Goal: Task Accomplishment & Management: Complete application form

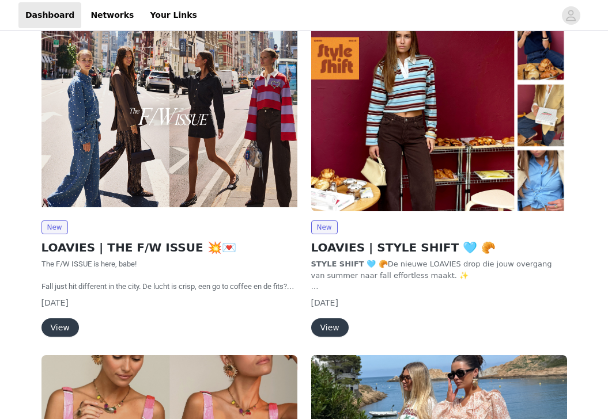
scroll to position [84, 0]
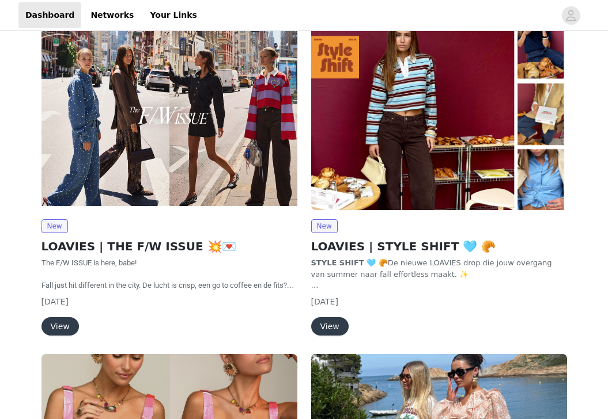
click at [49, 336] on div "New LOAVIES | THE F/W ISSUE 💥💌 The F/W ISSUE is here, babe! Fall just hit diffe…" at bounding box center [170, 180] width 270 height 336
click at [70, 326] on button "View" at bounding box center [59, 326] width 37 height 18
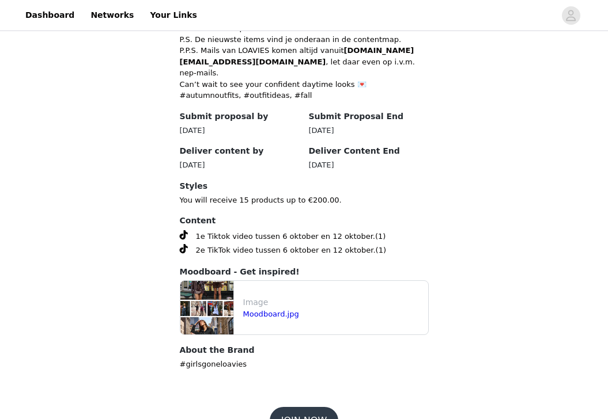
scroll to position [562, 0]
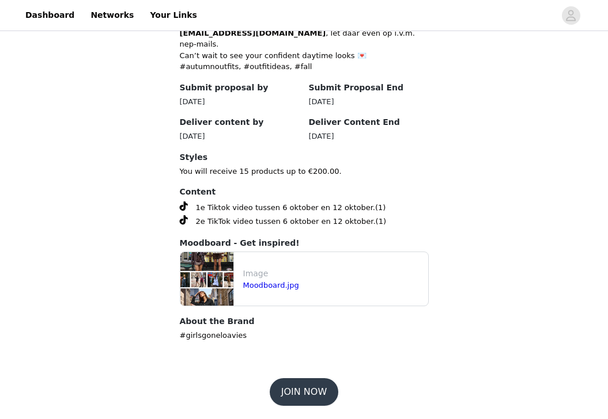
click at [311, 389] on button "JOIN NOW" at bounding box center [304, 393] width 69 height 28
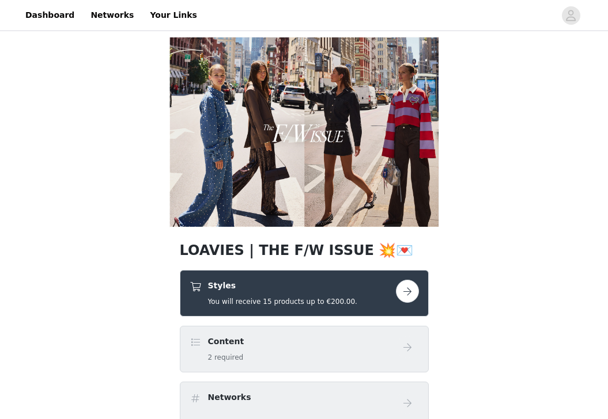
click at [415, 297] on button "button" at bounding box center [407, 291] width 23 height 23
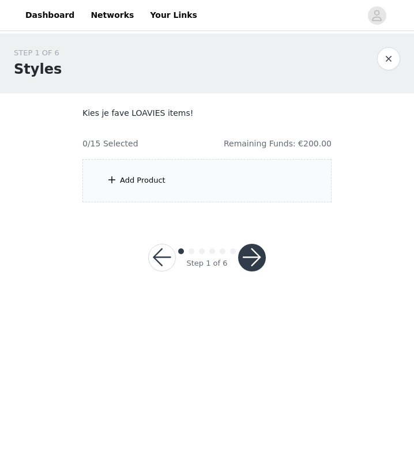
click at [219, 175] on div "Add Product" at bounding box center [206, 180] width 249 height 43
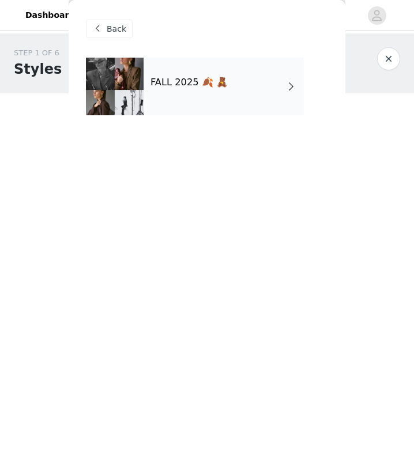
click at [198, 93] on div "FALL 2025 🍂 🧸" at bounding box center [223, 87] width 160 height 58
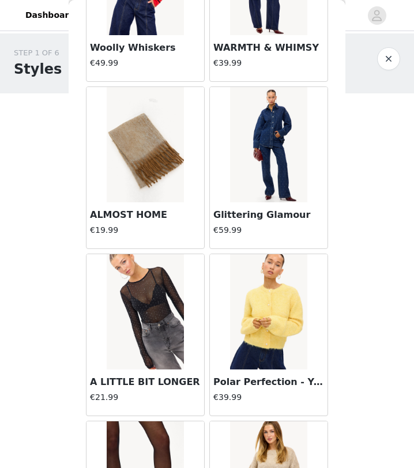
scroll to position [224, 0]
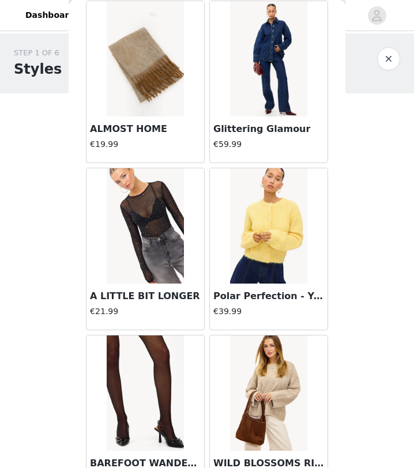
click at [273, 292] on h3 "Polar Perfection - Yellow" at bounding box center [268, 296] width 111 height 14
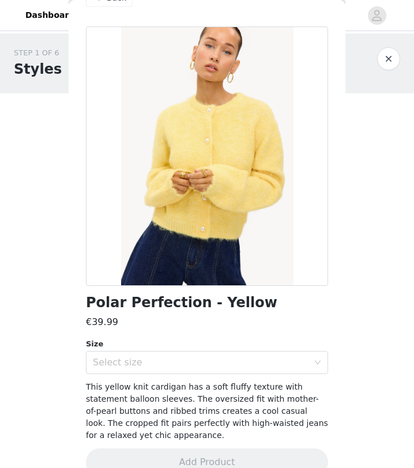
scroll to position [52, 0]
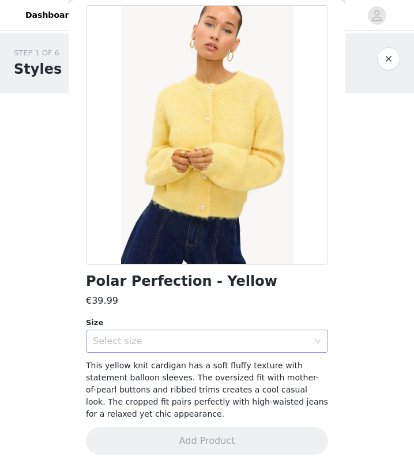
click at [202, 332] on div "Select size" at bounding box center [203, 341] width 221 height 22
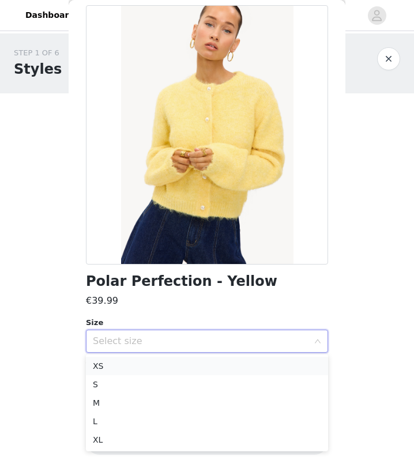
click at [190, 360] on li "XS" at bounding box center [207, 366] width 242 height 18
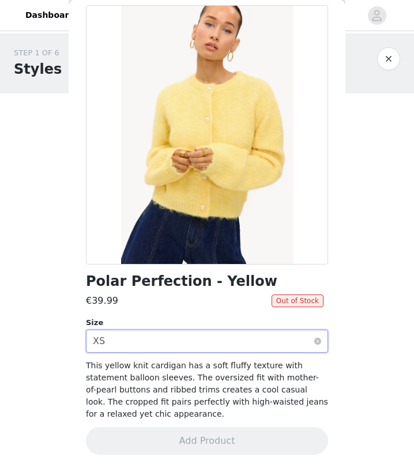
click at [190, 343] on div "Select size XS" at bounding box center [203, 341] width 221 height 22
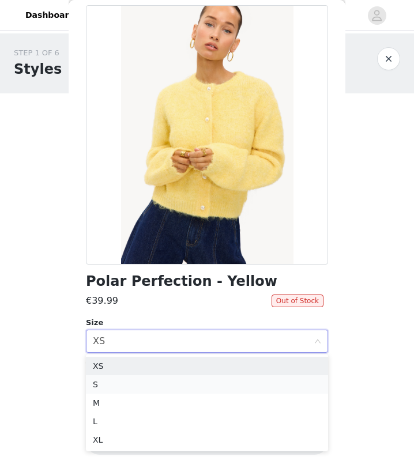
click at [174, 377] on li "S" at bounding box center [207, 384] width 242 height 18
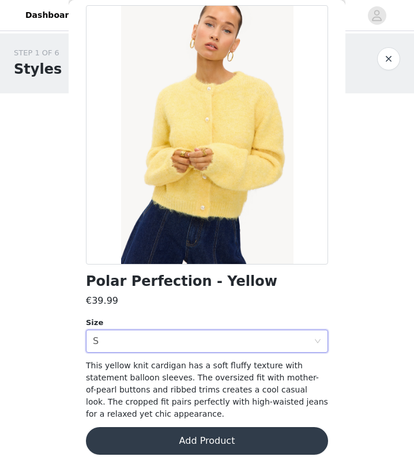
click at [387, 59] on button "button" at bounding box center [388, 58] width 23 height 23
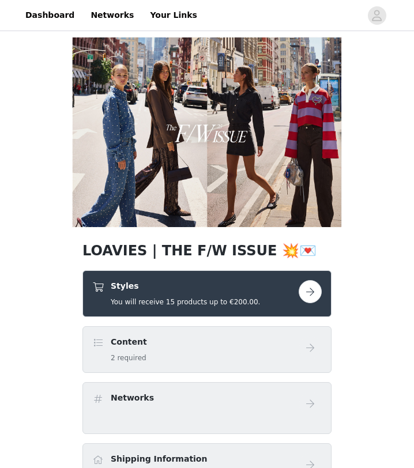
click at [311, 290] on button "button" at bounding box center [309, 291] width 23 height 23
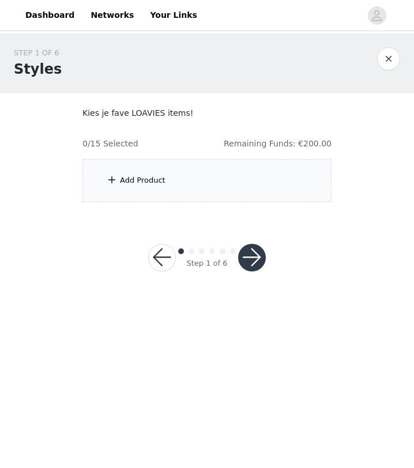
click at [271, 189] on div "Add Product" at bounding box center [206, 180] width 249 height 43
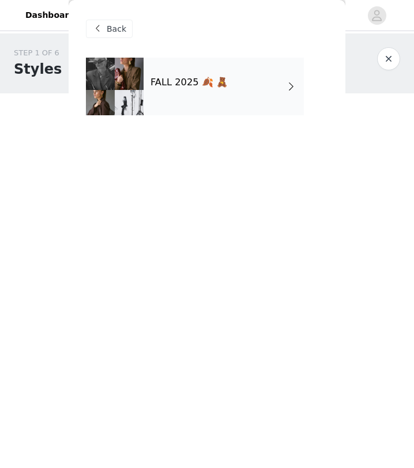
click at [179, 73] on div "FALL 2025 🍂 🧸" at bounding box center [223, 87] width 160 height 58
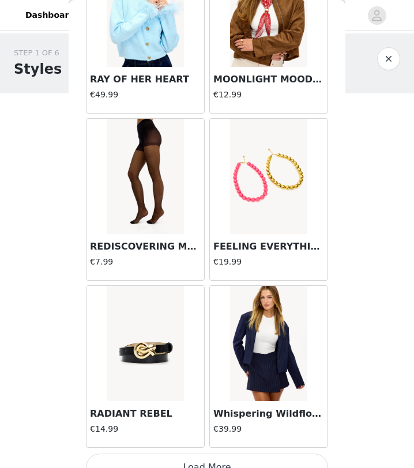
scroll to position [1295, 0]
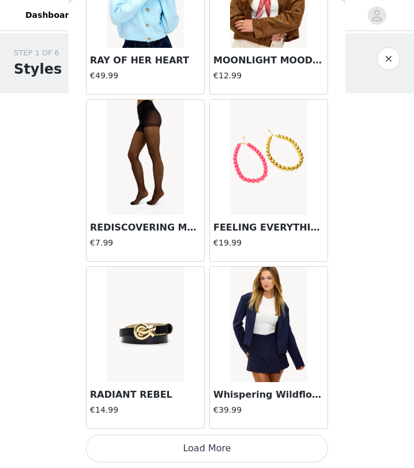
click at [271, 419] on button "Load More" at bounding box center [207, 448] width 242 height 28
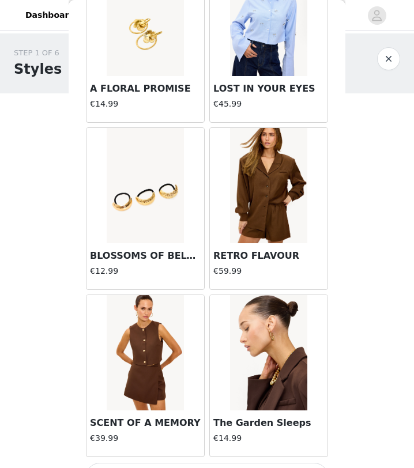
scroll to position [2966, 0]
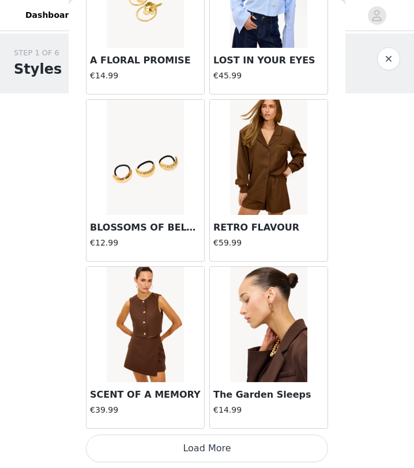
click at [244, 419] on button "Load More" at bounding box center [207, 448] width 242 height 28
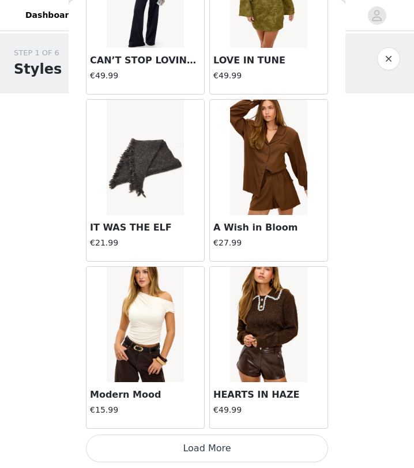
click at [244, 419] on button "Load More" at bounding box center [207, 448] width 242 height 28
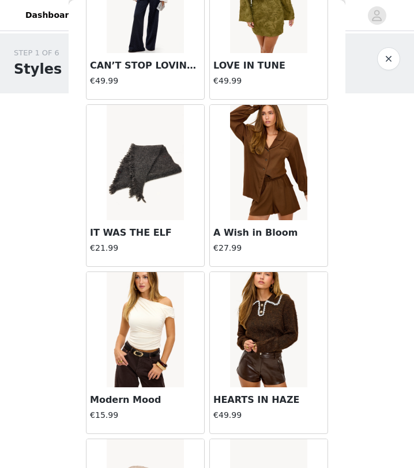
scroll to position [4637, 0]
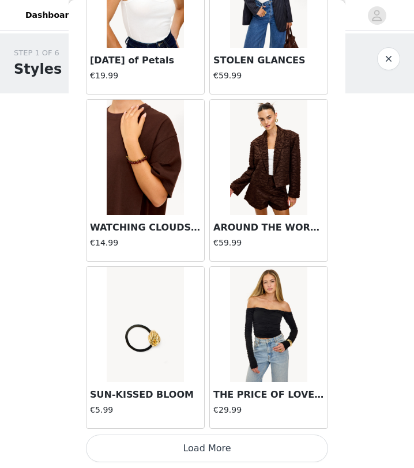
click at [244, 419] on button "Load More" at bounding box center [207, 448] width 242 height 28
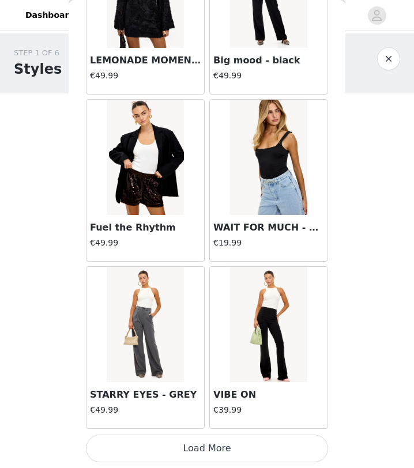
click at [244, 419] on button "Load More" at bounding box center [207, 448] width 242 height 28
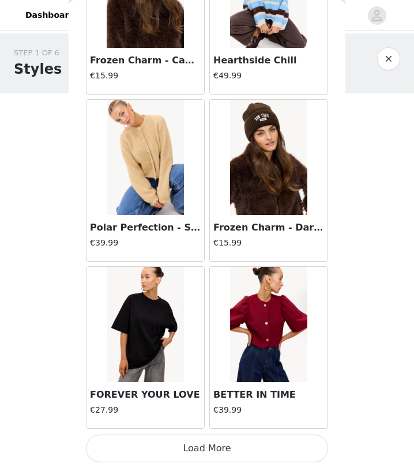
click at [244, 419] on button "Load More" at bounding box center [207, 448] width 242 height 28
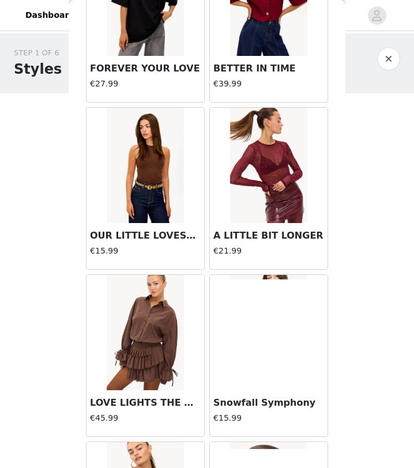
scroll to position [11320, 0]
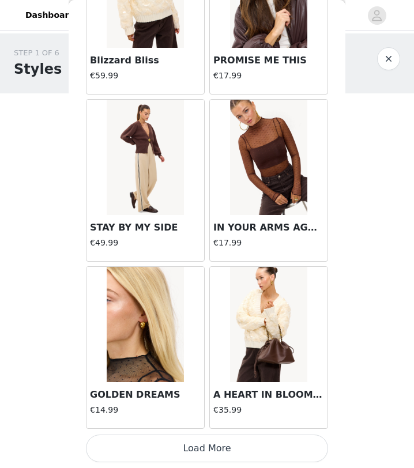
click at [229, 419] on button "Load More" at bounding box center [207, 448] width 242 height 28
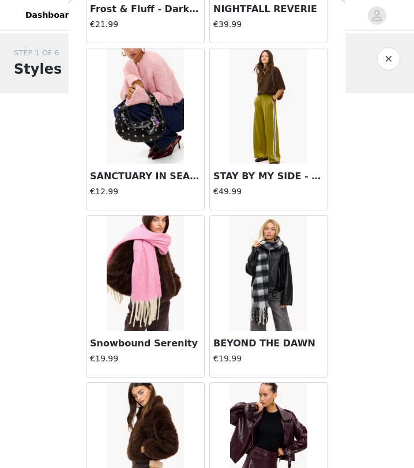
scroll to position [12991, 0]
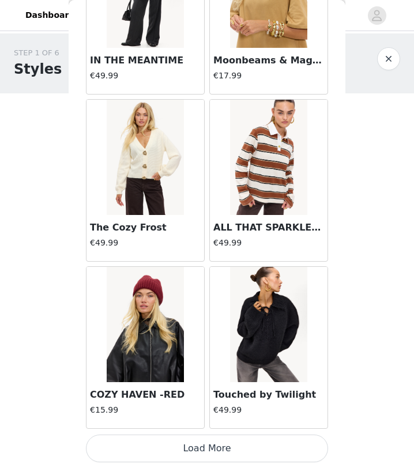
click at [215, 419] on button "Load More" at bounding box center [207, 448] width 242 height 28
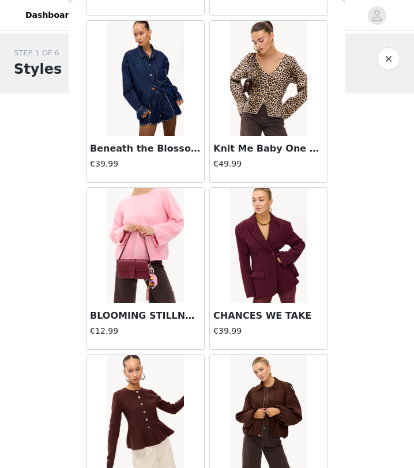
scroll to position [14662, 0]
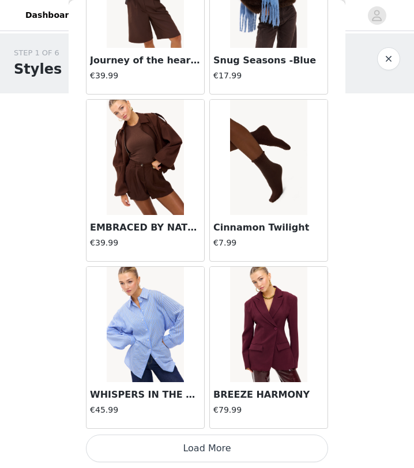
click at [209, 419] on button "Load More" at bounding box center [207, 448] width 242 height 28
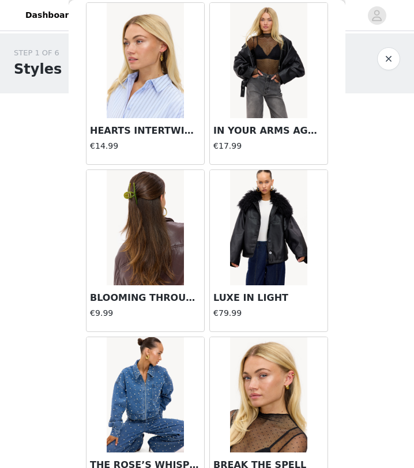
scroll to position [16333, 0]
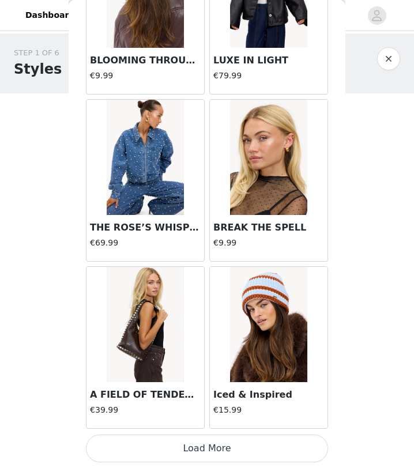
click at [207, 419] on button "Load More" at bounding box center [207, 448] width 242 height 28
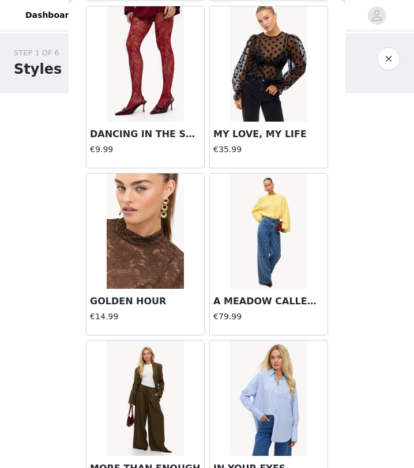
scroll to position [16928, 0]
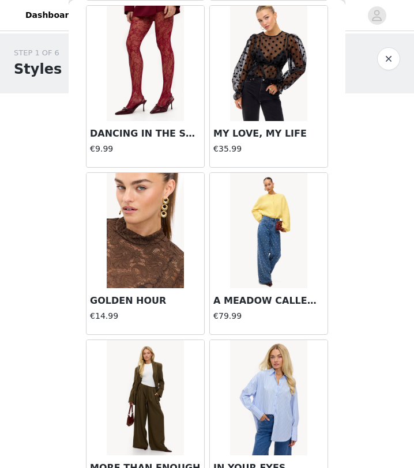
click at [265, 300] on h3 "A MEADOW CALLED HOME" at bounding box center [268, 301] width 111 height 14
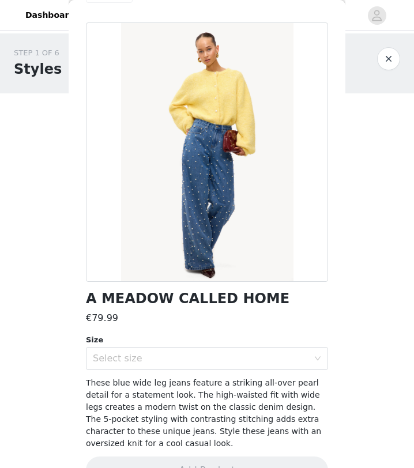
scroll to position [65, 0]
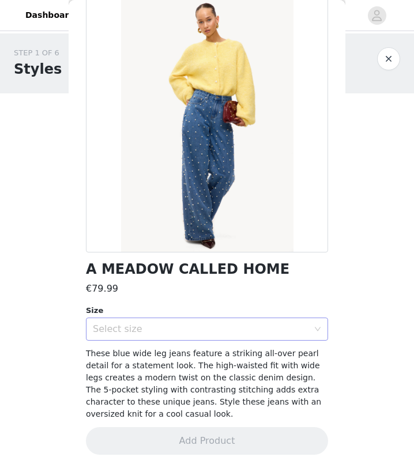
click at [239, 328] on div "Select size" at bounding box center [200, 329] width 215 height 12
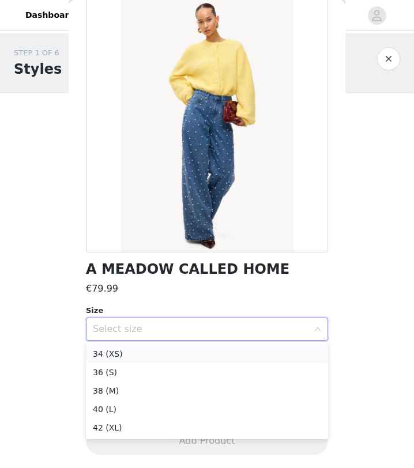
click at [234, 350] on li "34 (XS)" at bounding box center [207, 354] width 242 height 18
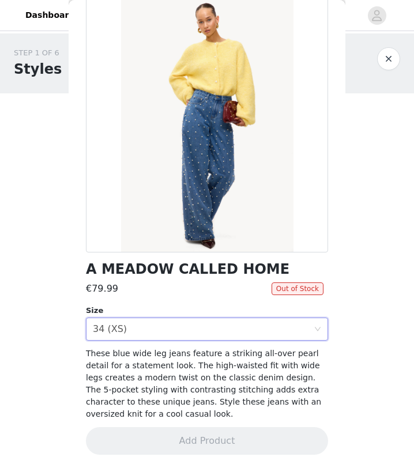
scroll to position [0, 0]
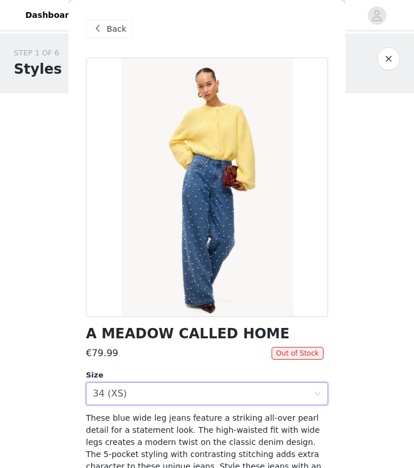
click at [112, 25] on span "Back" at bounding box center [117, 29] width 20 height 12
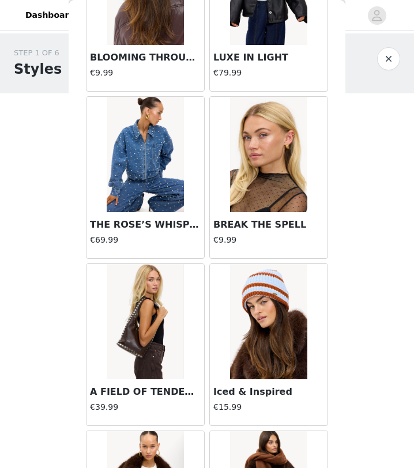
scroll to position [16314, 0]
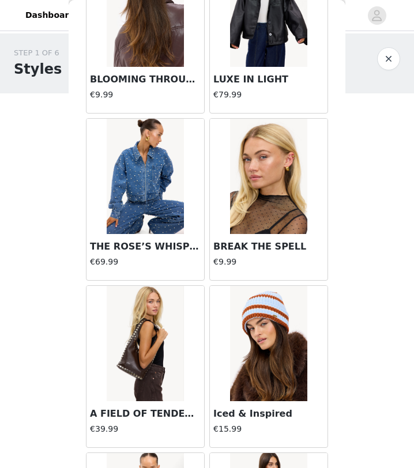
click at [124, 245] on h3 "THE ROSE’S WHISPER" at bounding box center [145, 247] width 111 height 14
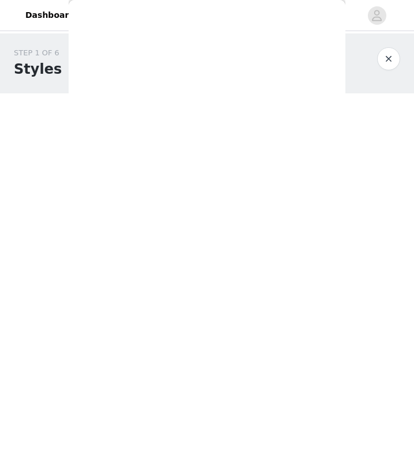
scroll to position [0, 0]
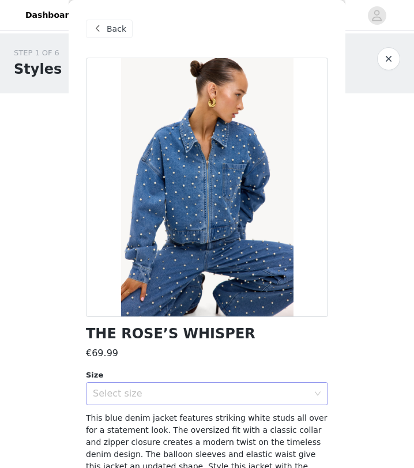
click at [161, 398] on div "Select size" at bounding box center [200, 394] width 215 height 12
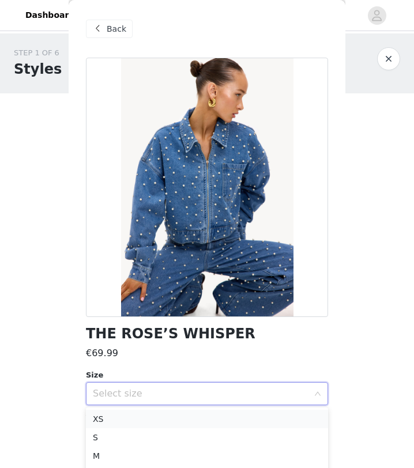
click at [165, 414] on li "XS" at bounding box center [207, 419] width 242 height 18
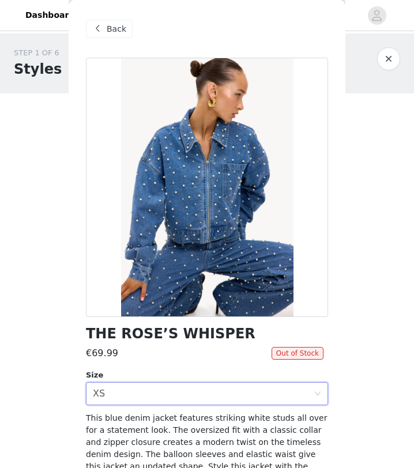
click at [96, 37] on div "Back" at bounding box center [109, 29] width 47 height 18
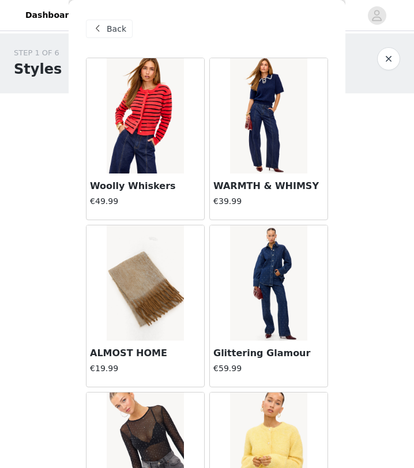
click at [107, 28] on span "Back" at bounding box center [117, 29] width 20 height 12
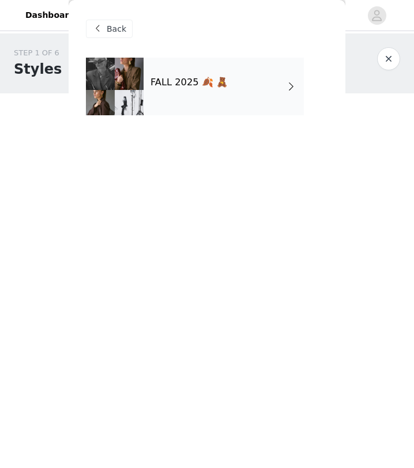
click at [150, 108] on div "FALL 2025 🍂 🧸" at bounding box center [223, 87] width 160 height 58
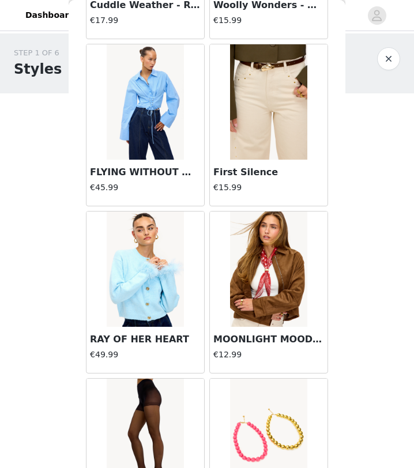
scroll to position [1295, 0]
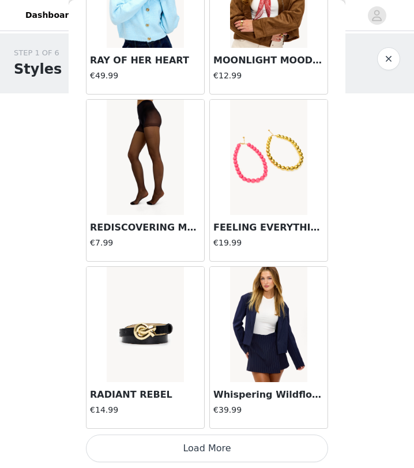
click at [176, 419] on button "Load More" at bounding box center [207, 448] width 242 height 28
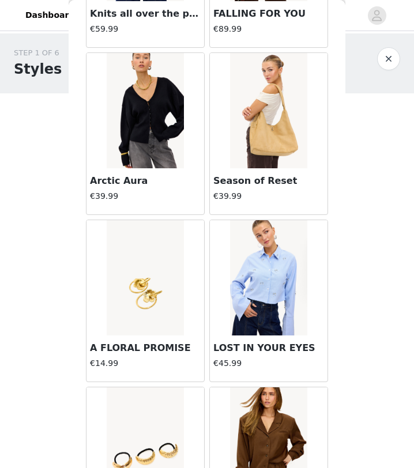
scroll to position [2966, 0]
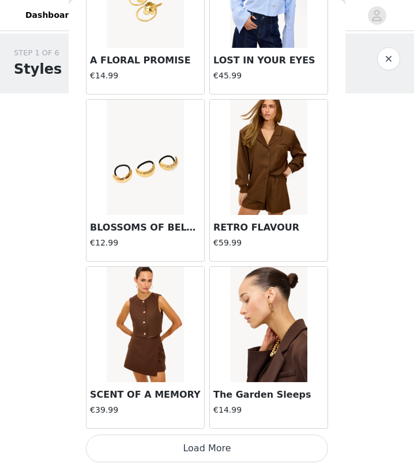
click at [190, 419] on button "Load More" at bounding box center [207, 448] width 242 height 28
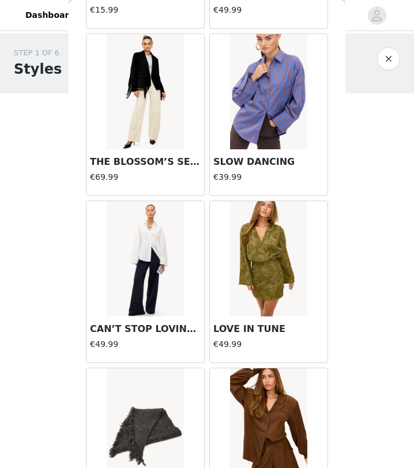
scroll to position [4637, 0]
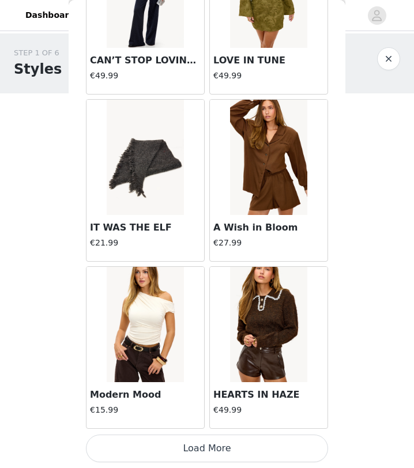
click at [194, 419] on button "Load More" at bounding box center [207, 448] width 242 height 28
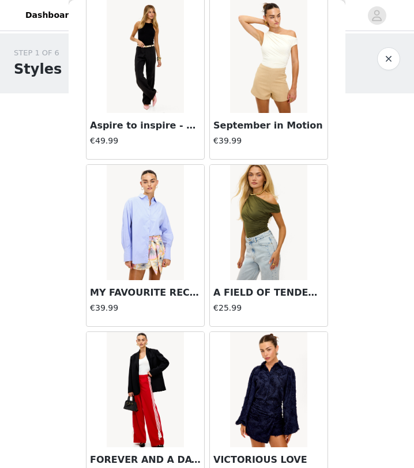
scroll to position [6308, 0]
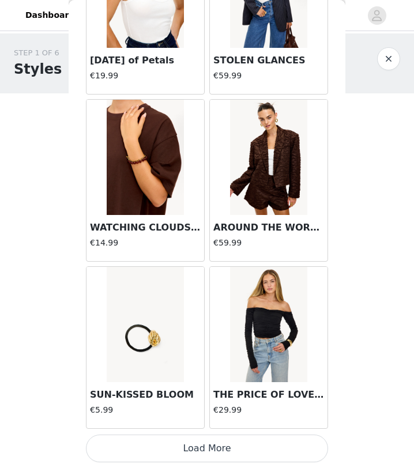
click at [196, 419] on button "Load More" at bounding box center [207, 448] width 242 height 28
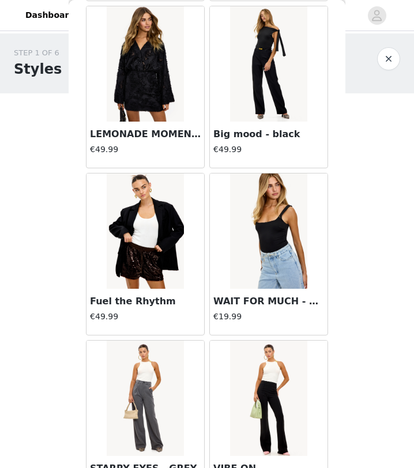
scroll to position [7979, 0]
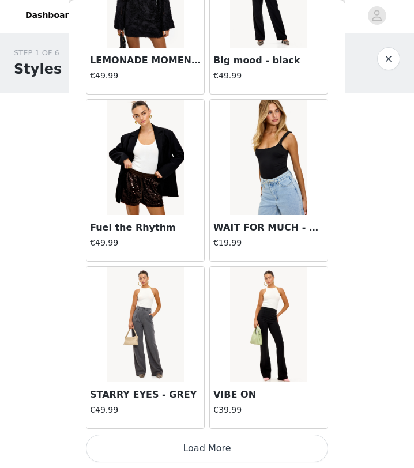
click at [209, 419] on button "Load More" at bounding box center [207, 448] width 242 height 28
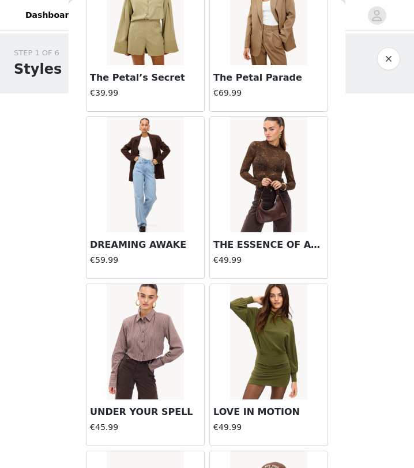
scroll to position [9649, 0]
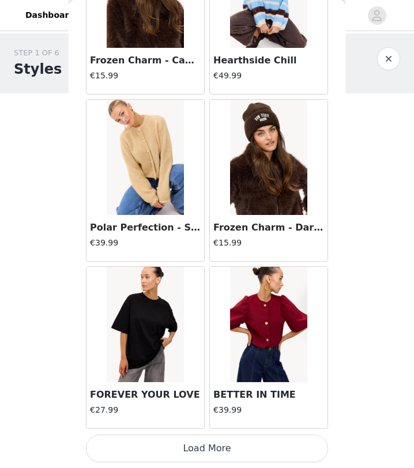
click at [155, 234] on div "Polar Perfection - Sand €39.99" at bounding box center [145, 238] width 118 height 46
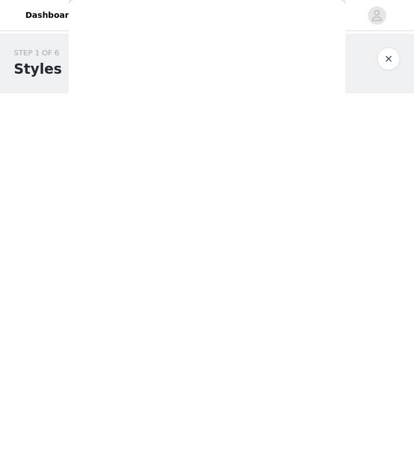
scroll to position [0, 0]
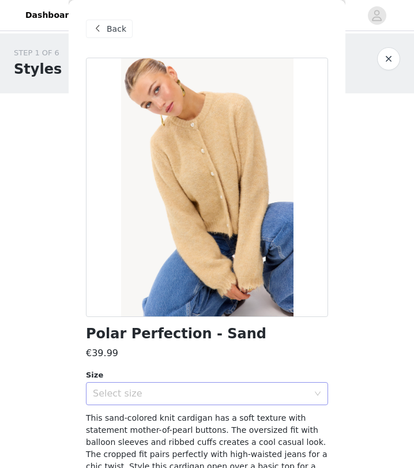
click at [211, 400] on div "Select size" at bounding box center [203, 394] width 221 height 22
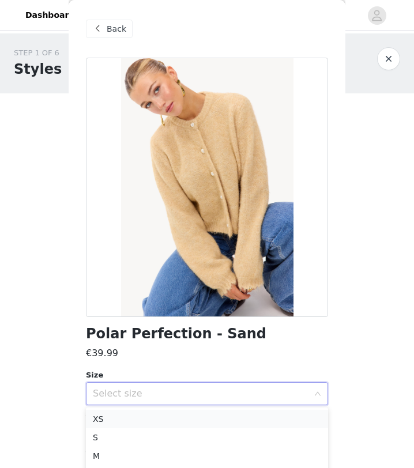
click at [212, 415] on li "XS" at bounding box center [207, 419] width 242 height 18
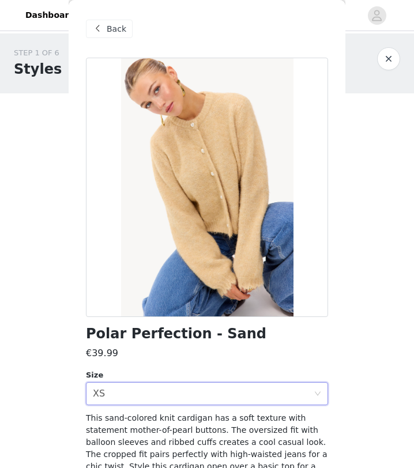
scroll to position [65, 0]
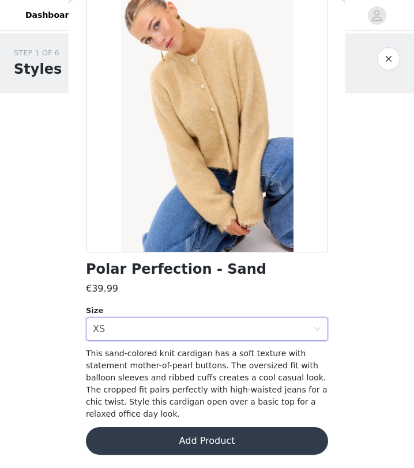
click at [173, 419] on button "Add Product" at bounding box center [207, 441] width 242 height 28
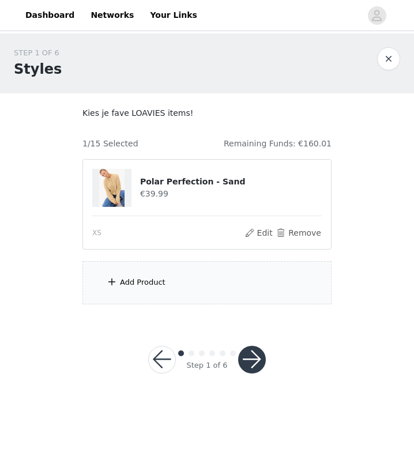
click at [167, 294] on div "Add Product" at bounding box center [206, 282] width 249 height 43
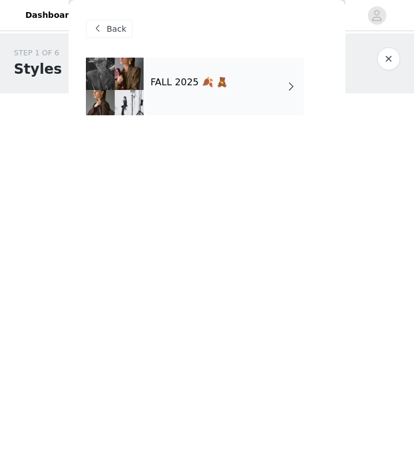
click at [205, 73] on div "FALL 2025 🍂 🧸" at bounding box center [223, 87] width 160 height 58
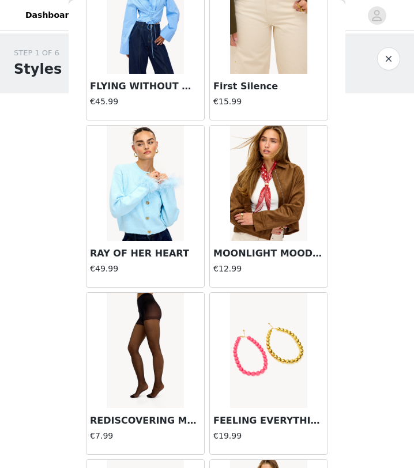
scroll to position [1295, 0]
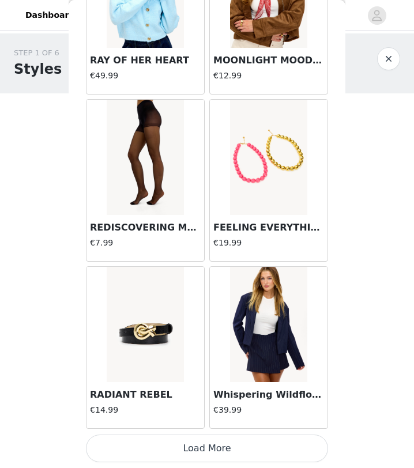
click at [165, 419] on button "Load More" at bounding box center [207, 448] width 242 height 28
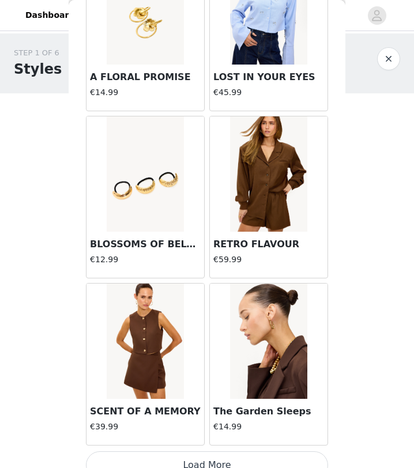
scroll to position [2966, 0]
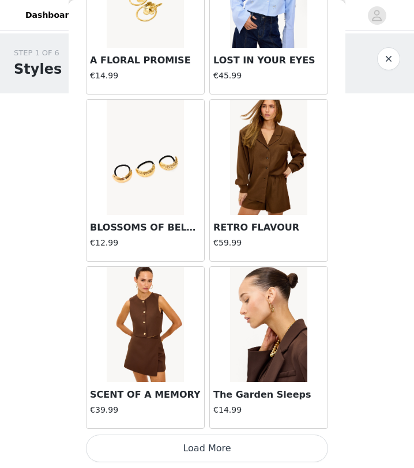
click at [186, 419] on button "Load More" at bounding box center [207, 448] width 242 height 28
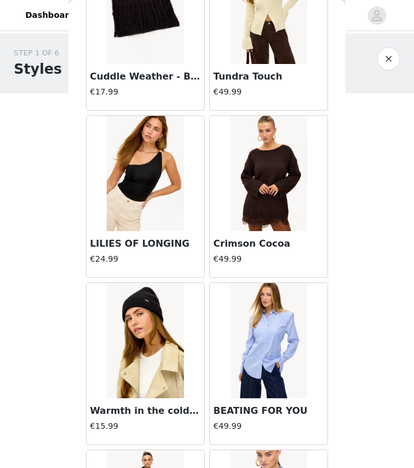
scroll to position [4637, 0]
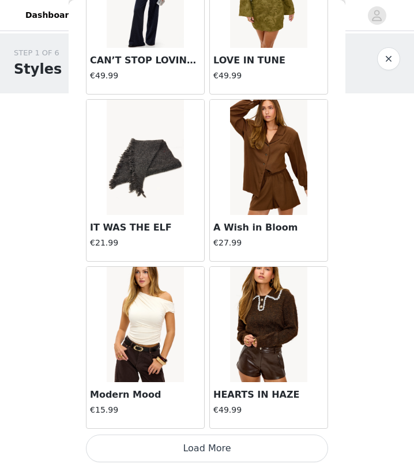
click at [179, 419] on button "Load More" at bounding box center [207, 448] width 242 height 28
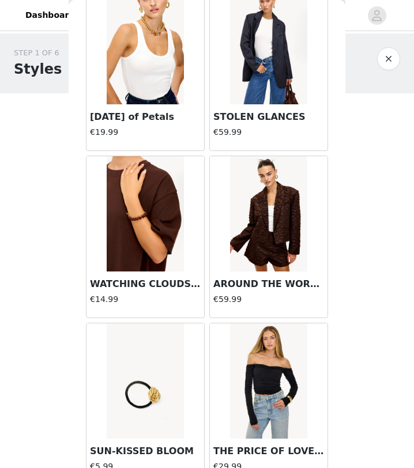
scroll to position [6308, 0]
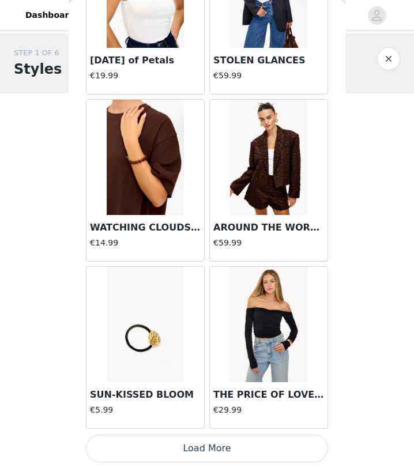
click at [179, 419] on button "Load More" at bounding box center [207, 448] width 242 height 28
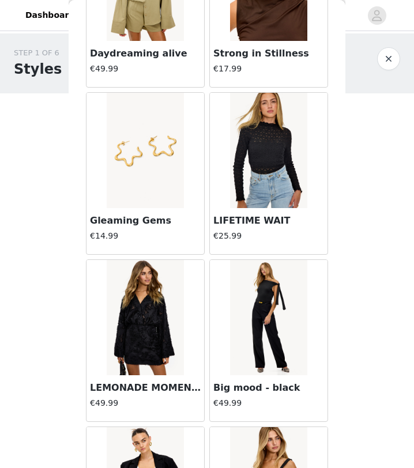
scroll to position [7979, 0]
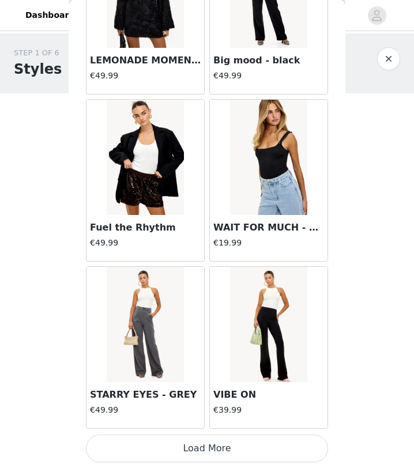
click at [185, 419] on button "Load More" at bounding box center [207, 448] width 242 height 28
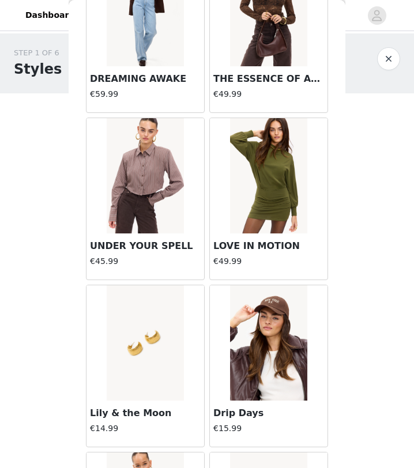
scroll to position [9649, 0]
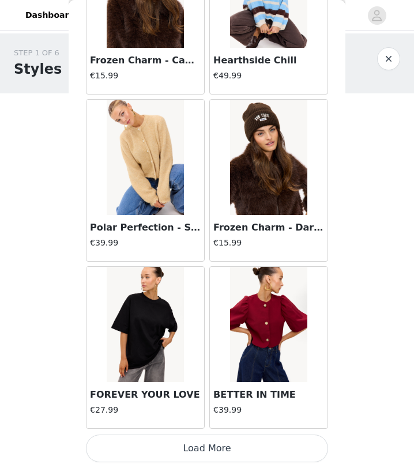
click at [161, 419] on button "Load More" at bounding box center [207, 448] width 242 height 28
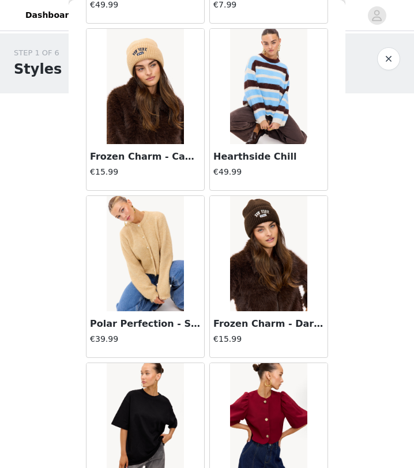
scroll to position [9554, 0]
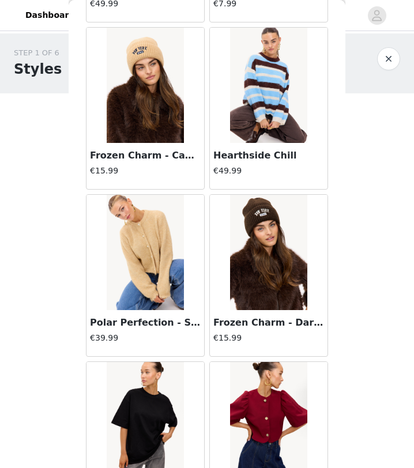
click at [258, 125] on img at bounding box center [268, 85] width 77 height 115
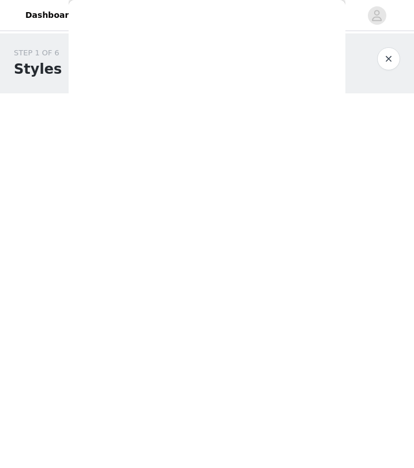
scroll to position [0, 0]
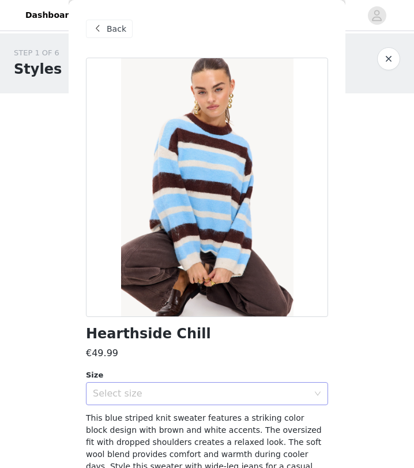
click at [196, 390] on div "Select size" at bounding box center [200, 394] width 215 height 12
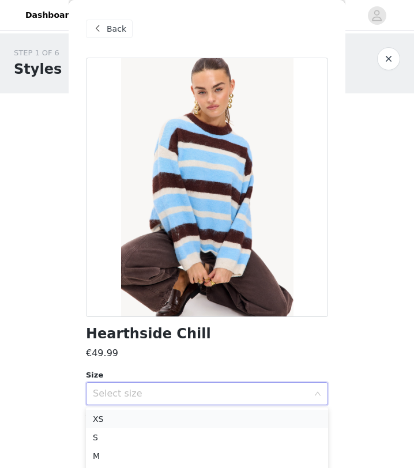
click at [187, 416] on li "XS" at bounding box center [207, 419] width 242 height 18
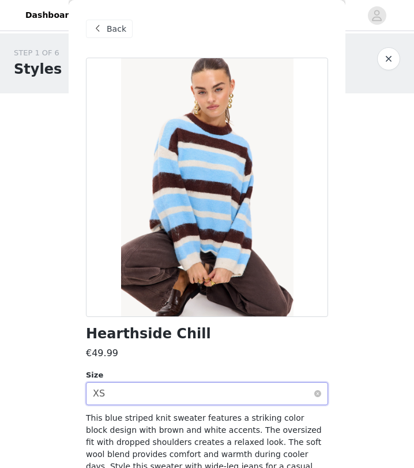
click at [173, 392] on div "Select size XS" at bounding box center [203, 394] width 221 height 22
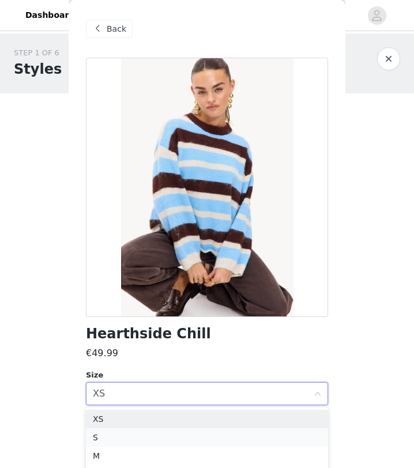
click at [165, 419] on li "S" at bounding box center [207, 437] width 242 height 18
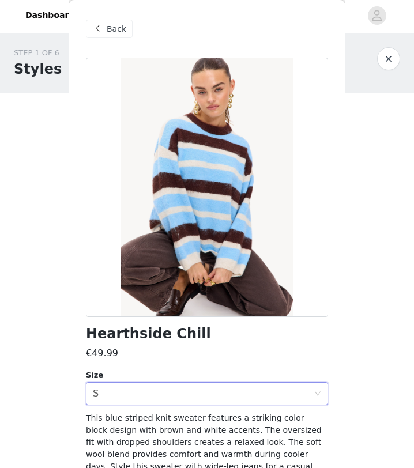
scroll to position [52, 0]
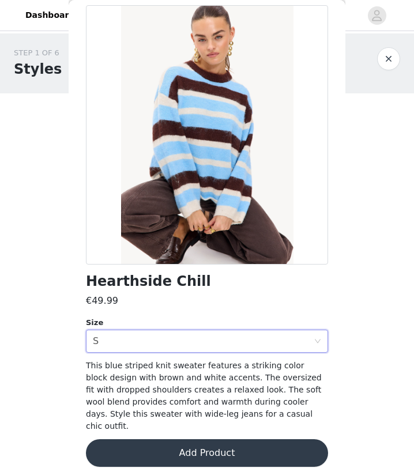
click at [209, 419] on button "Add Product" at bounding box center [207, 453] width 242 height 28
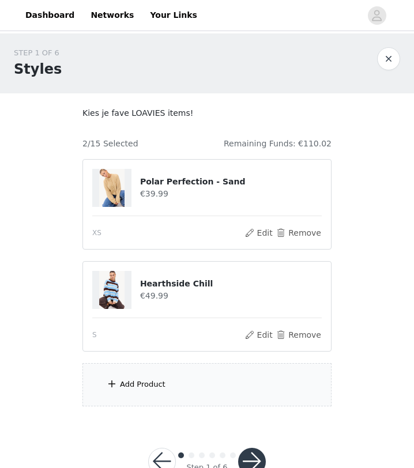
click at [201, 369] on div "Add Product" at bounding box center [206, 384] width 249 height 43
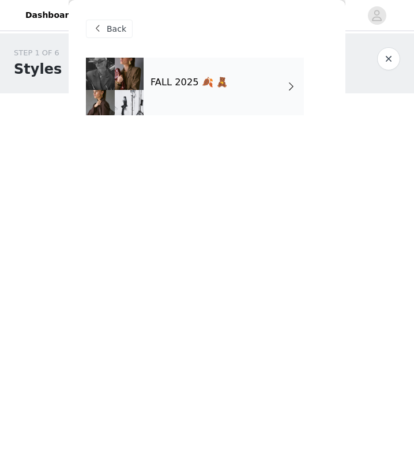
click at [204, 80] on h4 "FALL 2025 🍂 🧸" at bounding box center [188, 82] width 77 height 10
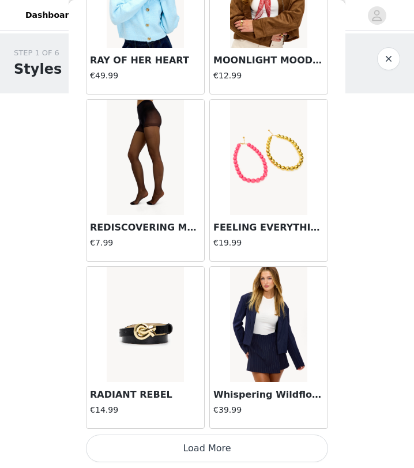
scroll to position [35, 0]
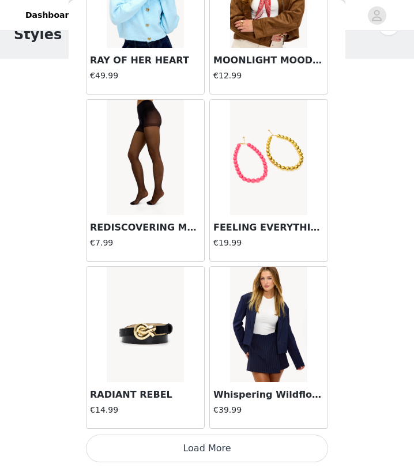
click at [165, 419] on button "Load More" at bounding box center [207, 448] width 242 height 28
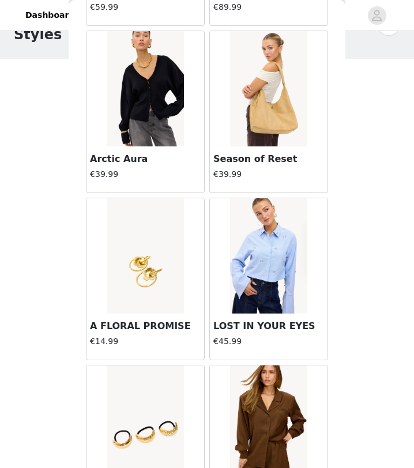
scroll to position [2966, 0]
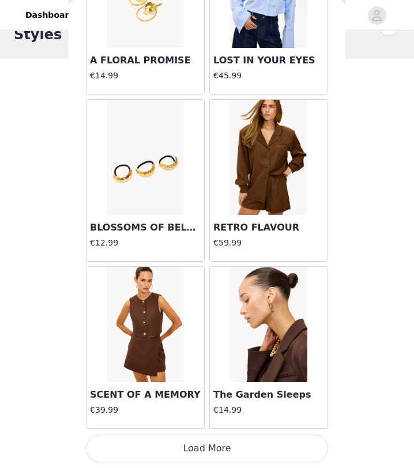
click at [162, 419] on button "Load More" at bounding box center [207, 448] width 242 height 28
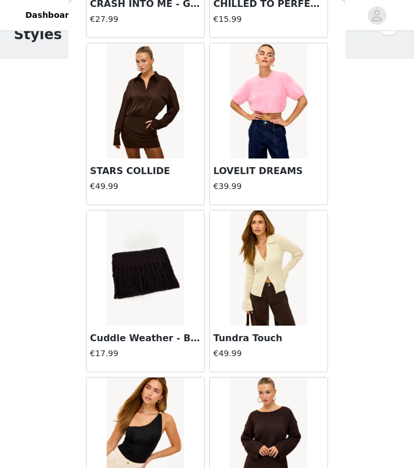
scroll to position [3652, 0]
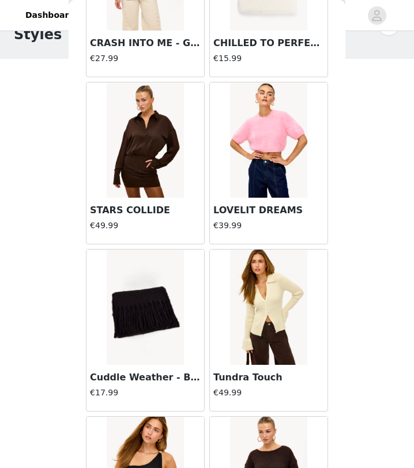
click at [249, 209] on h3 "LOVELIT DREAMS" at bounding box center [268, 210] width 111 height 14
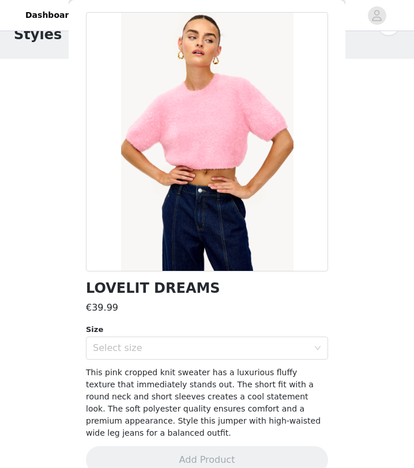
scroll to position [52, 0]
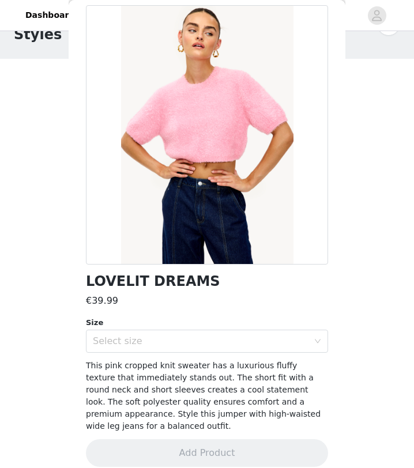
click at [220, 324] on div "Size" at bounding box center [207, 323] width 242 height 12
click at [217, 343] on div "Select size" at bounding box center [200, 341] width 215 height 12
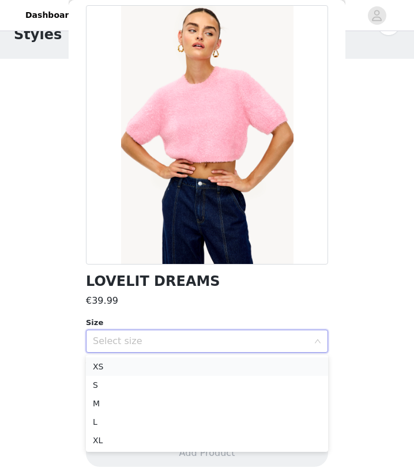
click at [202, 366] on li "XS" at bounding box center [207, 366] width 242 height 18
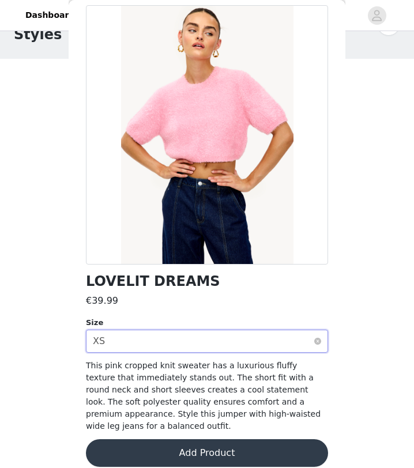
click at [209, 339] on div "Select size XS" at bounding box center [203, 341] width 221 height 22
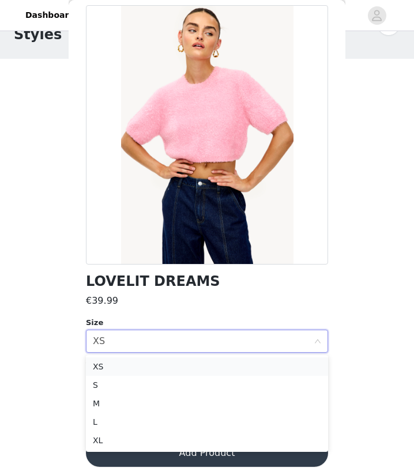
click at [193, 373] on li "XS" at bounding box center [207, 366] width 242 height 18
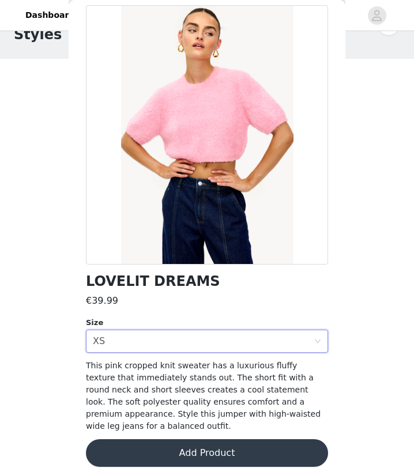
click at [187, 383] on div "This pink cropped knit sweater has a luxurious fluffy texture that immediately …" at bounding box center [207, 396] width 242 height 73
click at [194, 326] on div "Size" at bounding box center [207, 323] width 242 height 12
click at [193, 337] on div "Select size XS" at bounding box center [203, 341] width 221 height 22
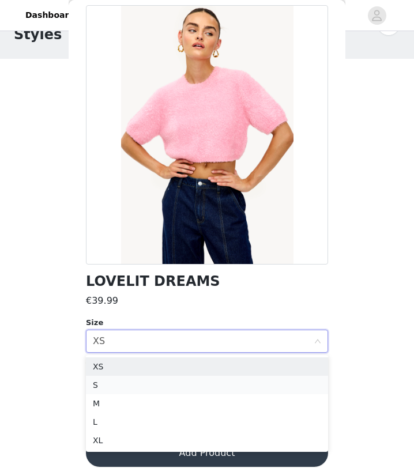
click at [176, 384] on li "S" at bounding box center [207, 385] width 242 height 18
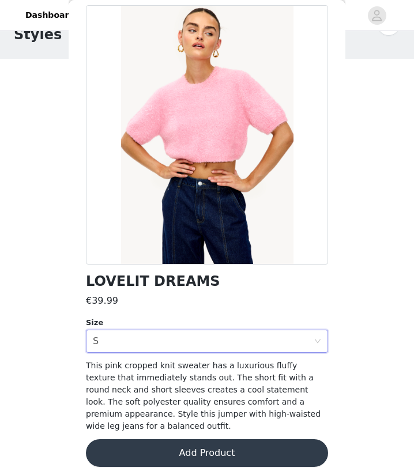
click at [161, 419] on button "Add Product" at bounding box center [207, 453] width 242 height 28
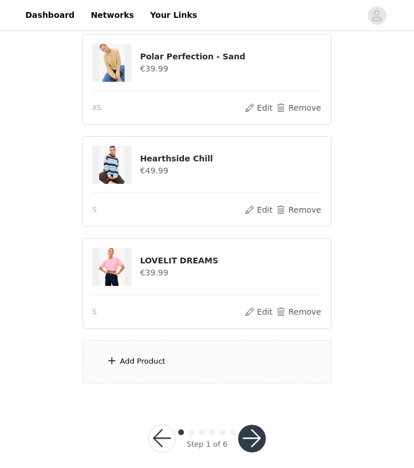
scroll to position [137, 0]
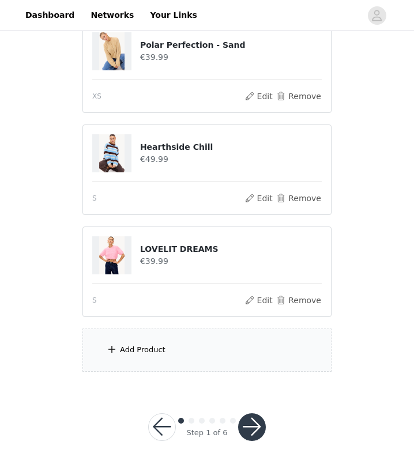
click at [190, 354] on div "Add Product" at bounding box center [206, 349] width 249 height 43
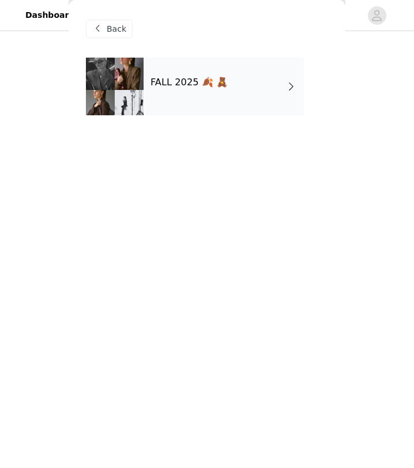
click at [203, 96] on div "FALL 2025 🍂 🧸" at bounding box center [223, 87] width 160 height 58
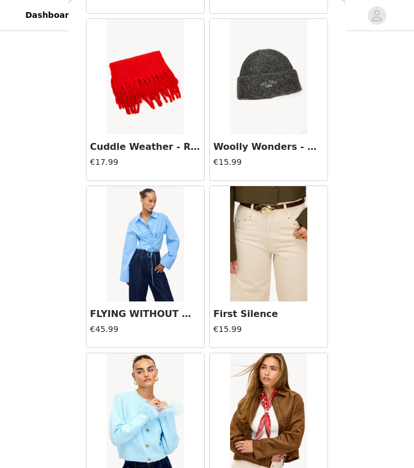
scroll to position [1295, 0]
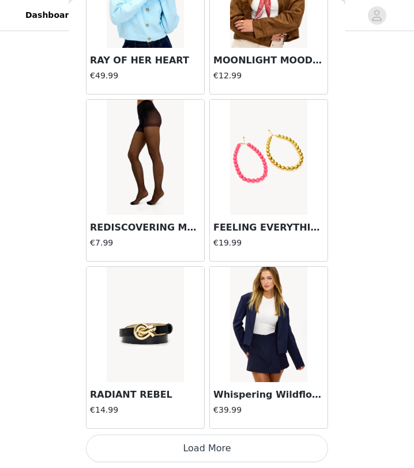
click at [176, 419] on button "Load More" at bounding box center [207, 448] width 242 height 28
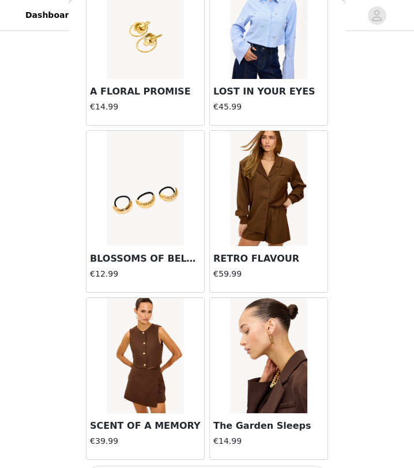
scroll to position [2966, 0]
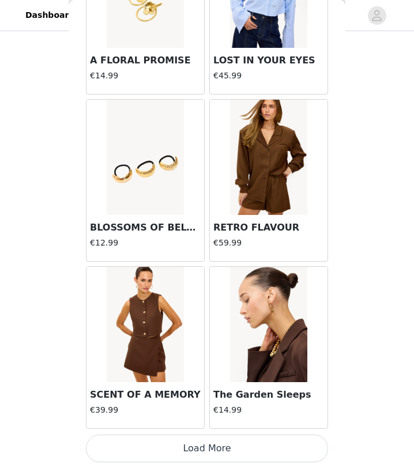
click at [180, 419] on button "Load More" at bounding box center [207, 448] width 242 height 28
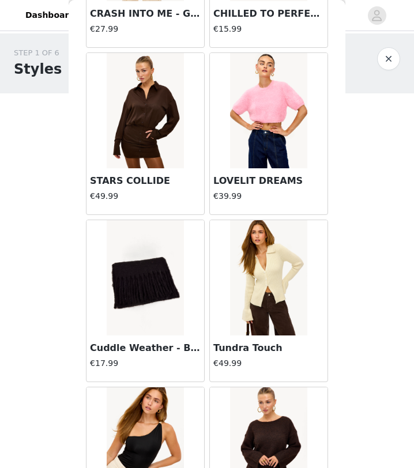
scroll to position [3763, 0]
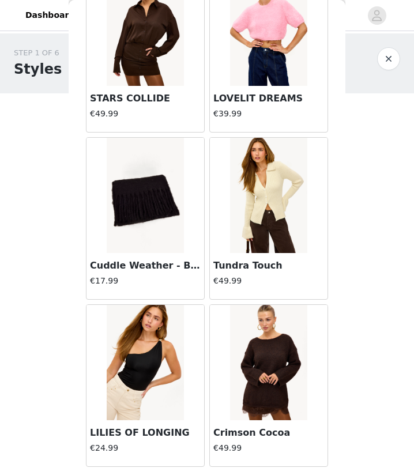
click at [255, 264] on h3 "Tundra Touch" at bounding box center [268, 266] width 111 height 14
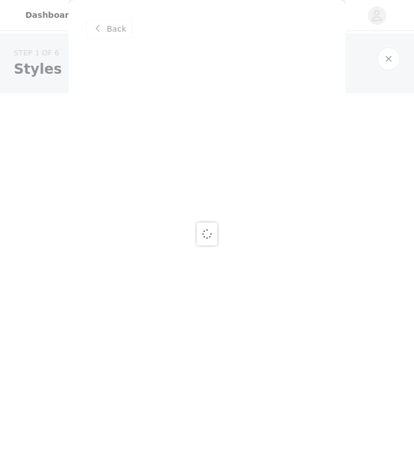
scroll to position [0, 0]
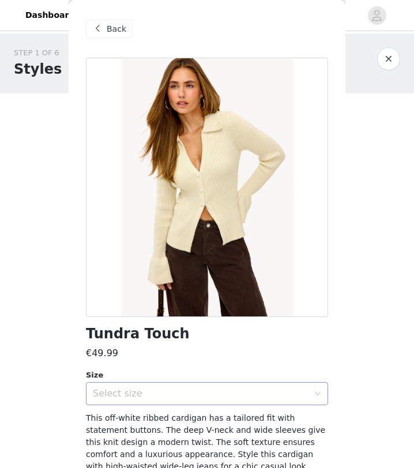
click at [210, 388] on div "Select size" at bounding box center [200, 394] width 215 height 12
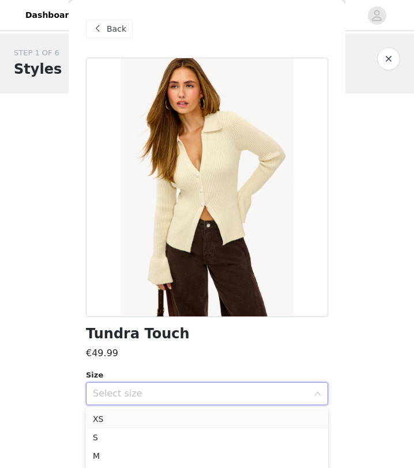
click at [199, 414] on li "XS" at bounding box center [207, 419] width 242 height 18
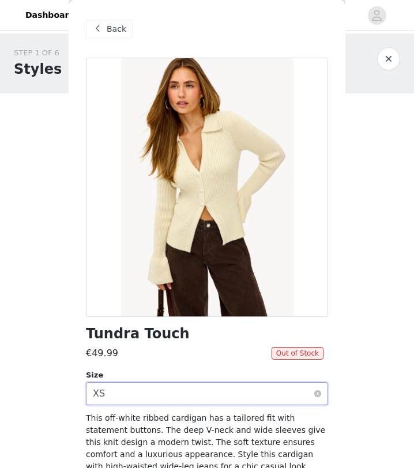
click at [148, 398] on div "Select size XS" at bounding box center [203, 394] width 221 height 22
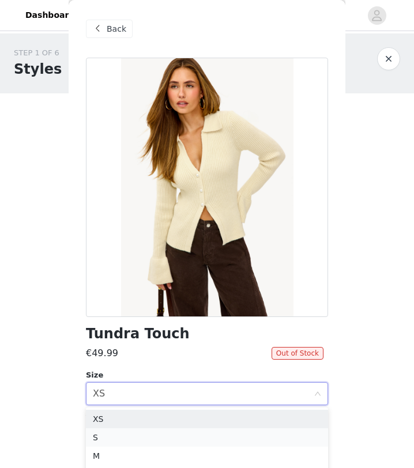
click at [136, 419] on li "S" at bounding box center [207, 437] width 242 height 18
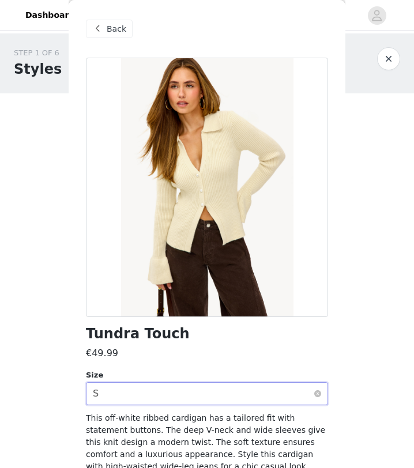
click at [142, 396] on div "Select size S" at bounding box center [203, 394] width 221 height 22
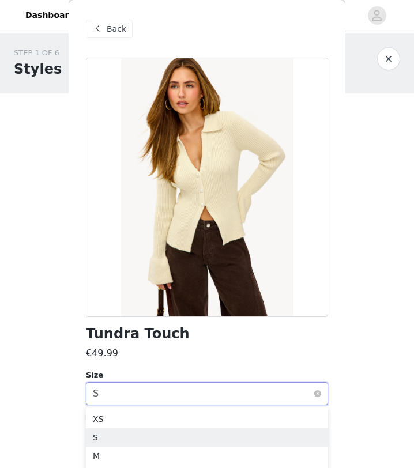
click at [142, 396] on div "Select size S" at bounding box center [203, 394] width 221 height 22
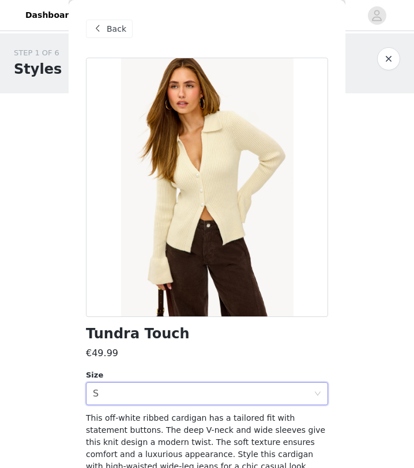
click at [115, 36] on div "Back" at bounding box center [109, 29] width 47 height 18
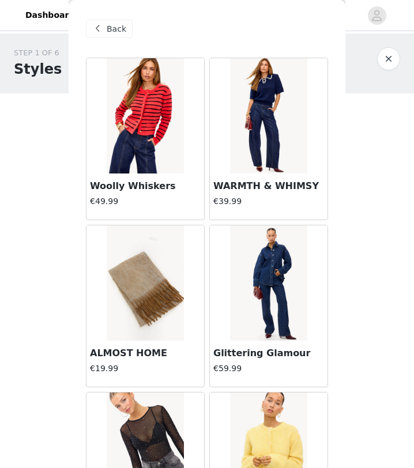
click at [113, 190] on h3 "Woolly Whiskers" at bounding box center [145, 186] width 111 height 14
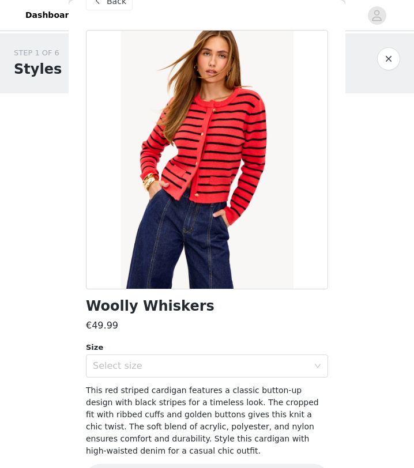
scroll to position [44, 0]
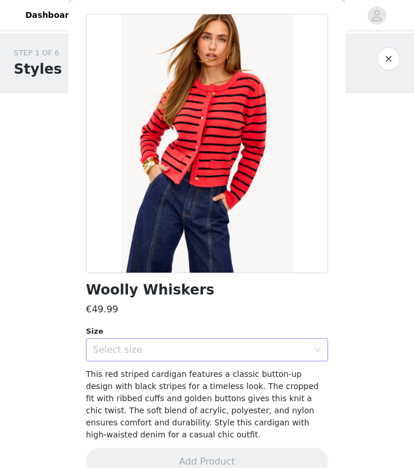
click at [214, 356] on div "Select size" at bounding box center [203, 350] width 221 height 22
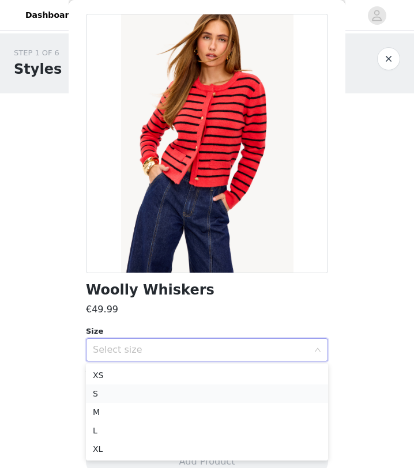
click at [201, 388] on li "S" at bounding box center [207, 393] width 242 height 18
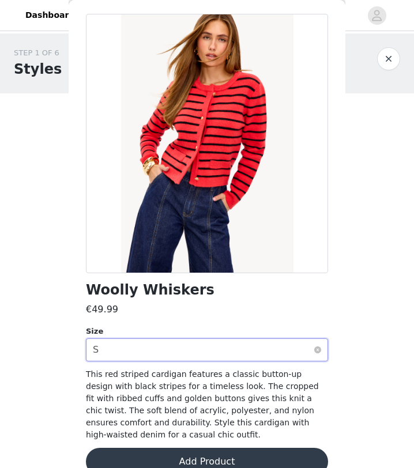
click at [206, 354] on div "Select size S" at bounding box center [203, 350] width 221 height 22
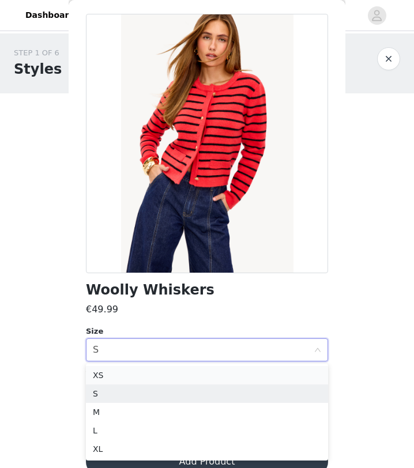
click at [195, 371] on li "XS" at bounding box center [207, 375] width 242 height 18
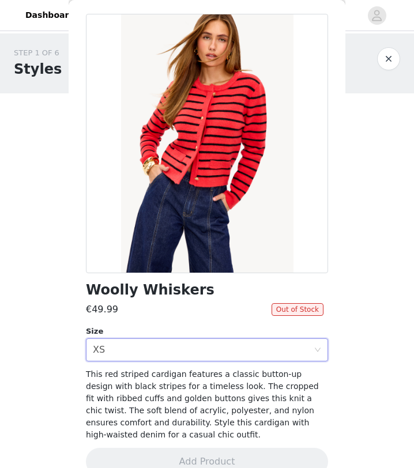
scroll to position [0, 0]
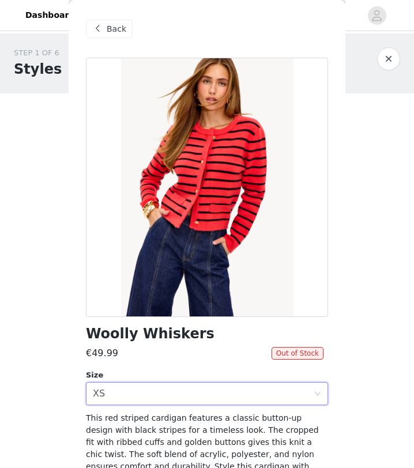
click at [125, 32] on div "Back" at bounding box center [109, 29] width 47 height 18
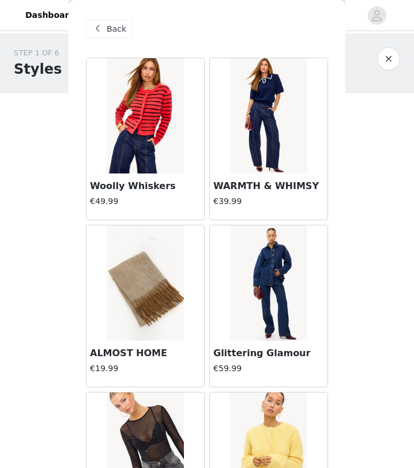
click at [130, 187] on h3 "Woolly Whiskers" at bounding box center [145, 186] width 111 height 14
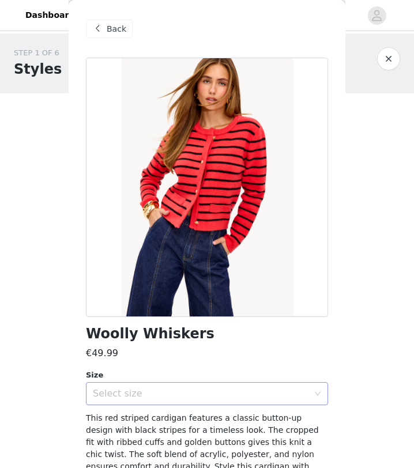
click at [146, 390] on div "Select size" at bounding box center [200, 394] width 215 height 12
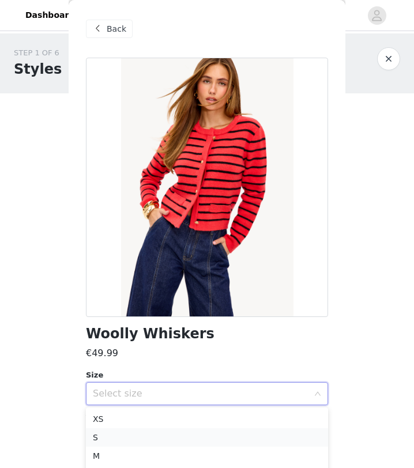
click at [130, 419] on li "S" at bounding box center [207, 437] width 242 height 18
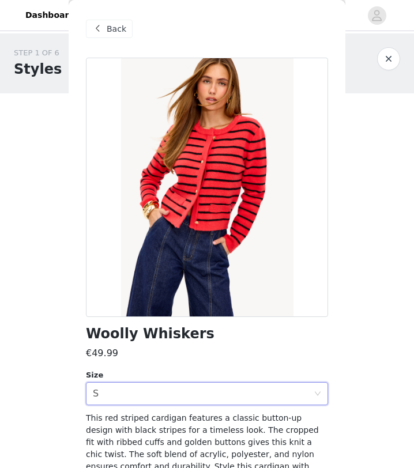
scroll to position [65, 0]
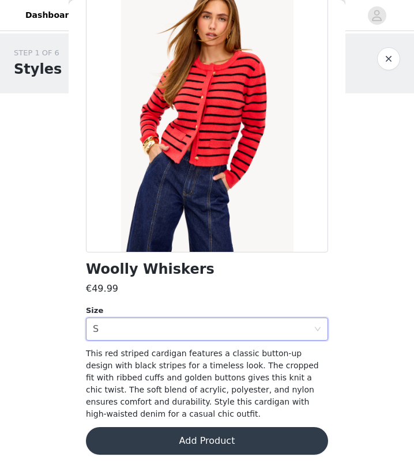
click at [158, 419] on button "Add Product" at bounding box center [207, 441] width 242 height 28
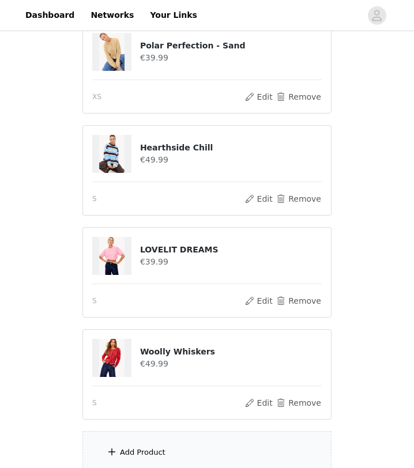
scroll to position [239, 0]
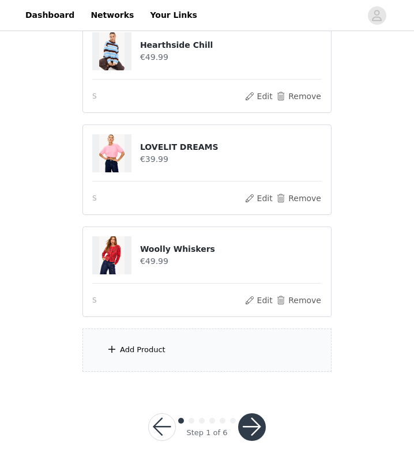
click at [160, 347] on div "Add Product" at bounding box center [143, 350] width 46 height 12
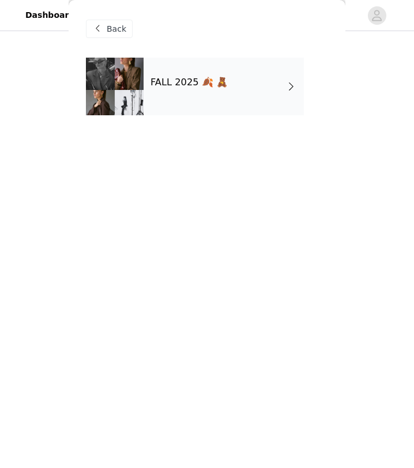
click at [200, 101] on div "FALL 2025 🍂 🧸" at bounding box center [223, 87] width 160 height 58
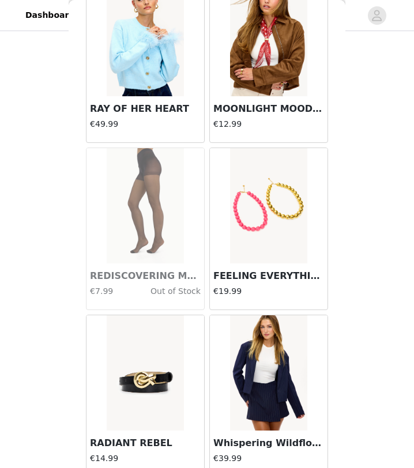
scroll to position [1295, 0]
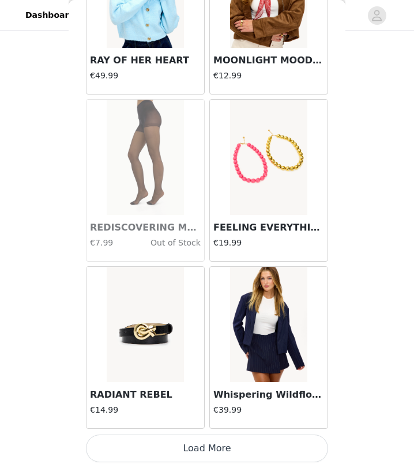
click at [168, 419] on button "Load More" at bounding box center [207, 448] width 242 height 28
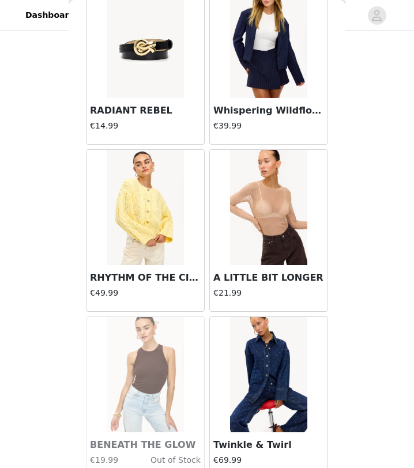
scroll to position [1633, 0]
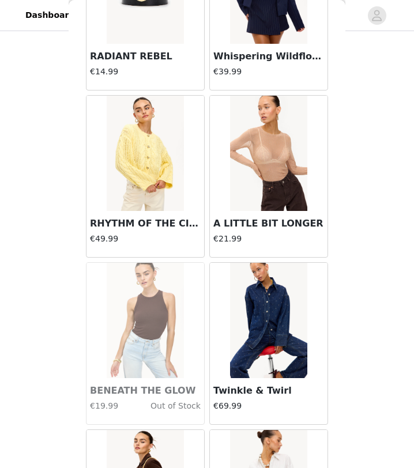
click at [133, 224] on h3 "RHYTHM OF THE CITY" at bounding box center [145, 224] width 111 height 14
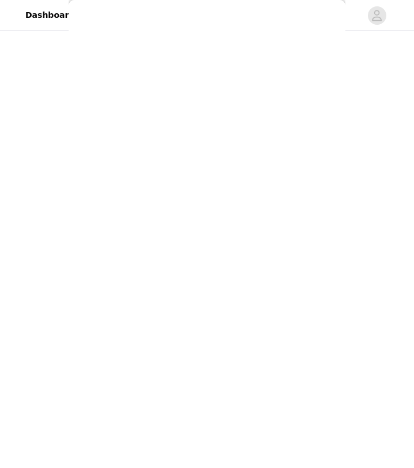
scroll to position [0, 0]
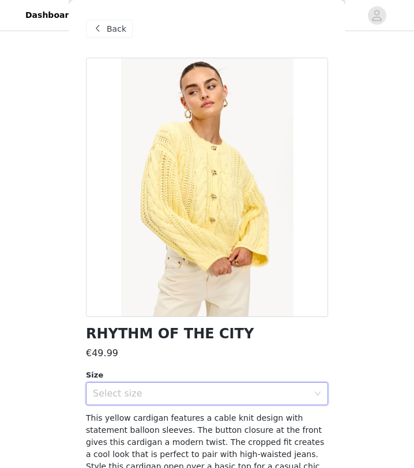
click at [132, 384] on div "Select size" at bounding box center [203, 394] width 221 height 22
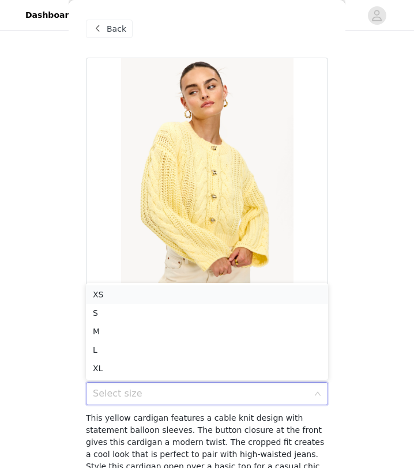
click at [141, 298] on li "XS" at bounding box center [207, 294] width 242 height 18
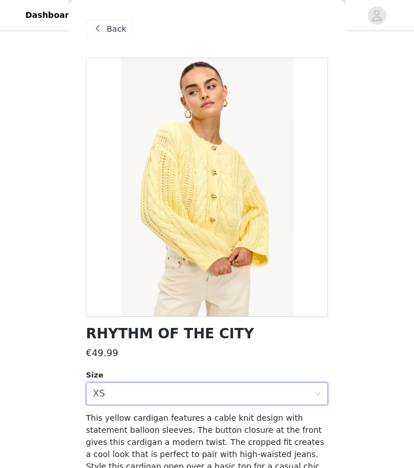
scroll to position [52, 0]
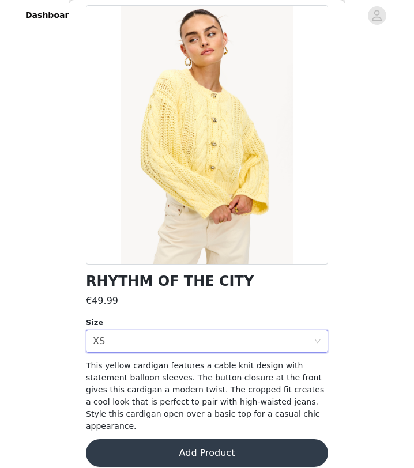
click at [227, 419] on button "Add Product" at bounding box center [207, 453] width 242 height 28
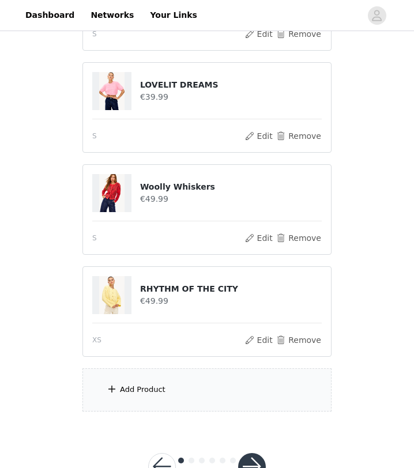
scroll to position [341, 0]
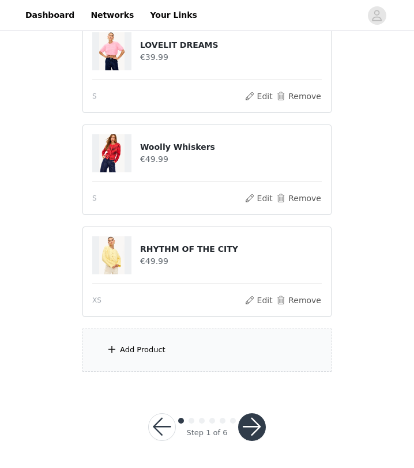
click at [194, 358] on div "Add Product" at bounding box center [206, 349] width 249 height 43
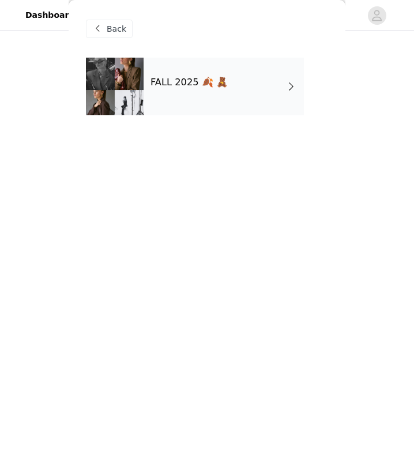
click at [228, 96] on div "FALL 2025 🍂 🧸" at bounding box center [223, 87] width 160 height 58
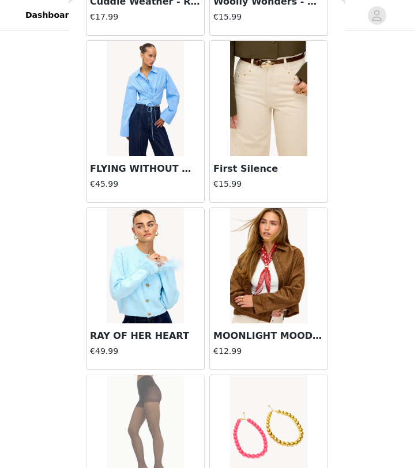
scroll to position [1295, 0]
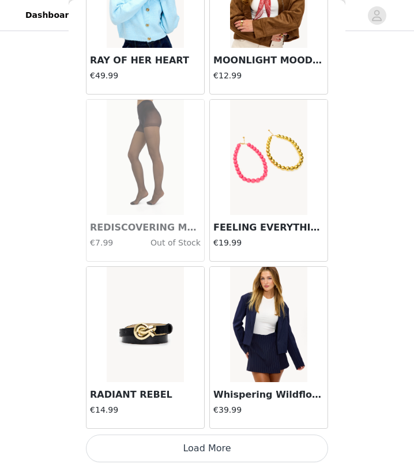
click at [189, 419] on button "Load More" at bounding box center [207, 448] width 242 height 28
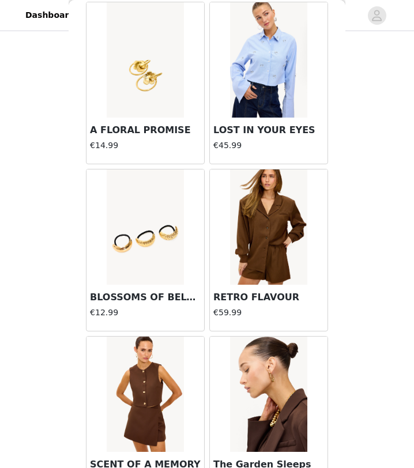
scroll to position [2966, 0]
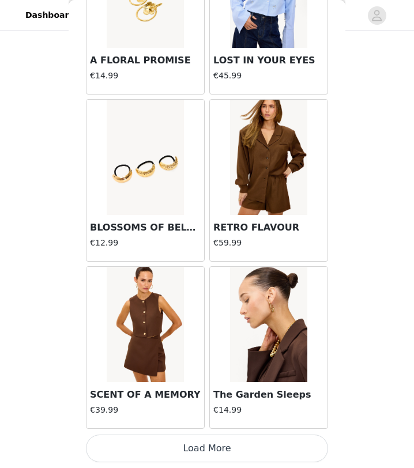
click at [210, 419] on button "Load More" at bounding box center [207, 448] width 242 height 28
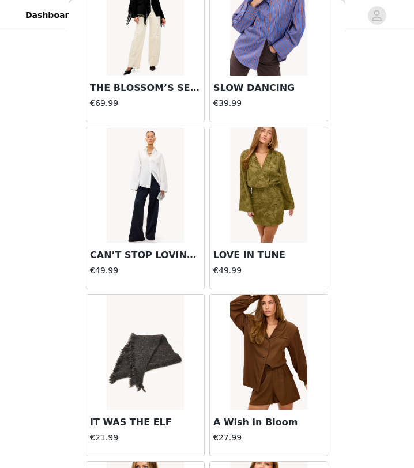
scroll to position [4637, 0]
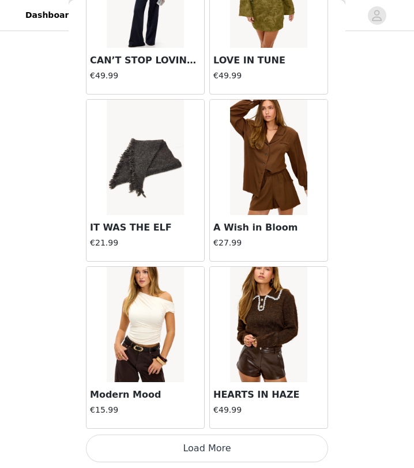
click at [202, 419] on button "Load More" at bounding box center [207, 448] width 242 height 28
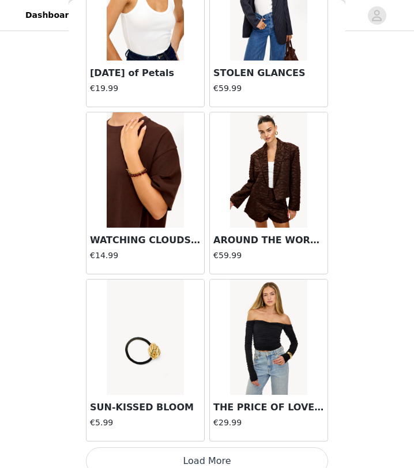
scroll to position [6308, 0]
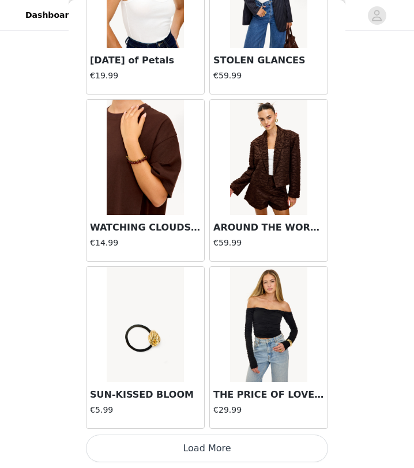
click at [221, 419] on button "Load More" at bounding box center [207, 448] width 242 height 28
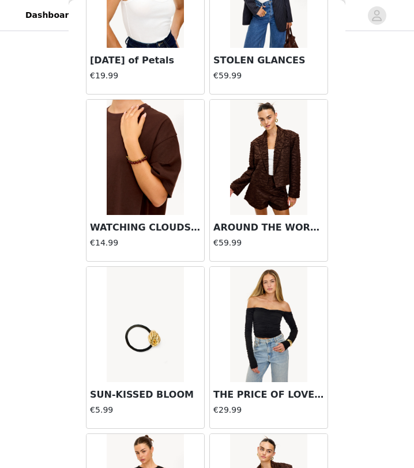
click at [147, 230] on h3 "WATCHING CLOUDS - Dark Brown" at bounding box center [145, 228] width 111 height 14
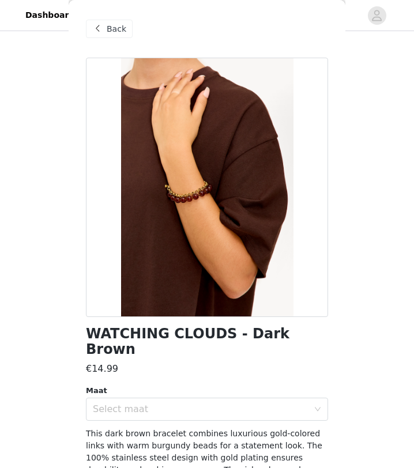
scroll to position [6, 0]
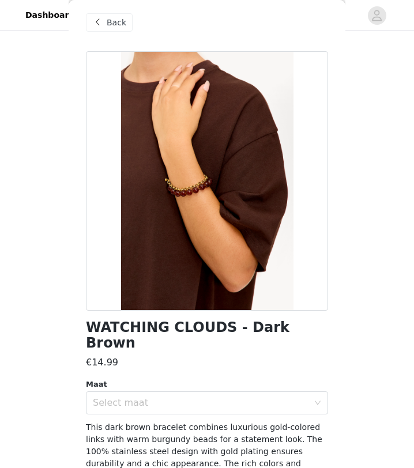
click at [137, 419] on div "This dark brown bracelet combines luxurious gold-colored links with warm burgun…" at bounding box center [207, 457] width 242 height 73
click at [139, 396] on div "Select maat" at bounding box center [203, 403] width 221 height 22
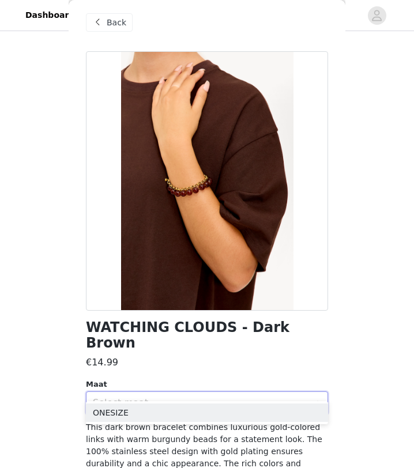
click at [141, 419] on ul "ONESIZE" at bounding box center [207, 412] width 242 height 23
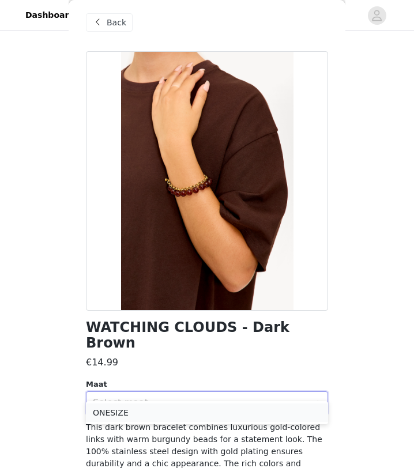
click at [142, 418] on li "ONESIZE" at bounding box center [207, 412] width 242 height 18
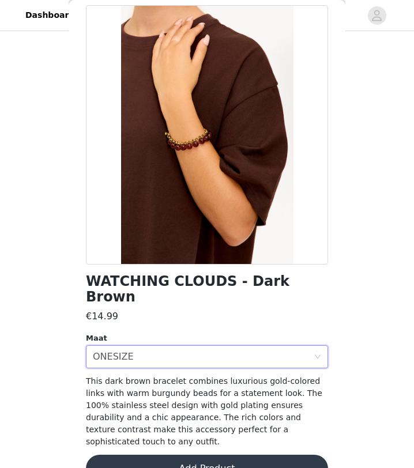
click at [143, 419] on button "Add Product" at bounding box center [207, 469] width 242 height 28
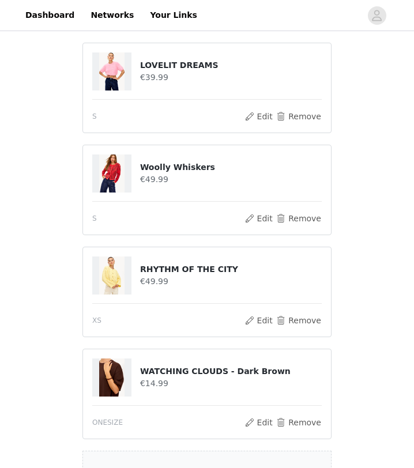
scroll to position [442, 0]
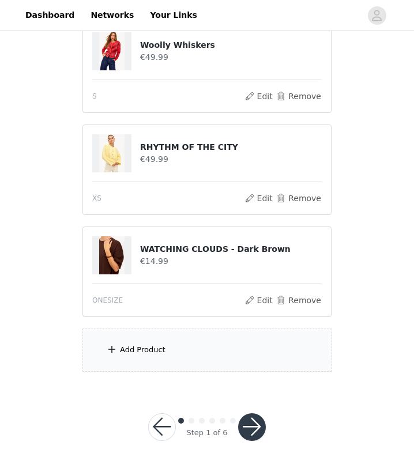
click at [138, 354] on div "Add Product" at bounding box center [143, 350] width 46 height 12
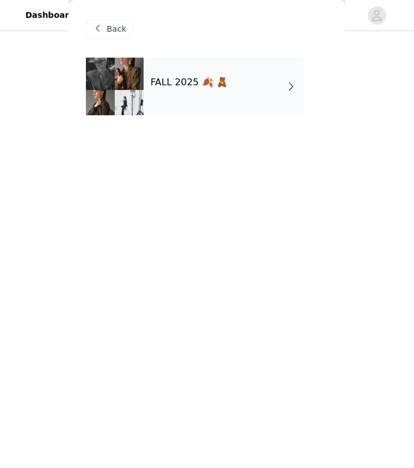
click at [208, 65] on div "FALL 2025 🍂 🧸" at bounding box center [223, 87] width 160 height 58
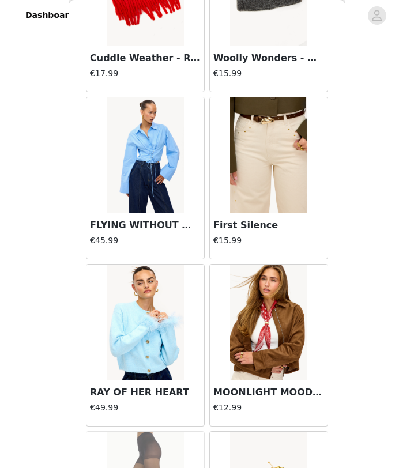
scroll to position [1295, 0]
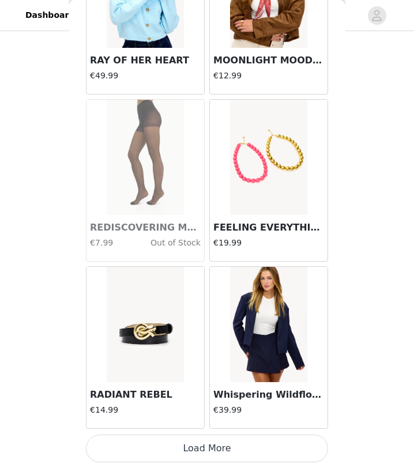
click at [158, 419] on button "Load More" at bounding box center [207, 448] width 242 height 28
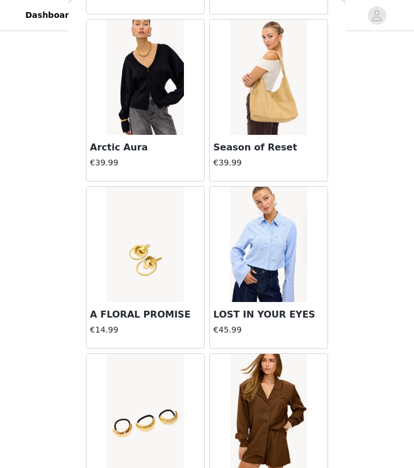
scroll to position [2966, 0]
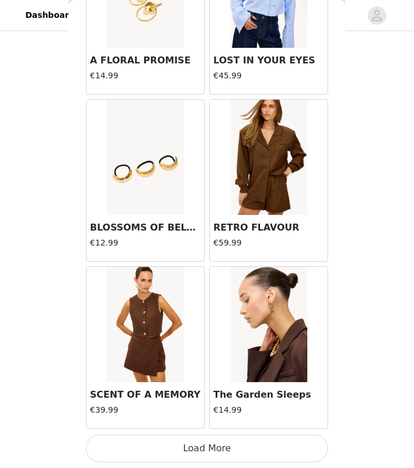
click at [168, 419] on button "Load More" at bounding box center [207, 448] width 242 height 28
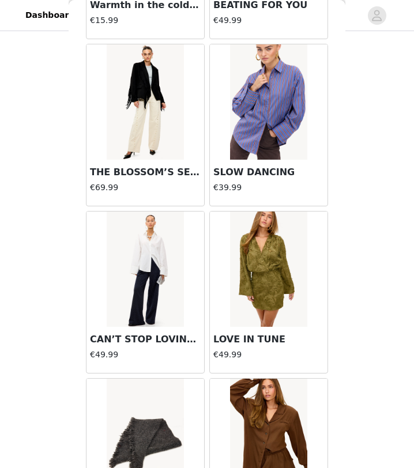
scroll to position [4637, 0]
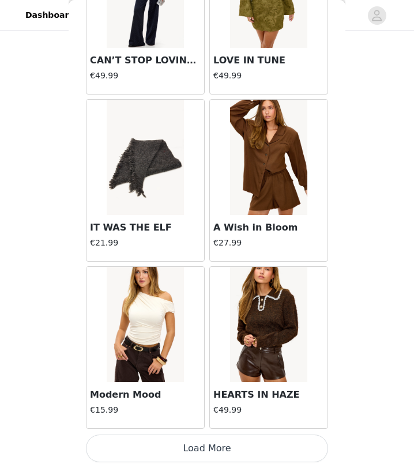
click at [165, 419] on button "Load More" at bounding box center [207, 448] width 242 height 28
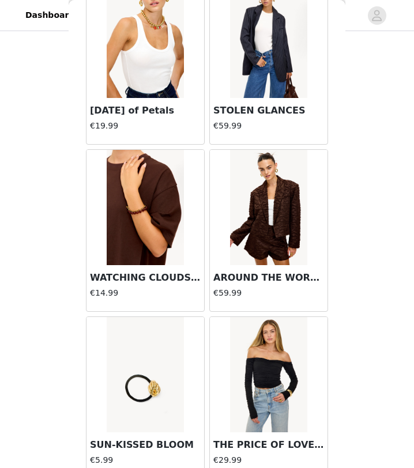
scroll to position [6308, 0]
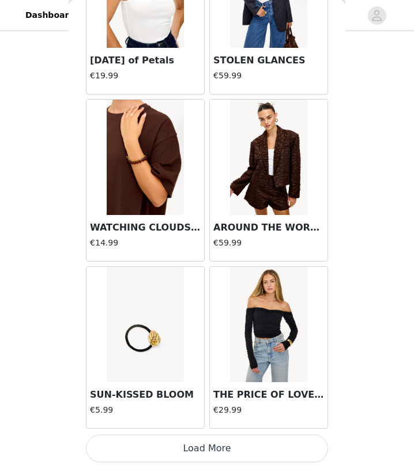
click at [172, 419] on button "Load More" at bounding box center [207, 448] width 242 height 28
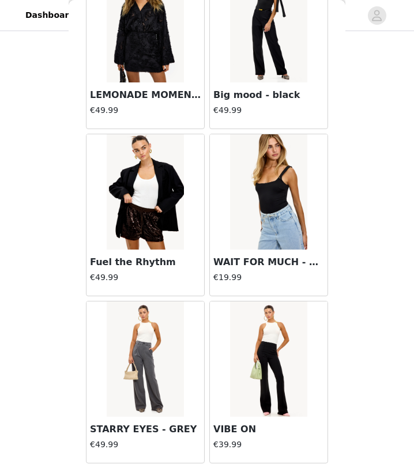
scroll to position [7979, 0]
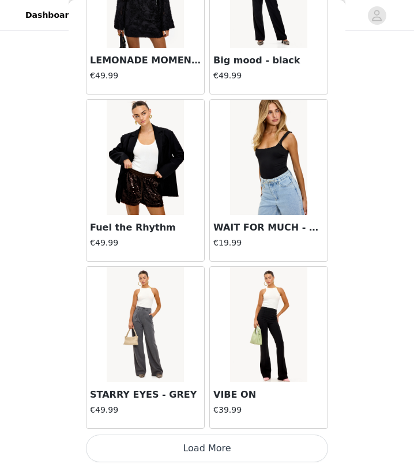
click at [172, 419] on button "Load More" at bounding box center [207, 448] width 242 height 28
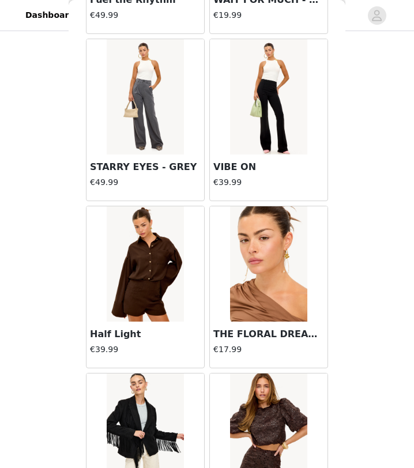
scroll to position [8300, 0]
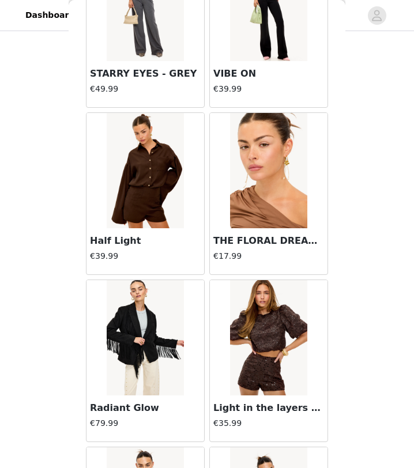
click at [128, 240] on h3 "Half Light" at bounding box center [145, 241] width 111 height 14
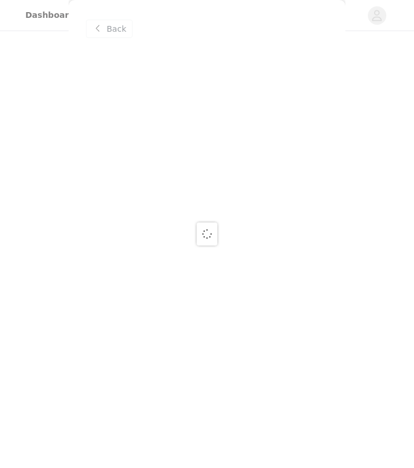
scroll to position [0, 0]
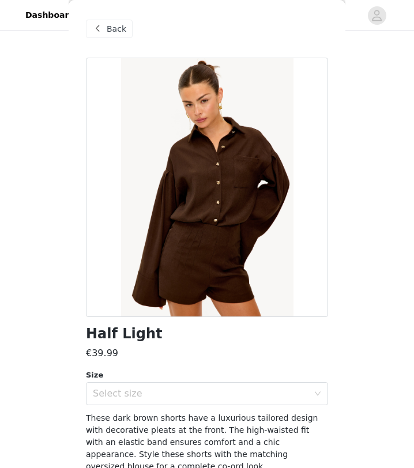
click at [96, 31] on span at bounding box center [97, 29] width 14 height 14
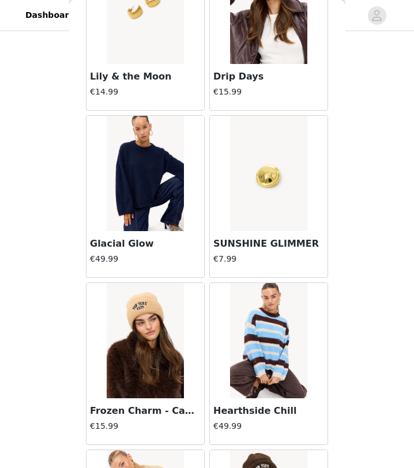
scroll to position [9329, 0]
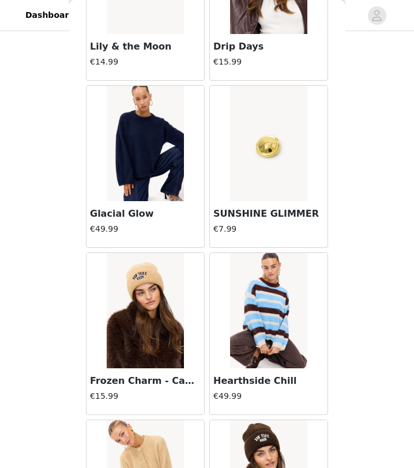
click at [127, 207] on h3 "Glacial Glow" at bounding box center [145, 214] width 111 height 14
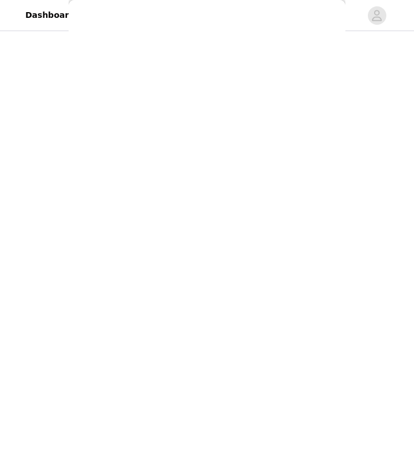
scroll to position [0, 0]
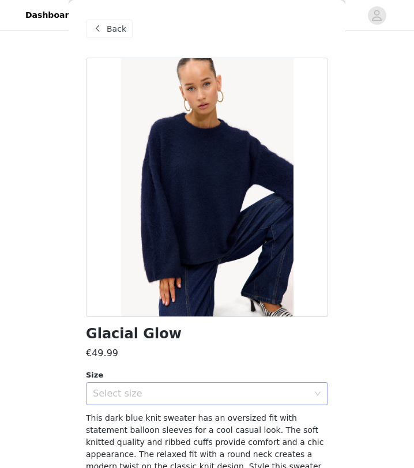
click at [209, 388] on div "Select size" at bounding box center [200, 394] width 215 height 12
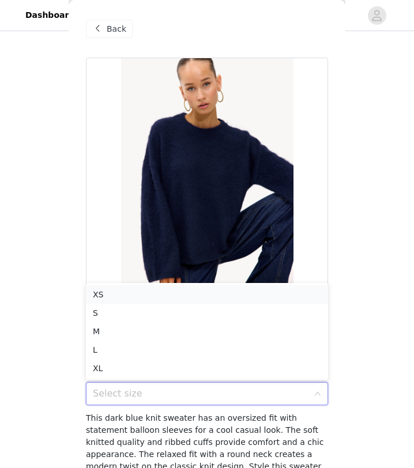
click at [173, 295] on li "XS" at bounding box center [207, 294] width 242 height 18
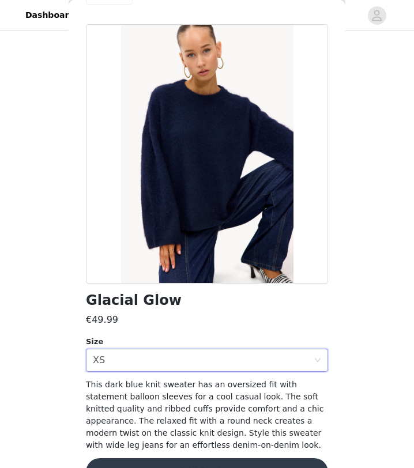
scroll to position [65, 0]
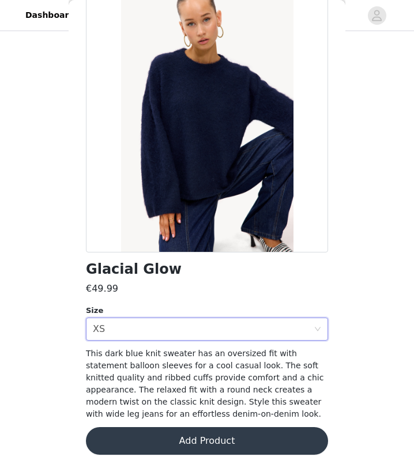
click at [175, 419] on button "Add Product" at bounding box center [207, 441] width 242 height 28
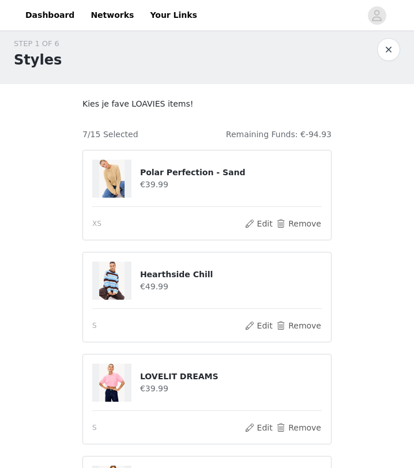
scroll to position [6, 0]
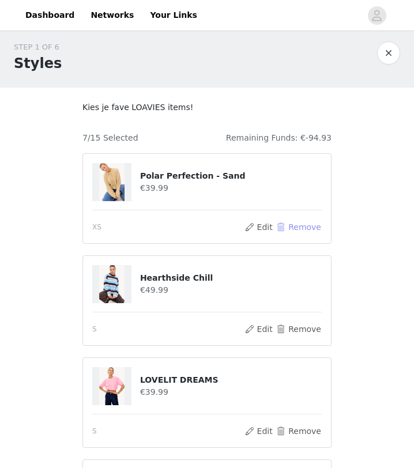
click at [288, 223] on button "Remove" at bounding box center [298, 227] width 46 height 14
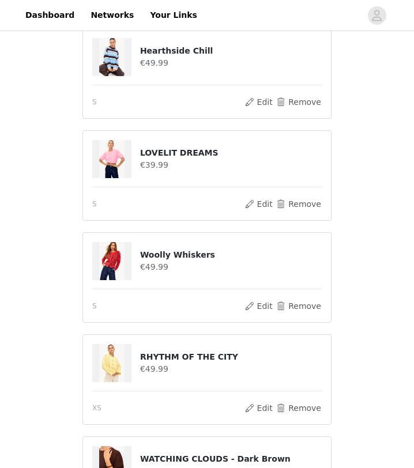
scroll to position [442, 0]
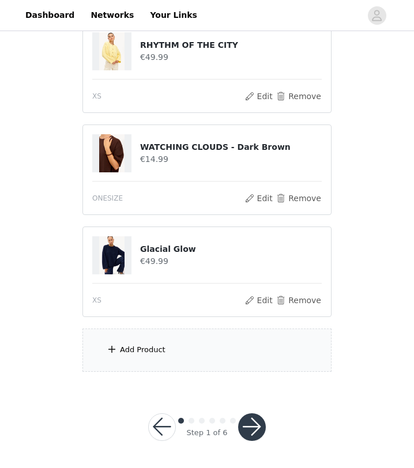
click at [197, 360] on div "Add Product" at bounding box center [206, 349] width 249 height 43
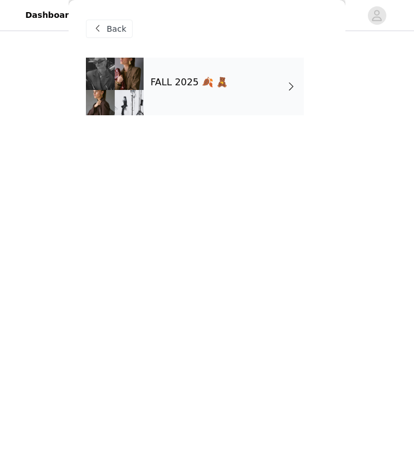
click at [203, 94] on div "FALL 2025 🍂 🧸" at bounding box center [223, 87] width 160 height 58
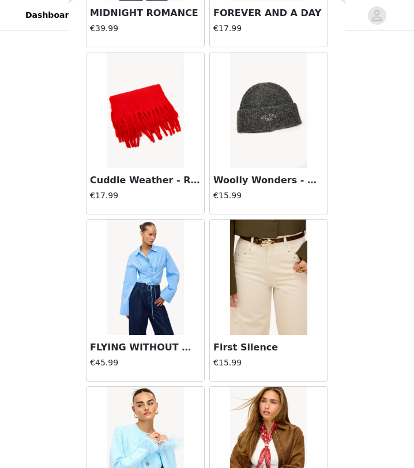
scroll to position [1295, 0]
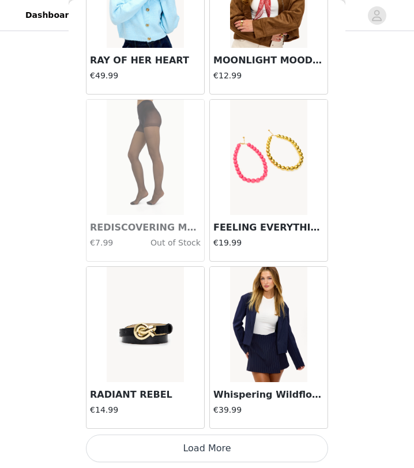
click at [197, 419] on button "Load More" at bounding box center [207, 448] width 242 height 28
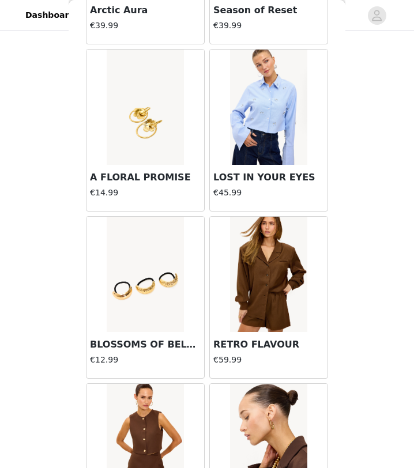
scroll to position [2966, 0]
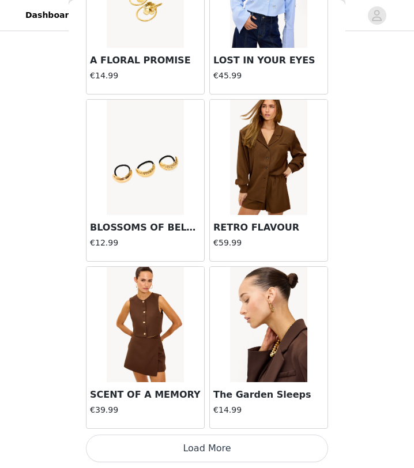
click at [195, 419] on button "Load More" at bounding box center [207, 448] width 242 height 28
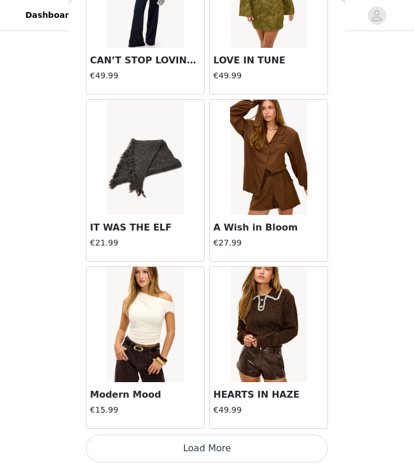
click at [190, 419] on button "Load More" at bounding box center [207, 448] width 242 height 28
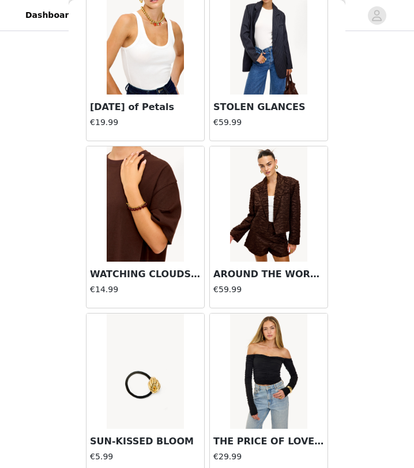
scroll to position [6308, 0]
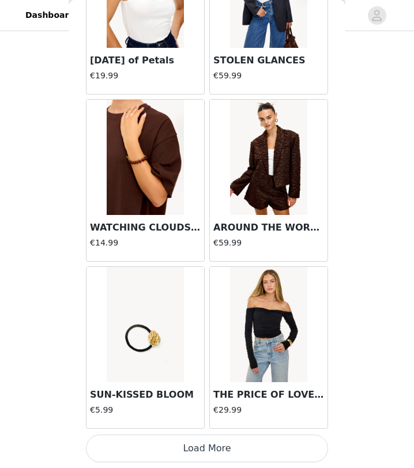
click at [190, 419] on button "Load More" at bounding box center [207, 448] width 242 height 28
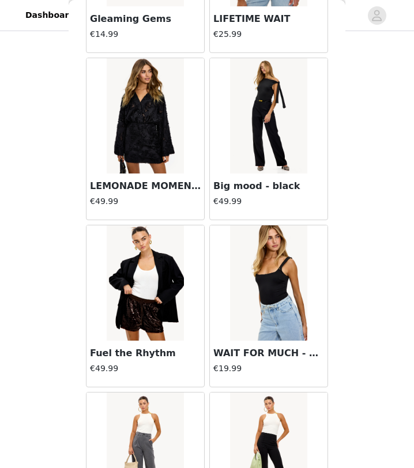
scroll to position [7979, 0]
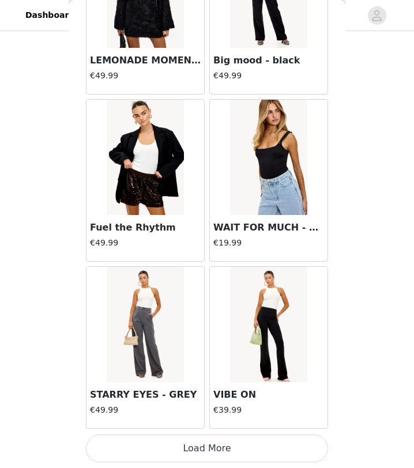
click at [237, 419] on button "Load More" at bounding box center [207, 448] width 242 height 28
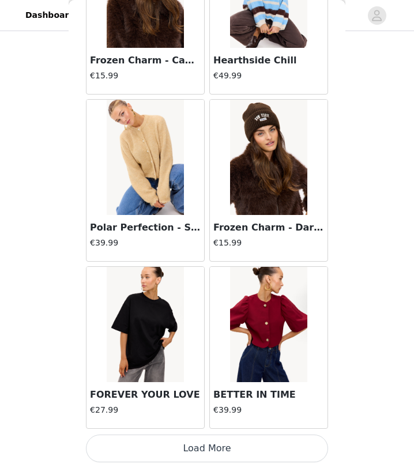
scroll to position [442, 0]
click at [185, 419] on button "Load More" at bounding box center [207, 448] width 242 height 28
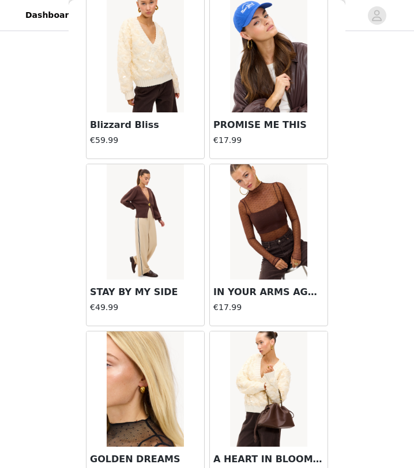
scroll to position [11320, 0]
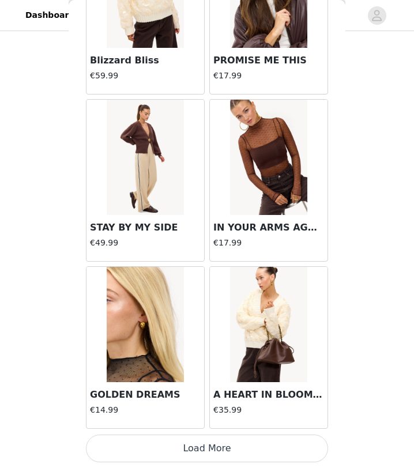
click at [211, 419] on button "Load More" at bounding box center [207, 448] width 242 height 28
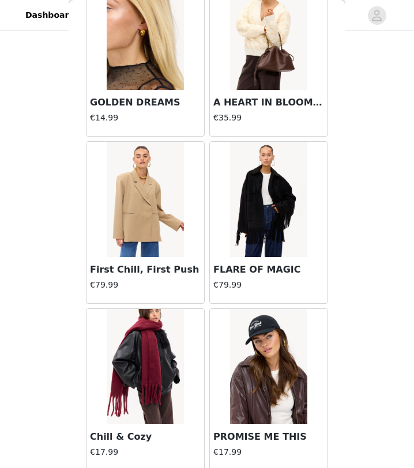
scroll to position [11616, 0]
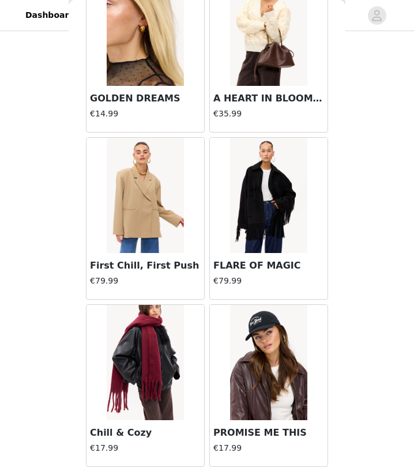
click at [152, 263] on h3 "First Chill, First Push" at bounding box center [145, 266] width 111 height 14
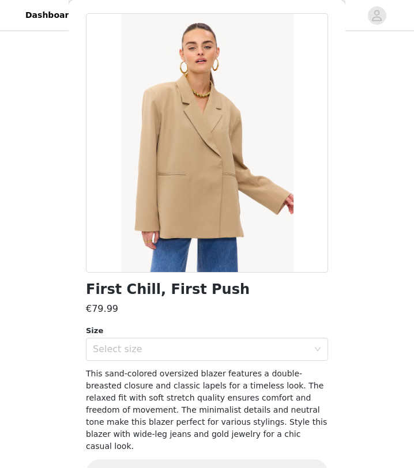
scroll to position [65, 0]
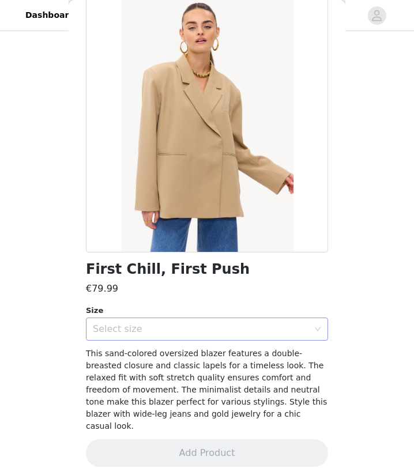
click at [187, 331] on div "Select size" at bounding box center [200, 329] width 215 height 12
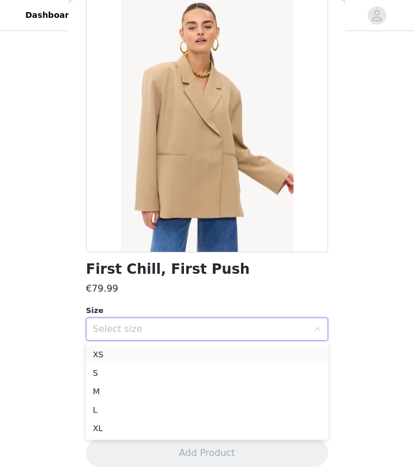
click at [159, 352] on li "XS" at bounding box center [207, 354] width 242 height 18
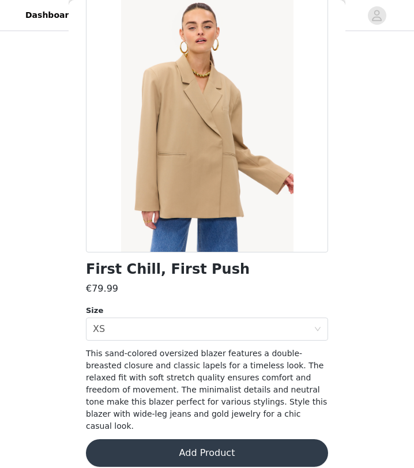
scroll to position [0, 0]
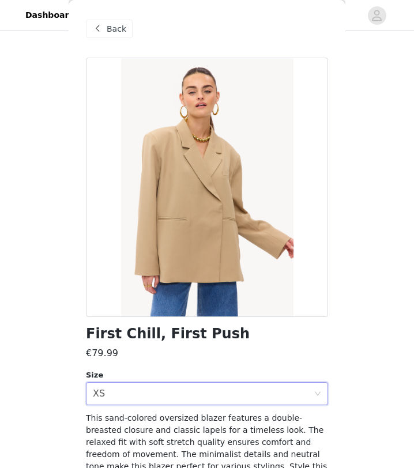
click at [121, 26] on span "Back" at bounding box center [117, 29] width 20 height 12
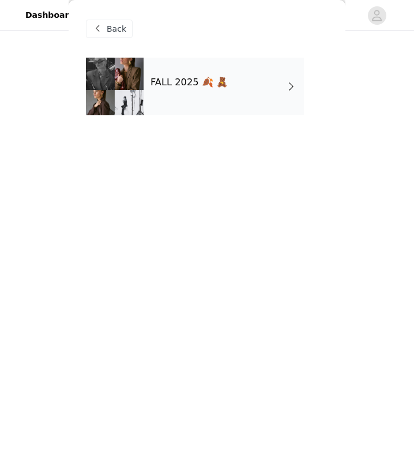
click at [198, 105] on div "FALL 2025 🍂 🧸" at bounding box center [223, 87] width 160 height 58
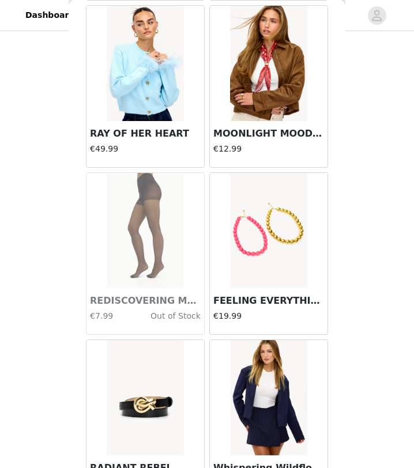
scroll to position [1295, 0]
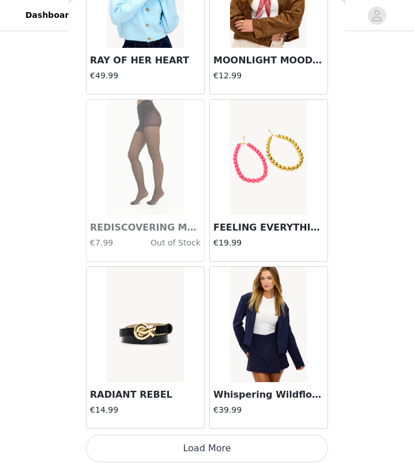
click at [189, 419] on button "Load More" at bounding box center [207, 448] width 242 height 28
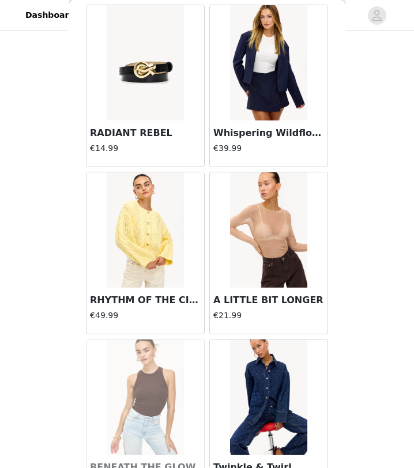
scroll to position [1565, 0]
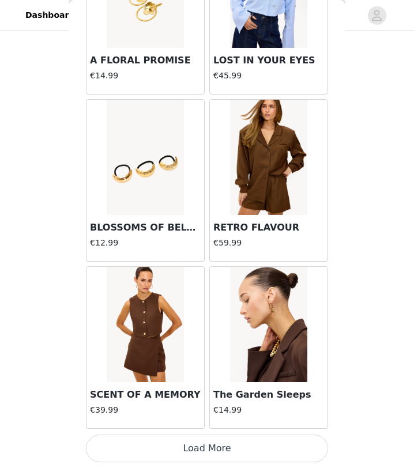
click at [225, 419] on button "Load More" at bounding box center [207, 448] width 242 height 28
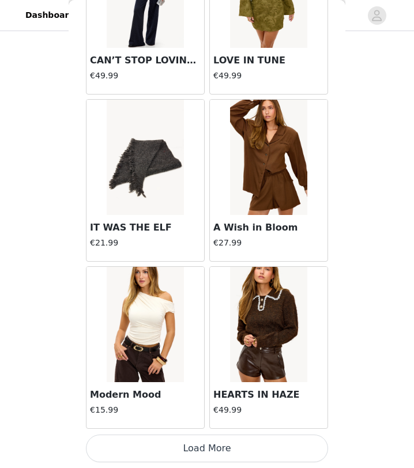
click at [225, 419] on button "Load More" at bounding box center [207, 448] width 242 height 28
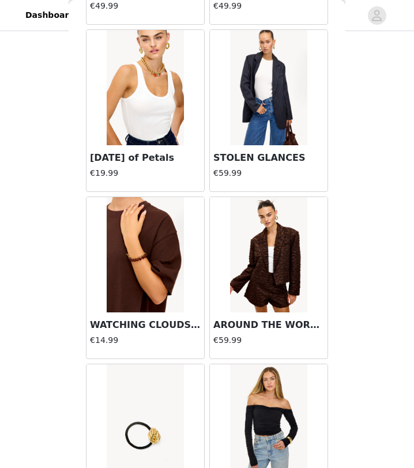
scroll to position [6308, 0]
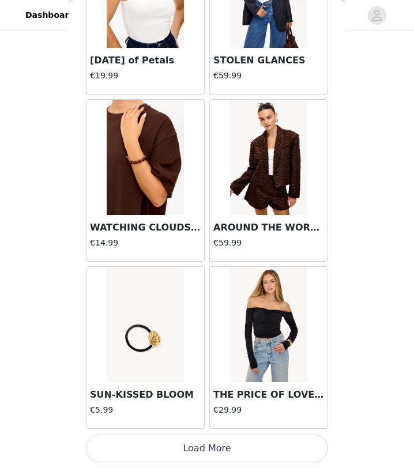
click at [220, 419] on button "Load More" at bounding box center [207, 448] width 242 height 28
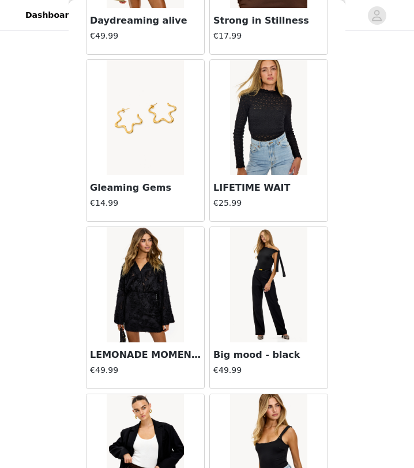
scroll to position [7979, 0]
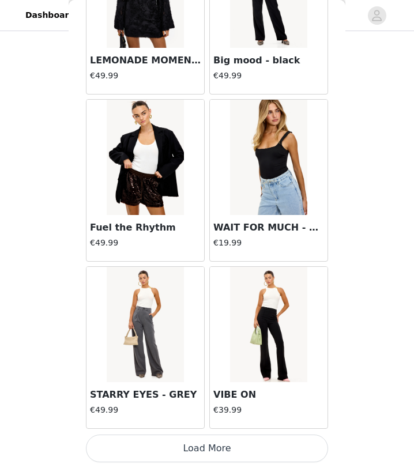
click at [220, 419] on button "Load More" at bounding box center [207, 448] width 242 height 28
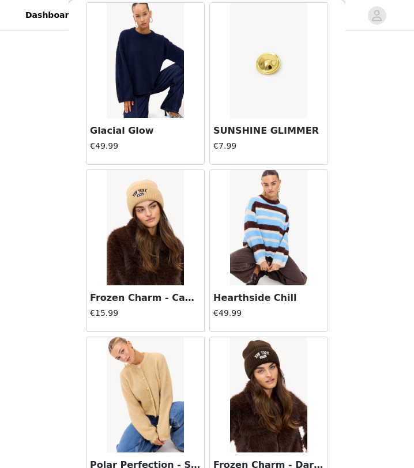
scroll to position [9649, 0]
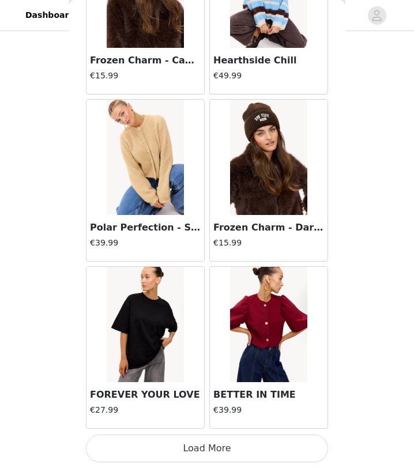
click at [220, 419] on button "Load More" at bounding box center [207, 448] width 242 height 28
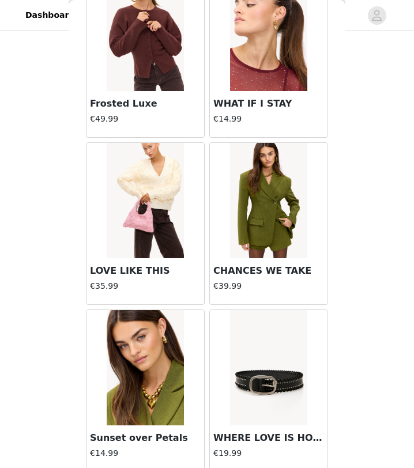
scroll to position [10283, 0]
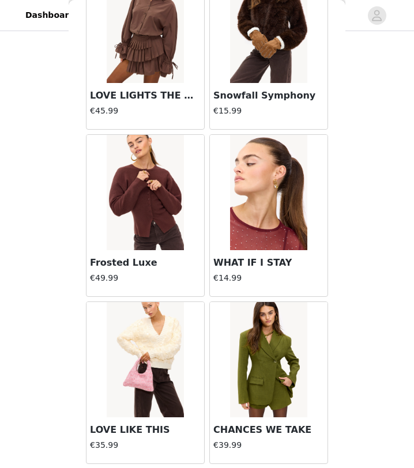
click at [135, 262] on h3 "Frosted Luxe" at bounding box center [145, 263] width 111 height 14
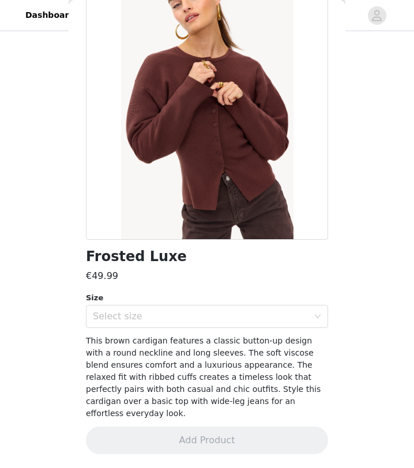
scroll to position [65, 0]
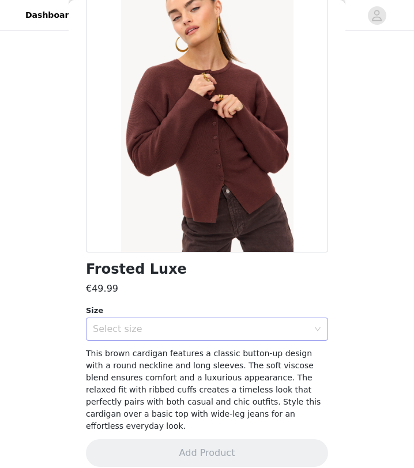
click at [162, 317] on div "Select size" at bounding box center [207, 328] width 242 height 23
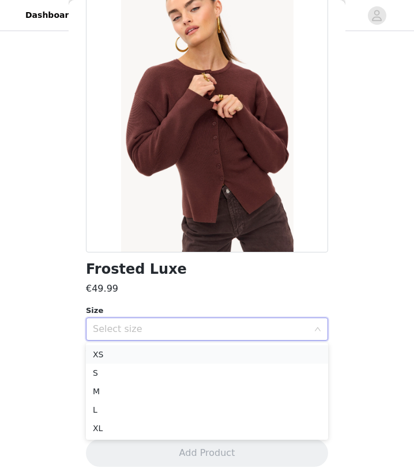
click at [158, 354] on li "XS" at bounding box center [207, 354] width 242 height 18
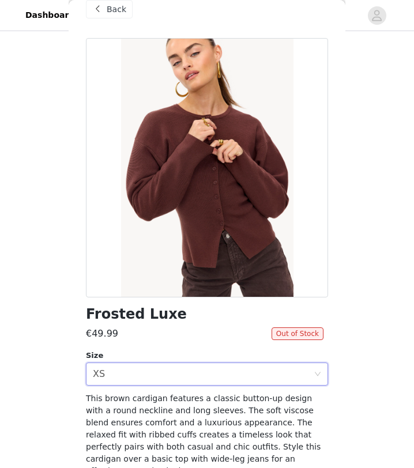
scroll to position [0, 0]
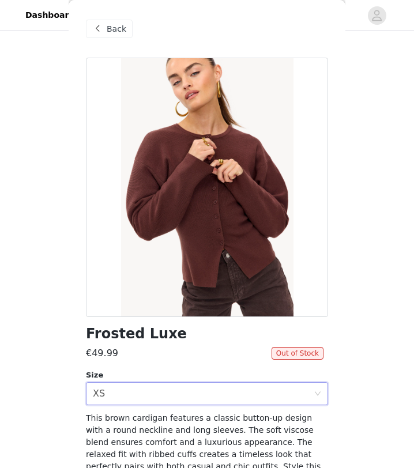
click at [114, 28] on span "Back" at bounding box center [117, 29] width 20 height 12
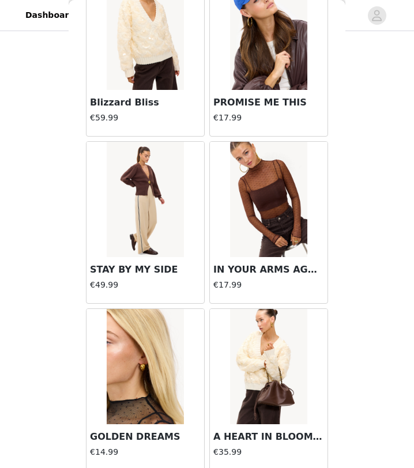
scroll to position [11320, 0]
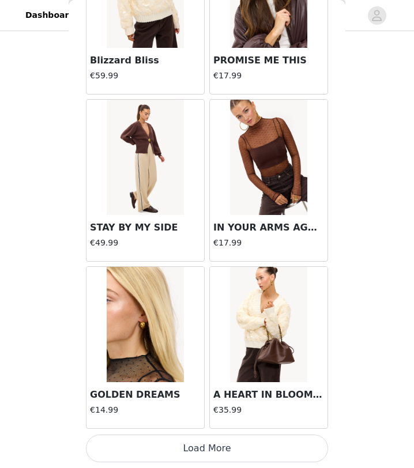
click at [196, 419] on button "Load More" at bounding box center [207, 448] width 242 height 28
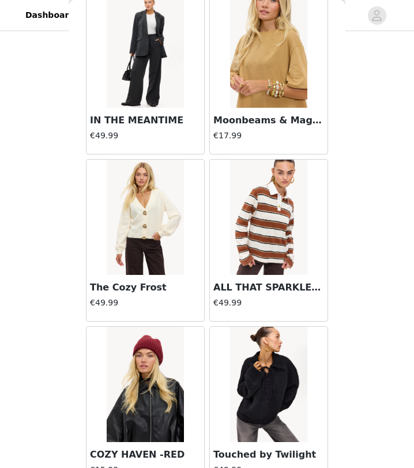
scroll to position [12987, 0]
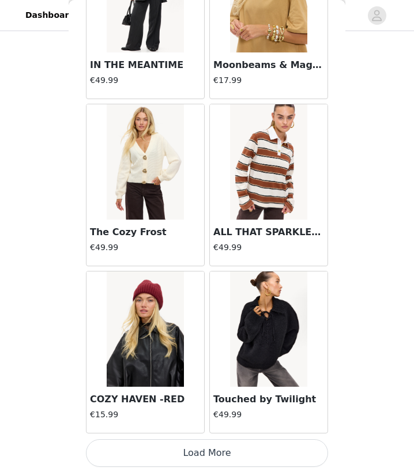
click at [206, 419] on button "Load More" at bounding box center [207, 453] width 242 height 28
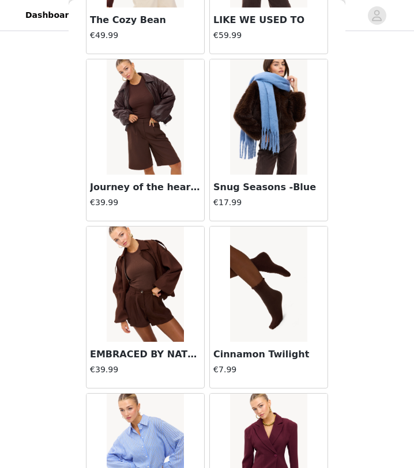
scroll to position [14662, 0]
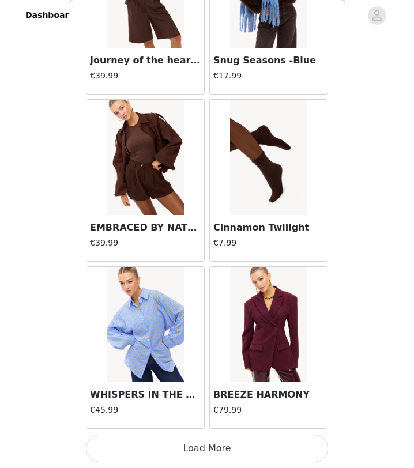
click at [216, 419] on button "Load More" at bounding box center [207, 448] width 242 height 28
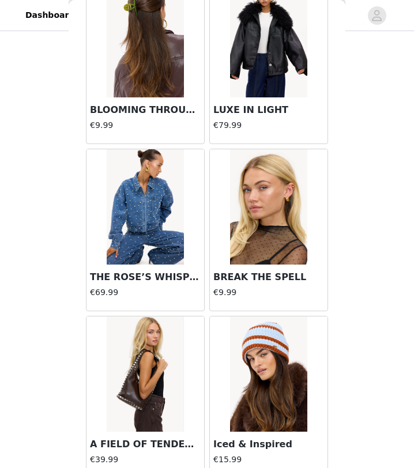
scroll to position [16333, 0]
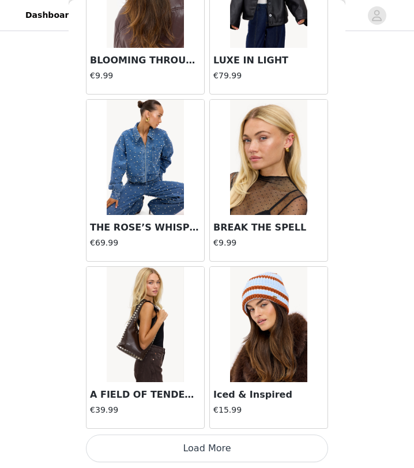
click at [270, 419] on button "Load More" at bounding box center [207, 448] width 242 height 28
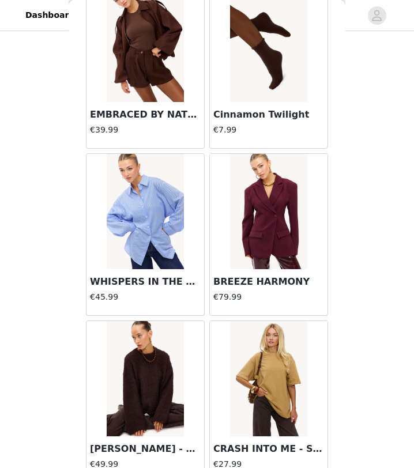
scroll to position [14778, 0]
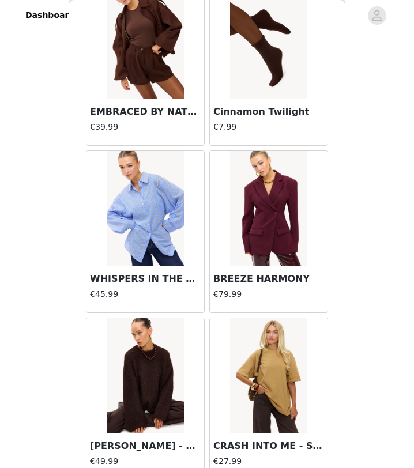
click at [252, 256] on img at bounding box center [268, 208] width 77 height 115
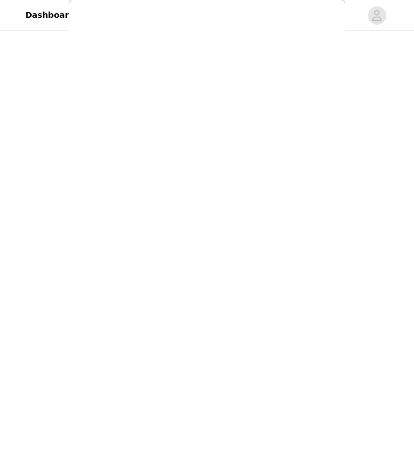
scroll to position [65, 0]
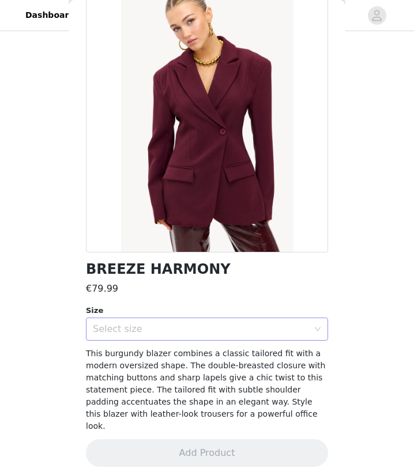
click at [228, 329] on div "Select size" at bounding box center [200, 329] width 215 height 12
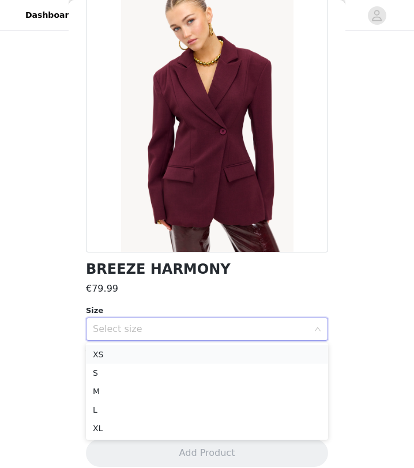
click at [220, 358] on li "XS" at bounding box center [207, 354] width 242 height 18
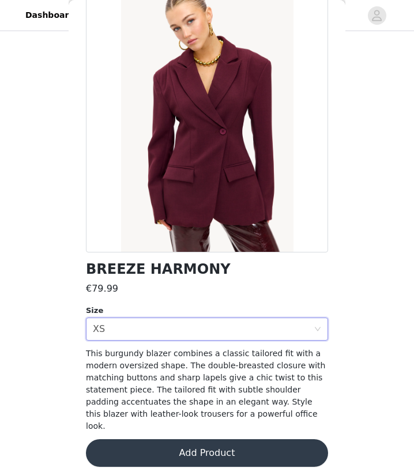
click at [202, 419] on button "Add Product" at bounding box center [207, 453] width 242 height 28
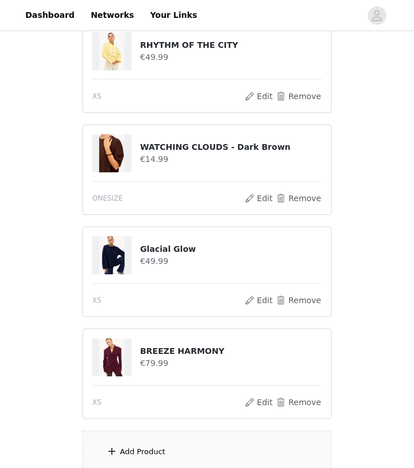
scroll to position [0, 0]
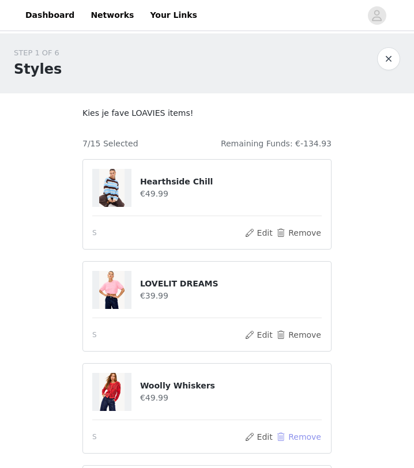
click at [283, 419] on button "Remove" at bounding box center [298, 437] width 46 height 14
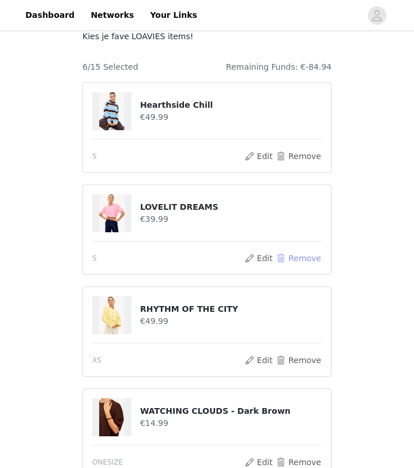
scroll to position [66, 0]
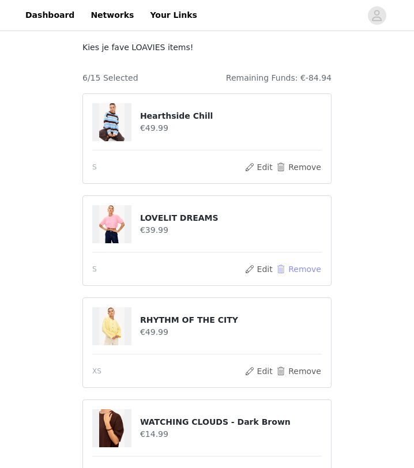
click at [286, 266] on button "Remove" at bounding box center [298, 269] width 46 height 14
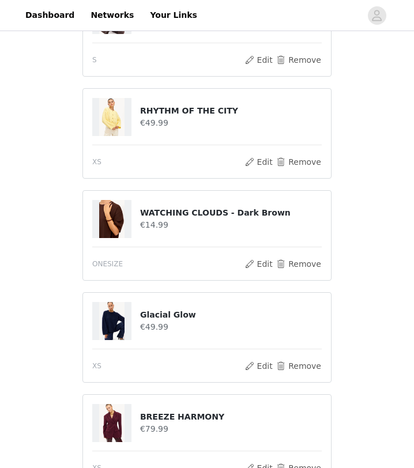
scroll to position [140, 0]
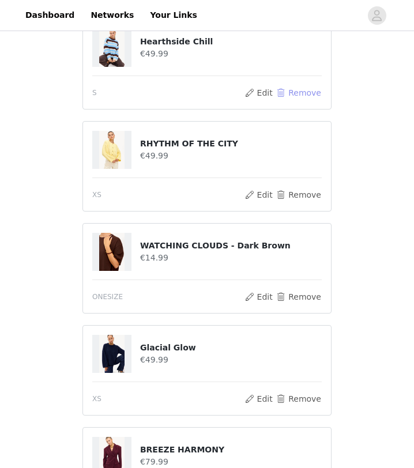
click at [284, 94] on button "Remove" at bounding box center [298, 93] width 46 height 14
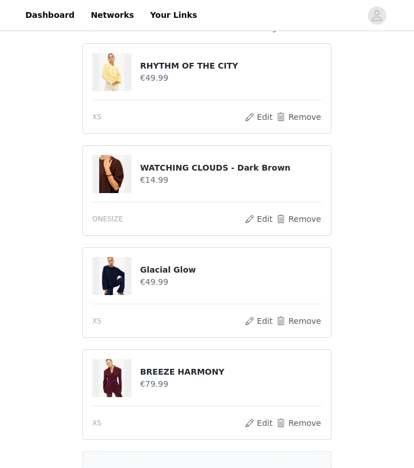
scroll to position [239, 0]
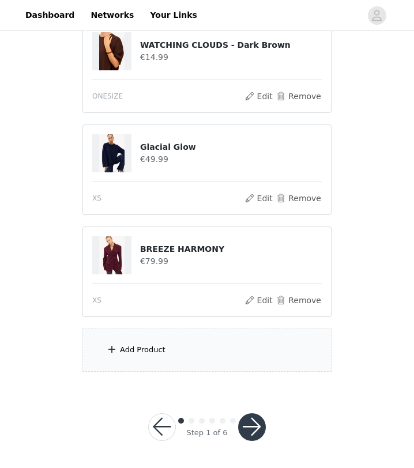
click at [250, 419] on button "button" at bounding box center [252, 427] width 28 height 28
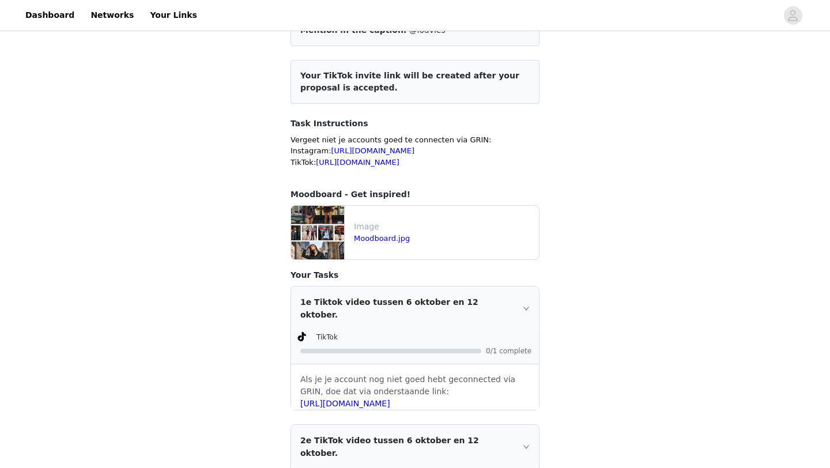
scroll to position [241, 0]
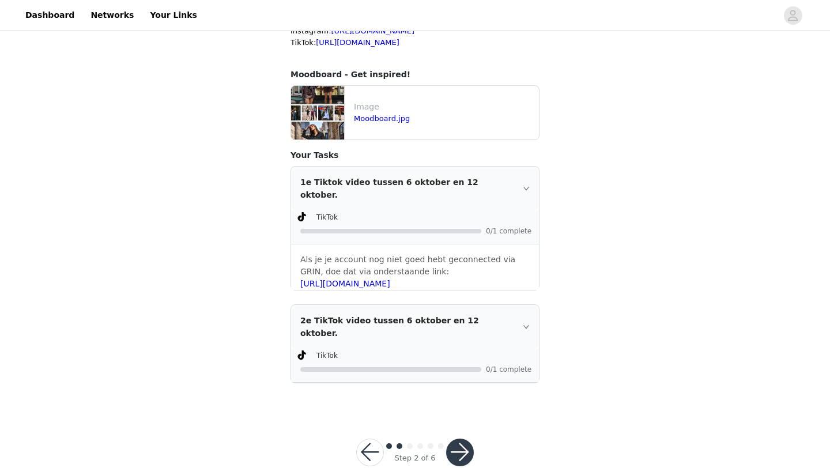
click at [457, 419] on button "button" at bounding box center [460, 452] width 28 height 28
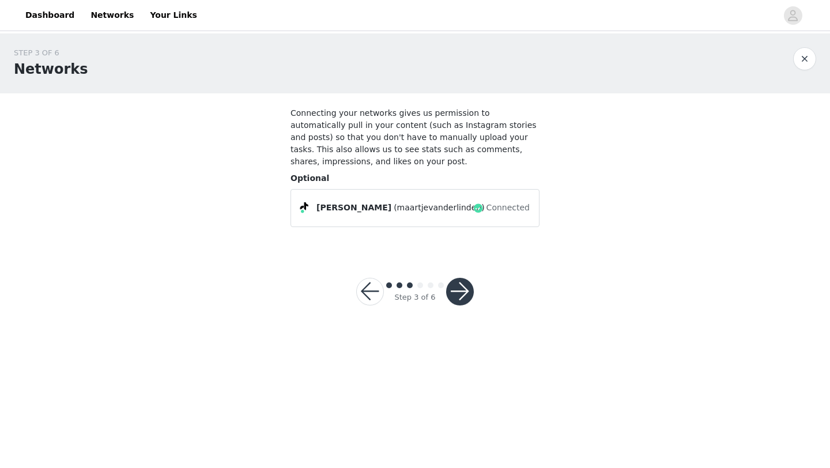
click at [457, 295] on button "button" at bounding box center [460, 292] width 28 height 28
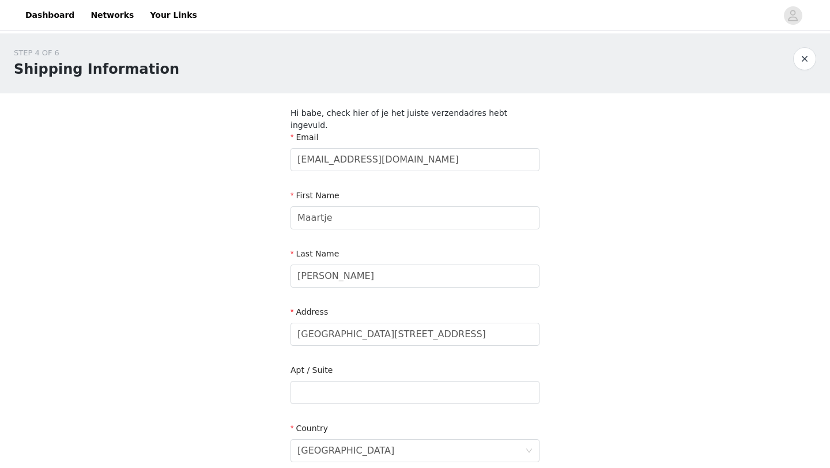
scroll to position [271, 0]
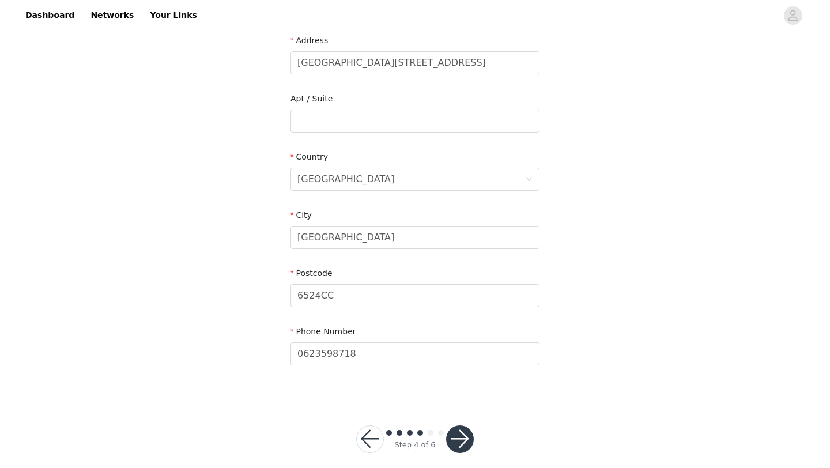
click at [459, 419] on button "button" at bounding box center [460, 439] width 28 height 28
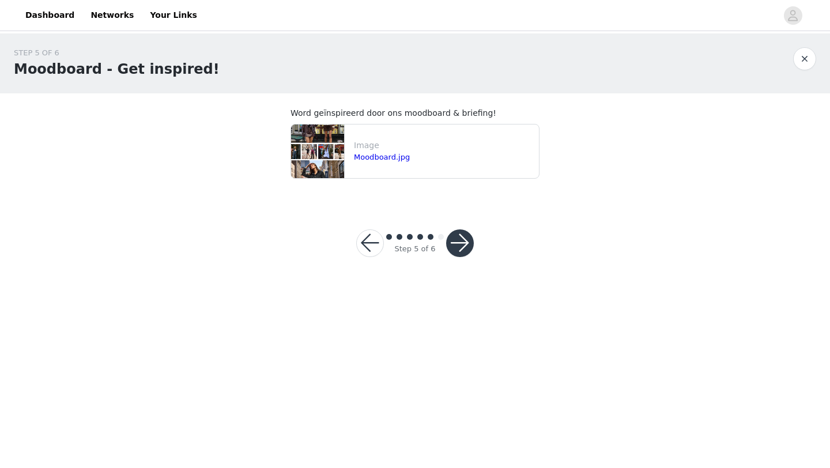
click at [451, 241] on button "button" at bounding box center [460, 243] width 28 height 28
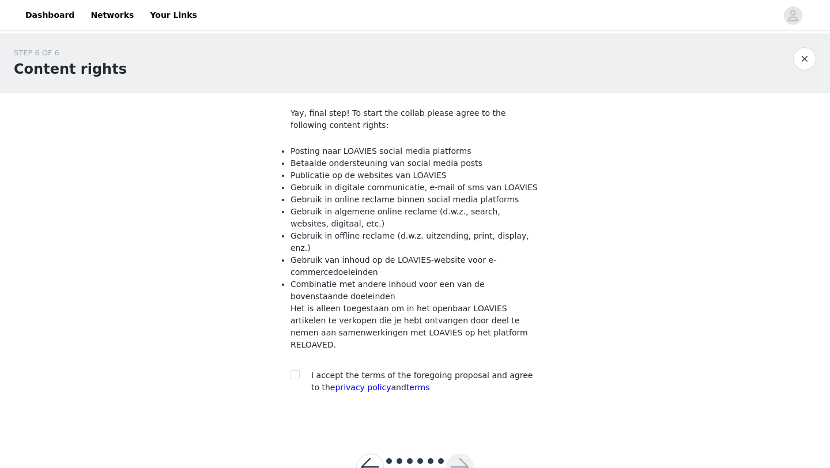
click at [289, 354] on section "Yay, final step! To start the collab please agree to the following content righ…" at bounding box center [415, 259] width 277 height 332
click at [370, 419] on button "button" at bounding box center [370, 467] width 28 height 28
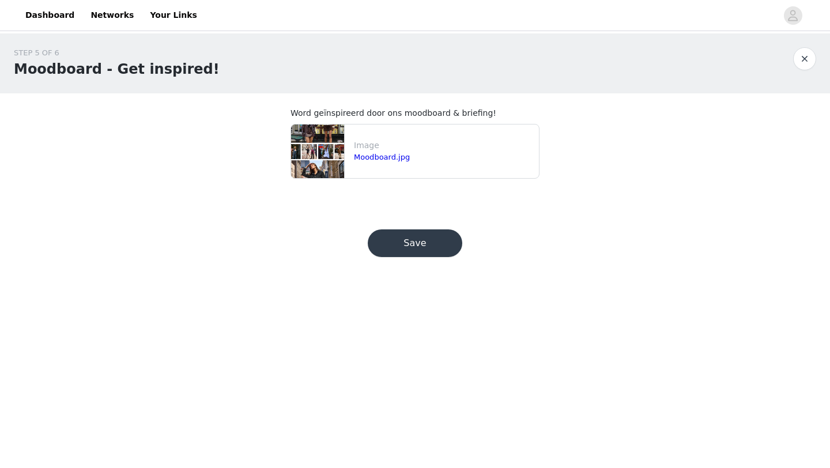
click at [374, 152] on div "Moodboard.jpg" at bounding box center [444, 158] width 180 height 12
click at [375, 159] on link "Moodboard.jpg" at bounding box center [382, 157] width 56 height 9
click at [414, 241] on button "Save" at bounding box center [415, 243] width 94 height 28
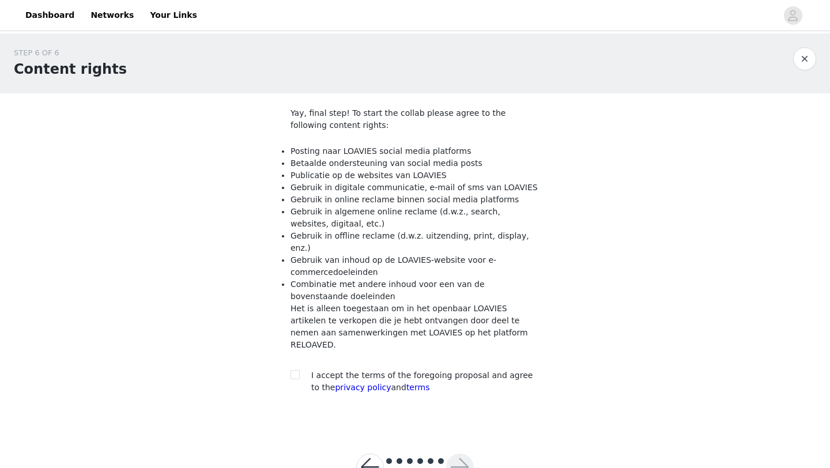
click at [372, 419] on button "button" at bounding box center [370, 467] width 28 height 28
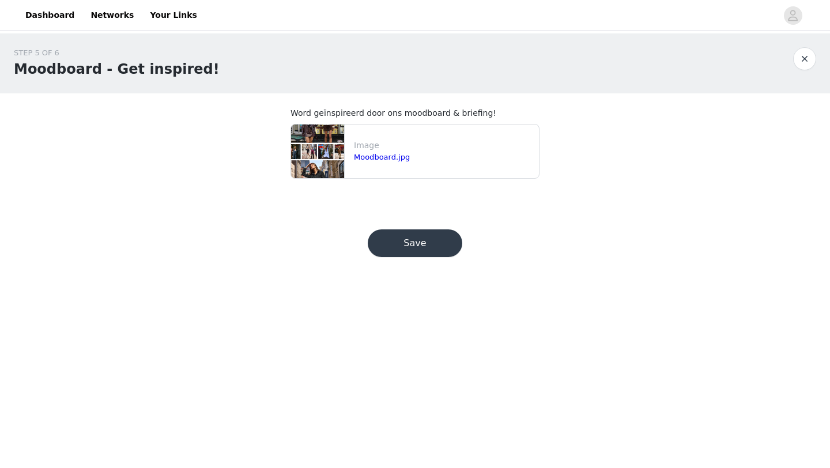
click at [372, 419] on body "Dashboard Networks Your Links STEP 5 OF 6 Moodboard - Get inspired! Word geïnsp…" at bounding box center [415, 234] width 830 height 468
click at [607, 56] on button "button" at bounding box center [804, 58] width 23 height 23
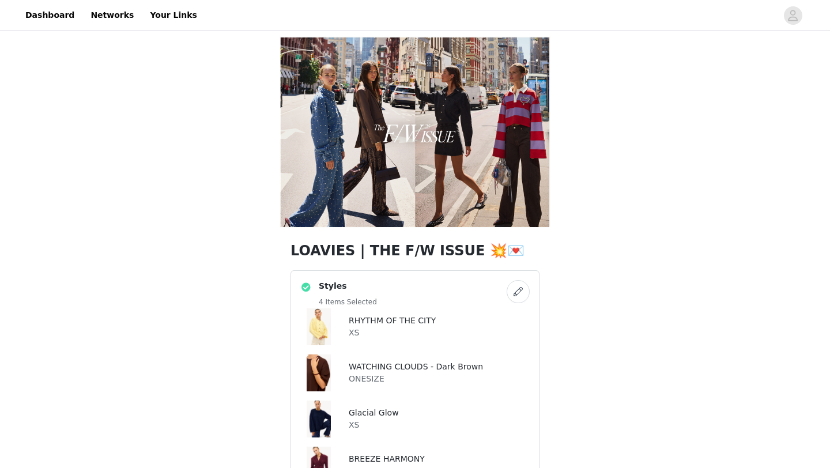
click at [516, 294] on button "button" at bounding box center [517, 291] width 23 height 23
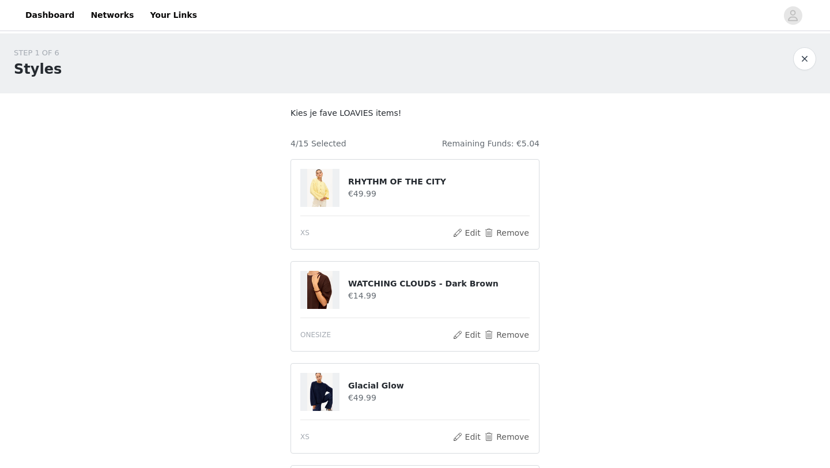
click at [607, 63] on button "button" at bounding box center [804, 58] width 23 height 23
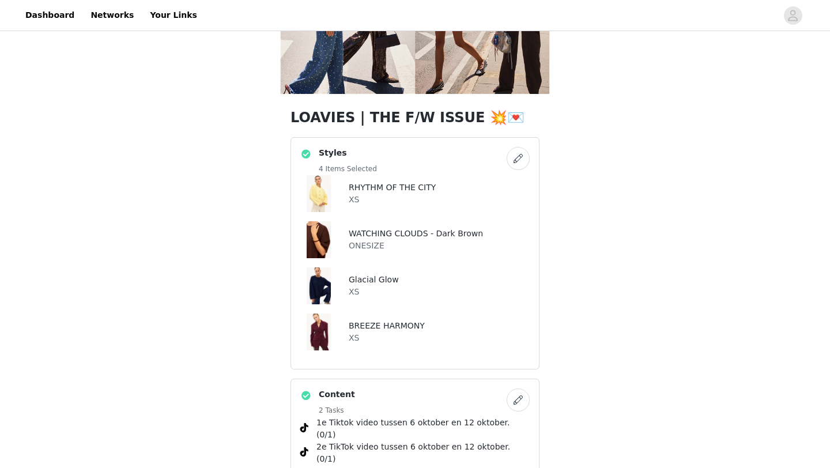
scroll to position [127, 0]
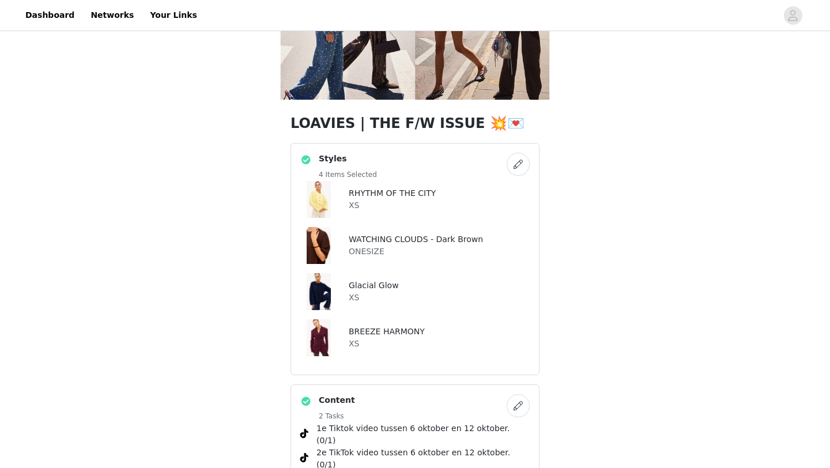
click at [514, 167] on button "button" at bounding box center [517, 164] width 23 height 23
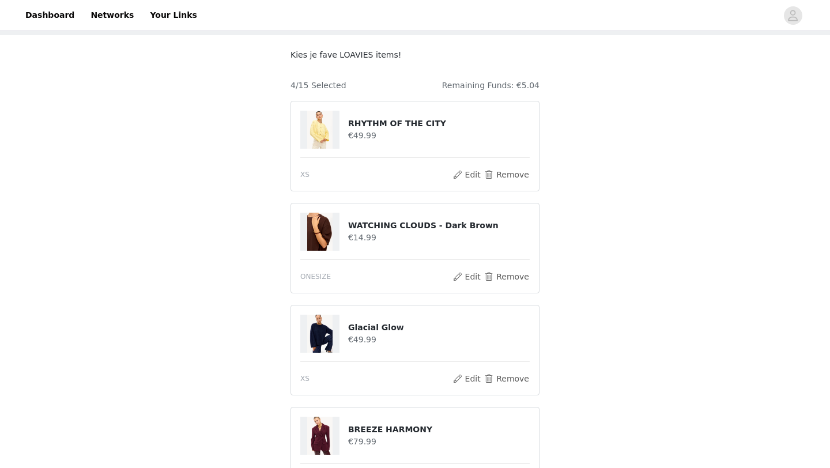
scroll to position [239, 0]
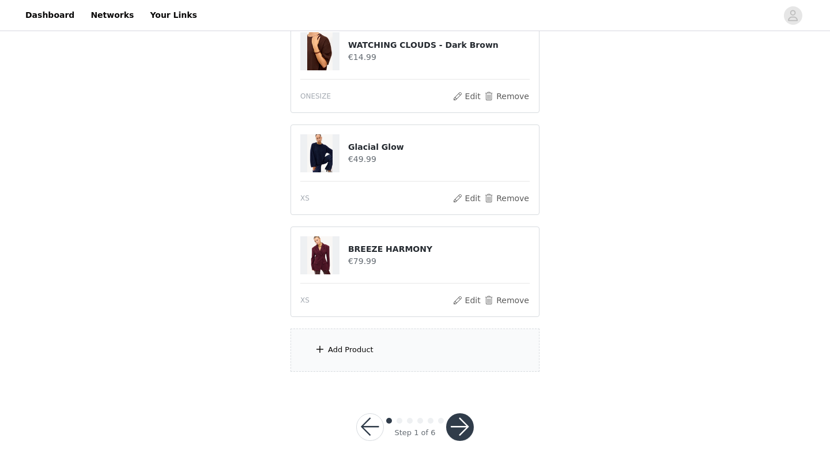
click at [381, 355] on div "Add Product" at bounding box center [414, 349] width 249 height 43
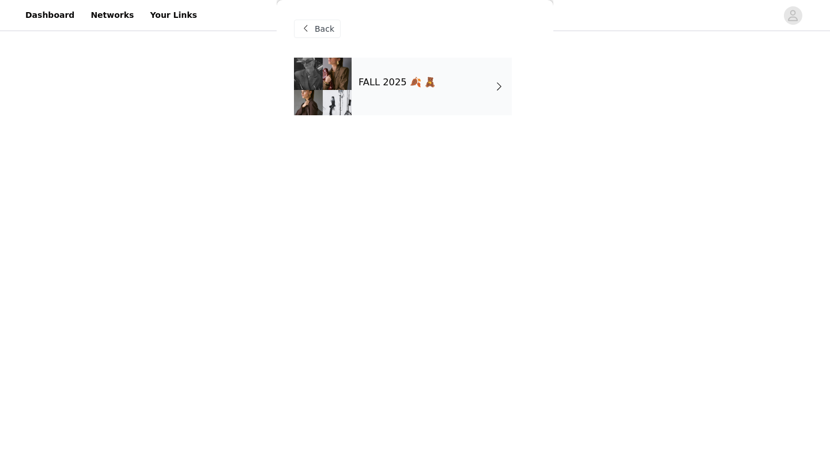
click at [376, 85] on h4 "FALL 2025 🍂 🧸" at bounding box center [396, 82] width 77 height 10
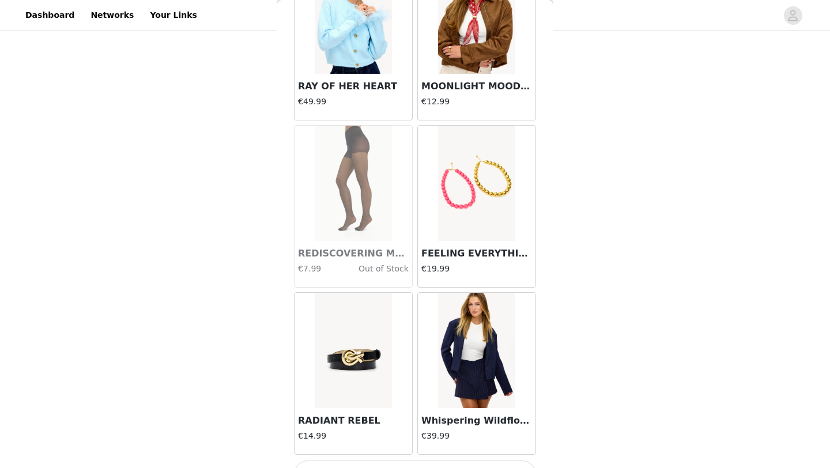
scroll to position [1295, 0]
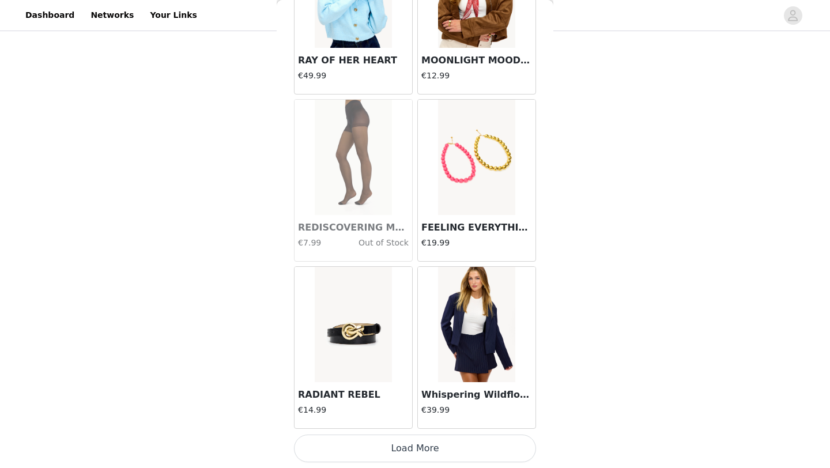
click at [412, 419] on button "Load More" at bounding box center [415, 448] width 242 height 28
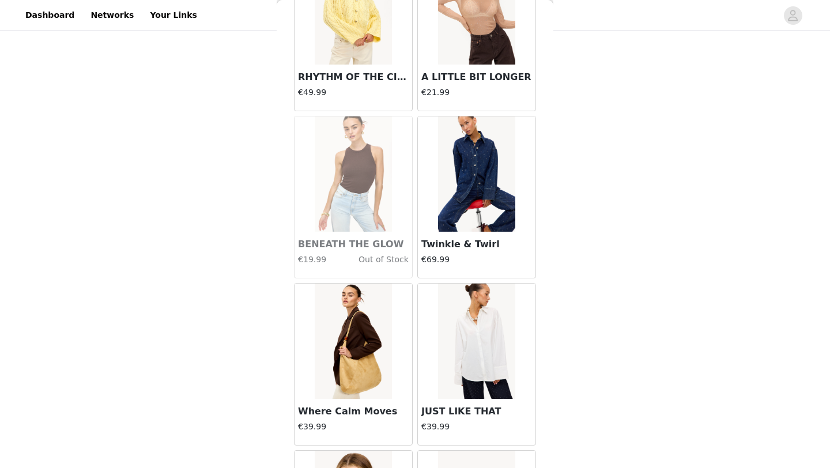
scroll to position [1809, 0]
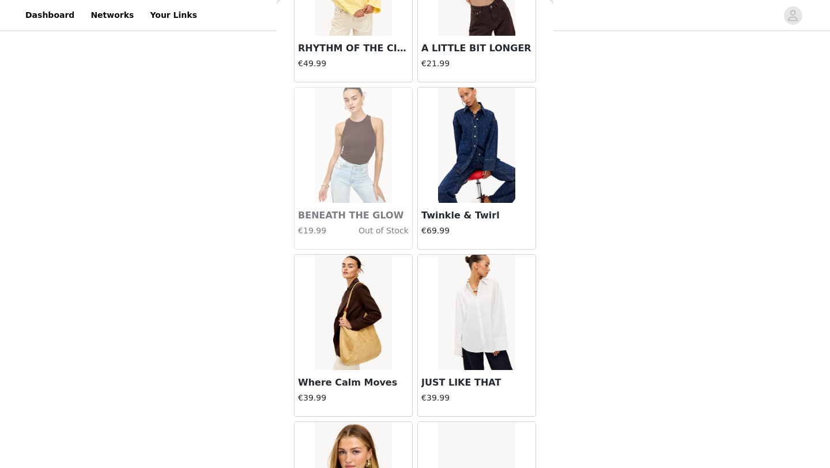
click at [475, 215] on h3 "Twinkle & Twirl" at bounding box center [476, 216] width 111 height 14
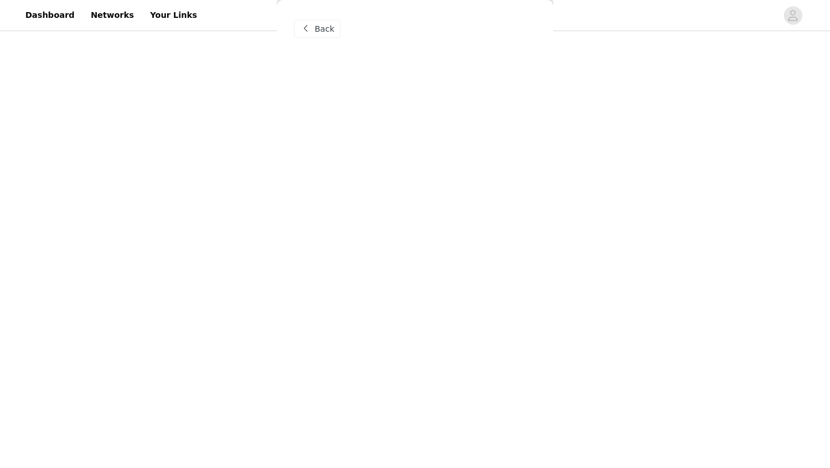
scroll to position [0, 0]
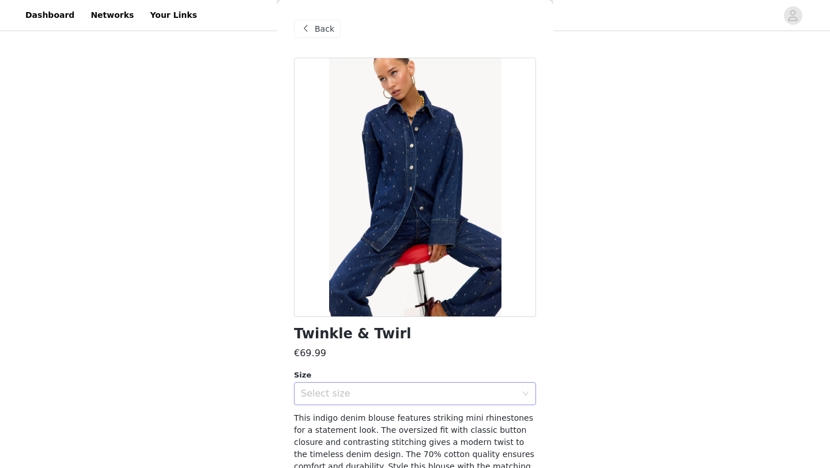
click at [396, 385] on div "Select size" at bounding box center [411, 394] width 221 height 22
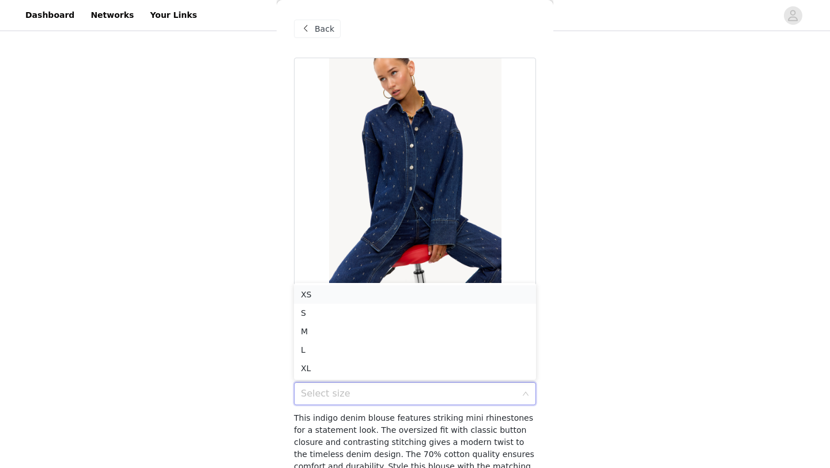
click at [397, 293] on li "XS" at bounding box center [415, 294] width 242 height 18
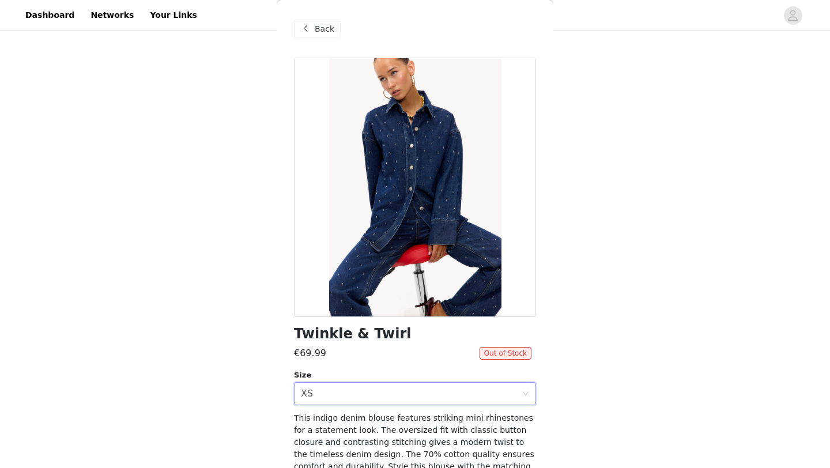
click at [328, 30] on span "Back" at bounding box center [325, 29] width 20 height 12
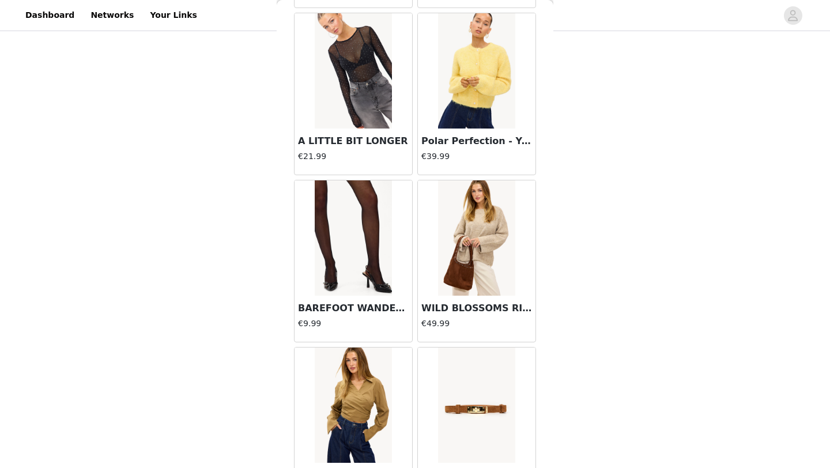
scroll to position [7, 0]
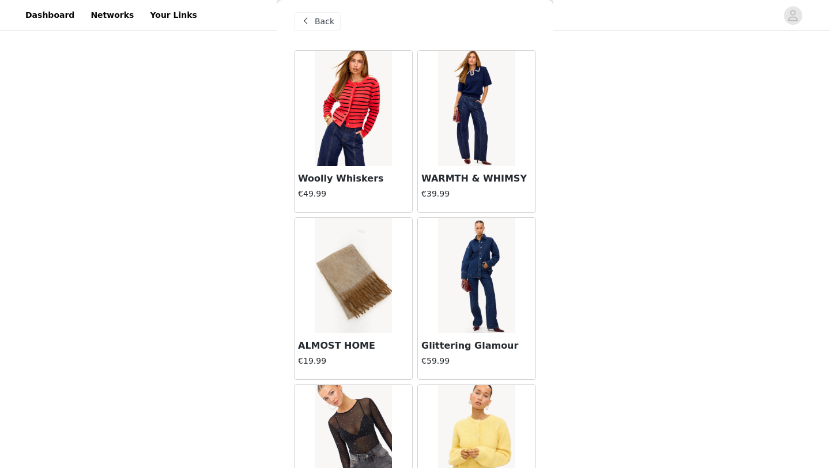
click at [436, 352] on div "Glittering Glamour €59.99" at bounding box center [477, 356] width 118 height 46
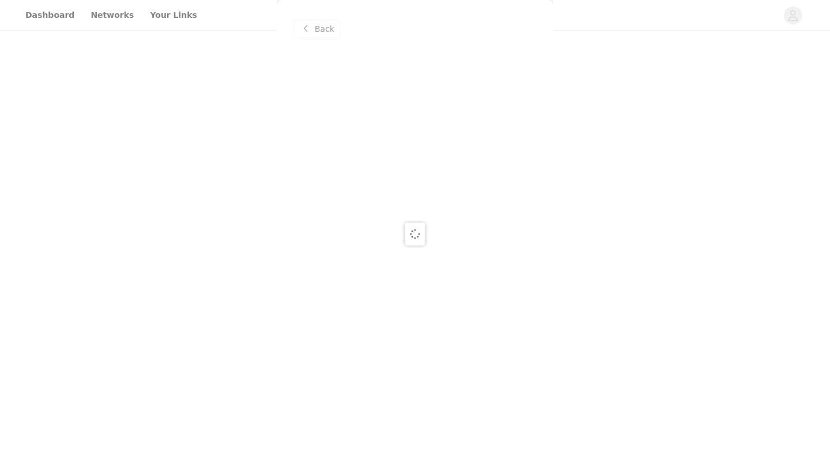
scroll to position [0, 0]
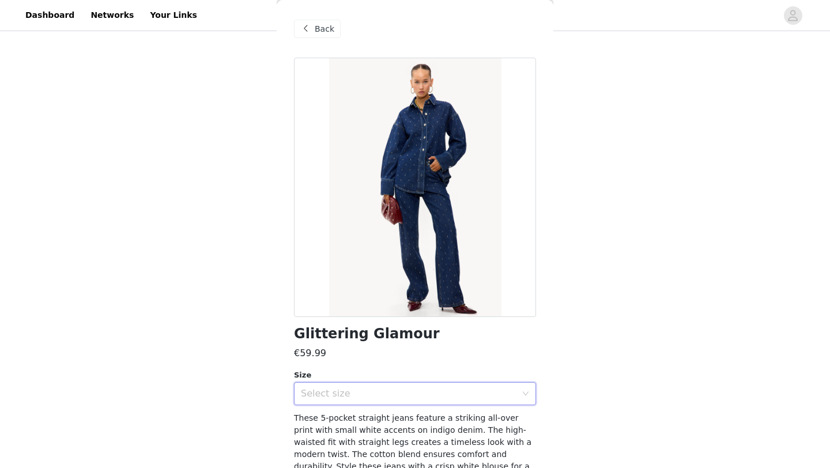
click at [390, 384] on div "Select size" at bounding box center [411, 394] width 221 height 22
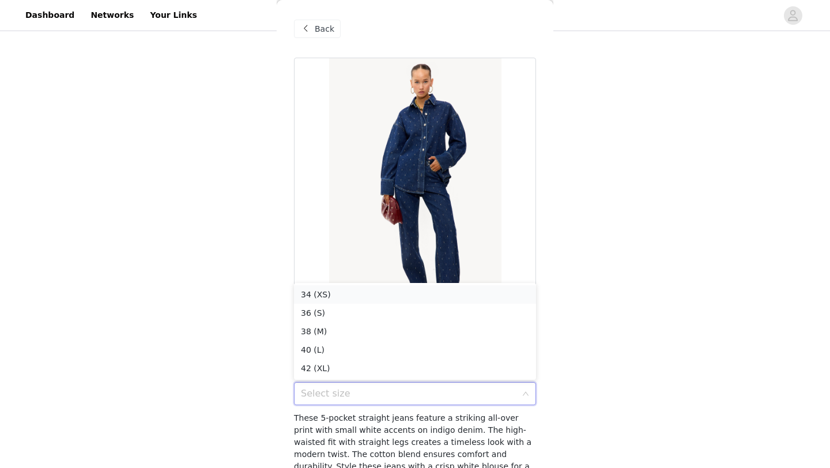
click at [399, 294] on li "34 (XS)" at bounding box center [415, 294] width 242 height 18
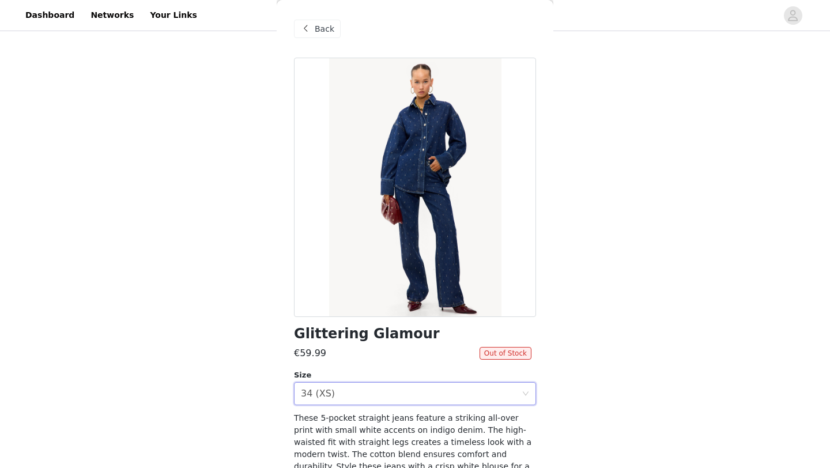
click at [321, 31] on span "Back" at bounding box center [325, 29] width 20 height 12
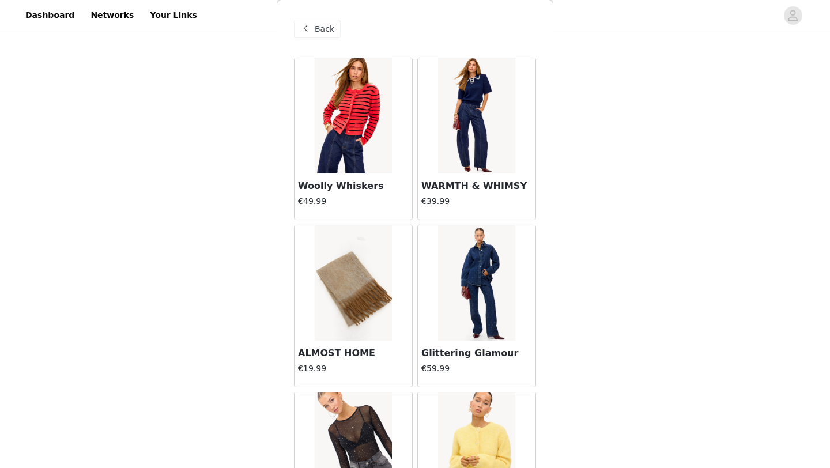
click at [443, 364] on h4 "€59.99" at bounding box center [476, 368] width 111 height 12
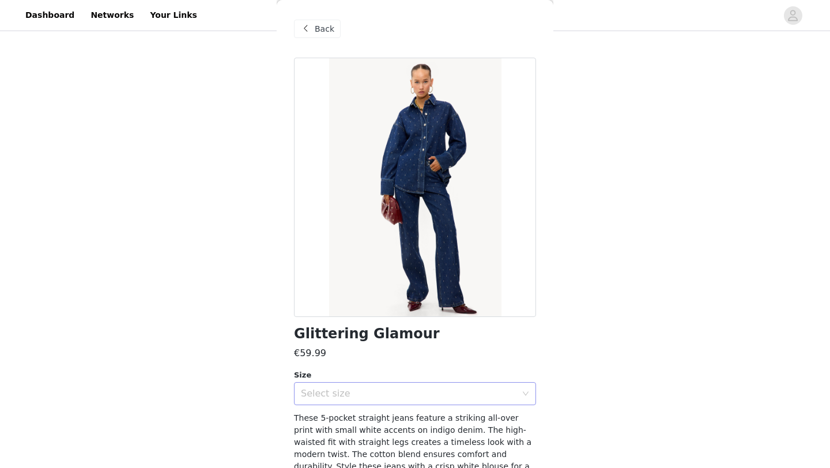
click at [417, 404] on div "Glittering Glamour €59.99 Size Select size These 5-pocket straight jeans featur…" at bounding box center [415, 295] width 242 height 475
click at [417, 401] on div "Select size" at bounding box center [411, 394] width 221 height 22
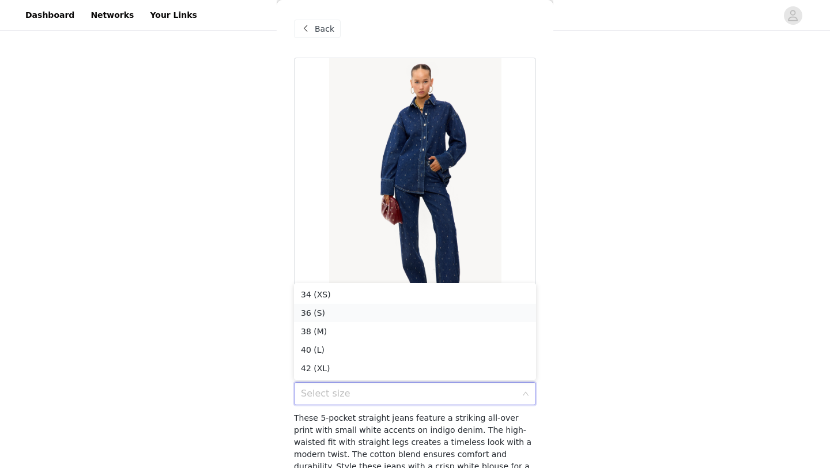
click at [423, 311] on li "36 (S)" at bounding box center [415, 313] width 242 height 18
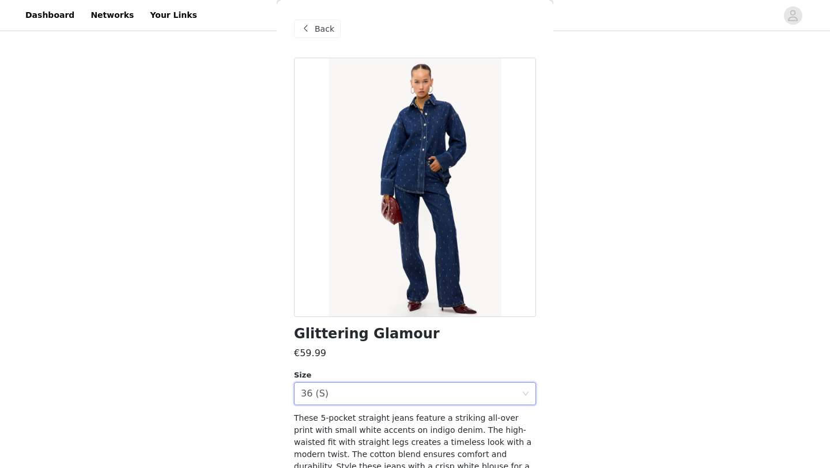
click at [327, 29] on span "Back" at bounding box center [325, 29] width 20 height 12
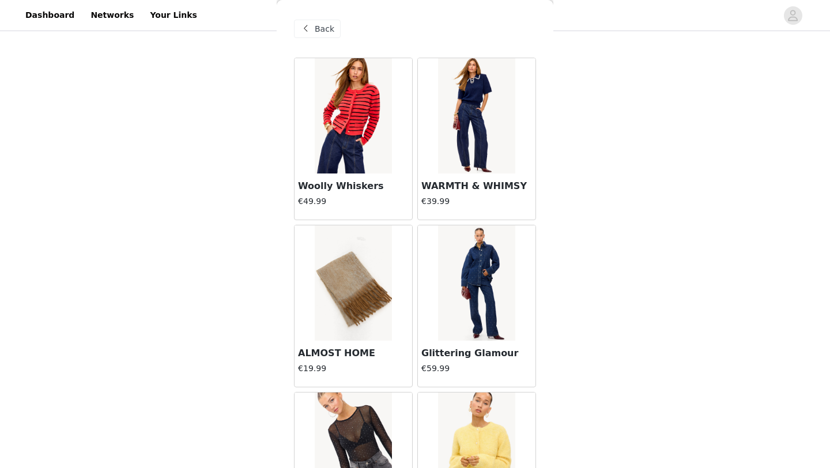
click at [464, 186] on h3 "WARMTH & WHIMSY" at bounding box center [476, 186] width 111 height 14
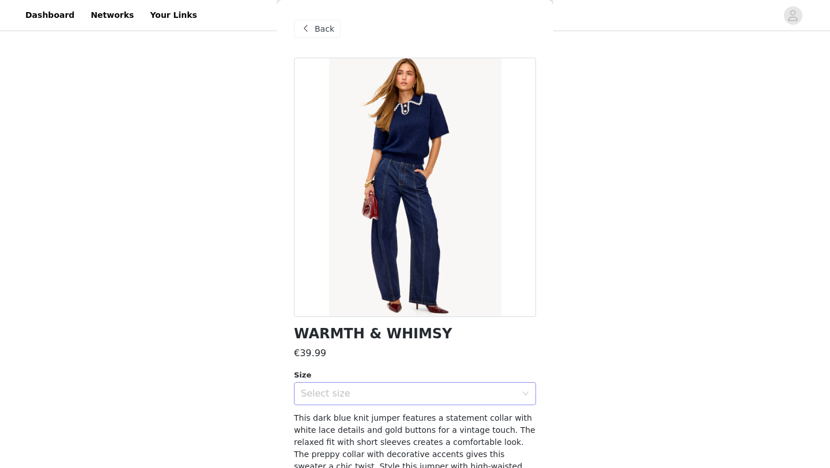
click at [415, 395] on div "Select size" at bounding box center [408, 394] width 215 height 12
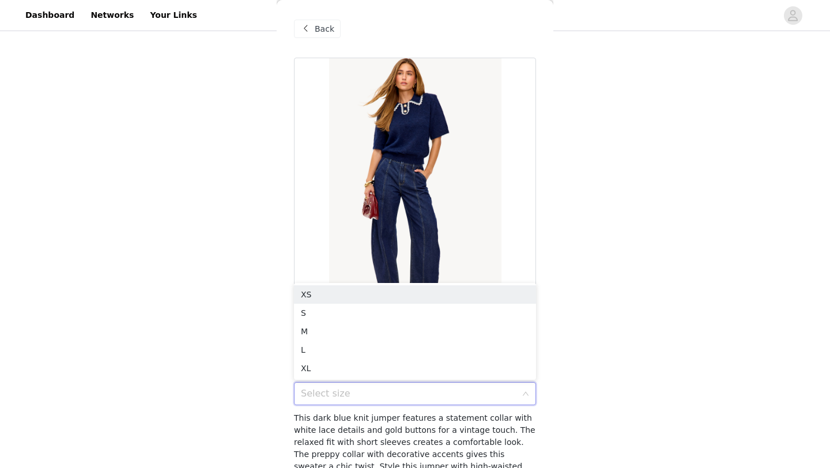
click at [408, 389] on div "Select size" at bounding box center [408, 394] width 215 height 12
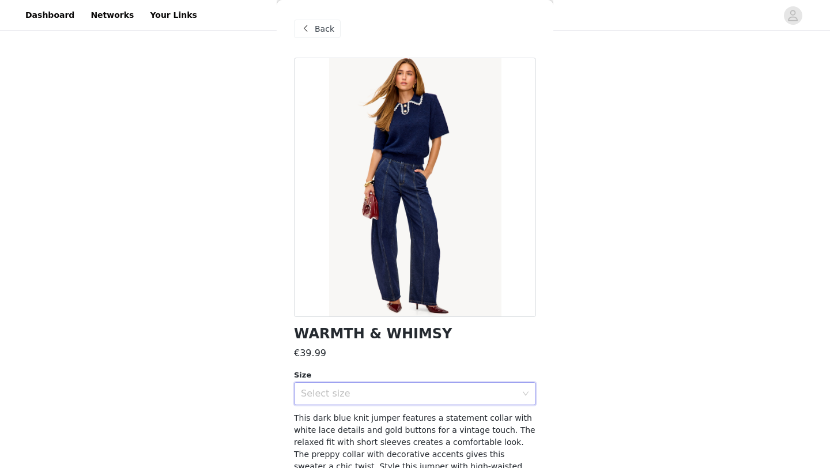
click at [408, 389] on div "Select size" at bounding box center [408, 394] width 215 height 12
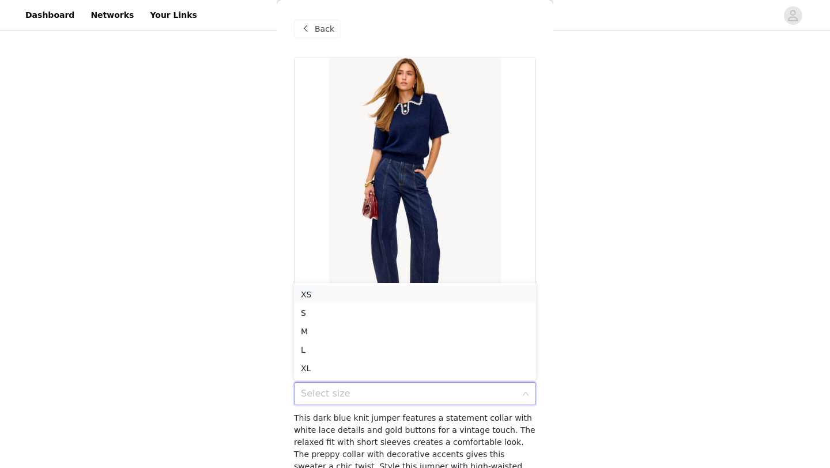
click at [402, 290] on li "XS" at bounding box center [415, 294] width 242 height 18
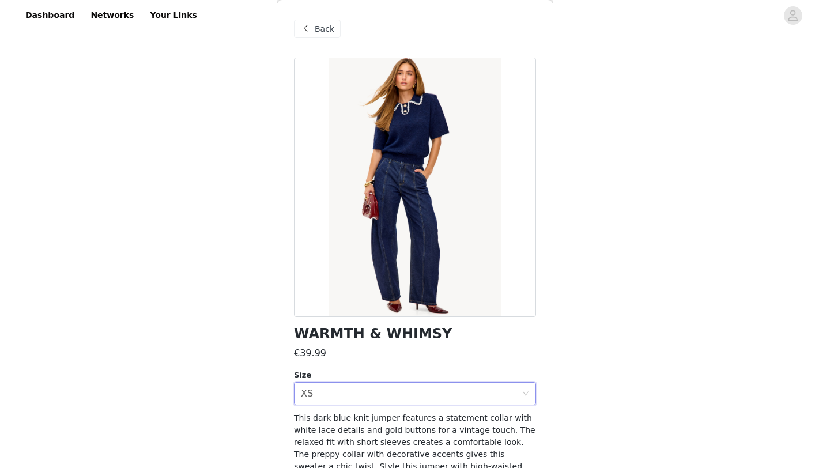
click at [328, 20] on div "Back" at bounding box center [317, 29] width 47 height 18
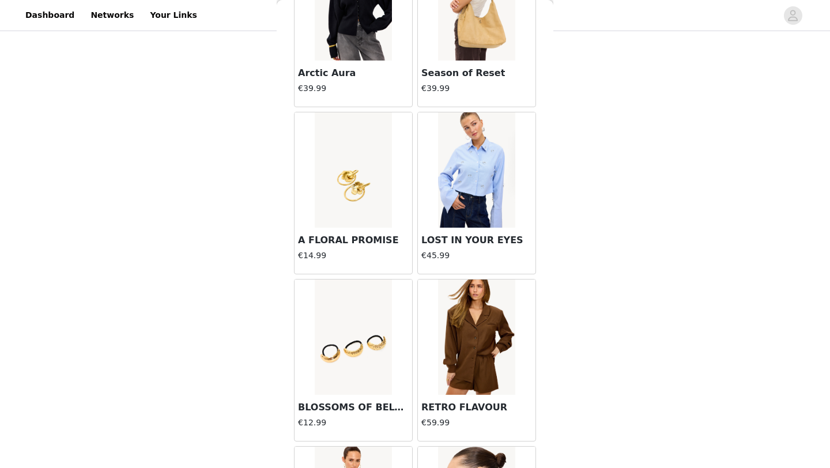
scroll to position [2966, 0]
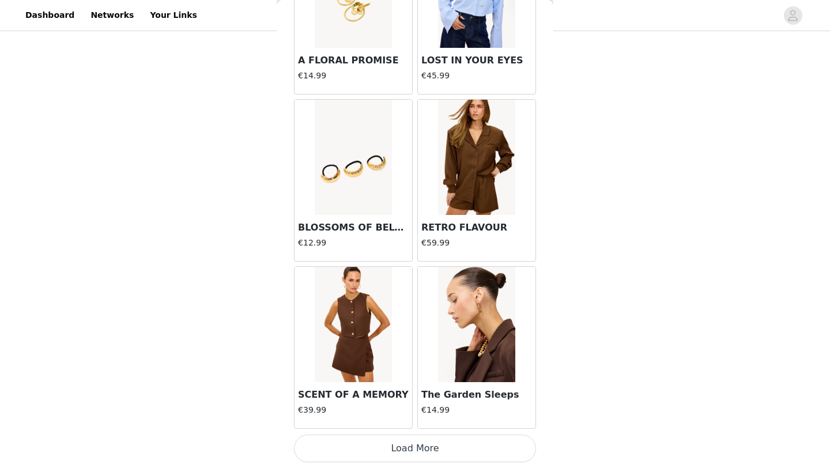
click at [373, 419] on button "Load More" at bounding box center [415, 448] width 242 height 28
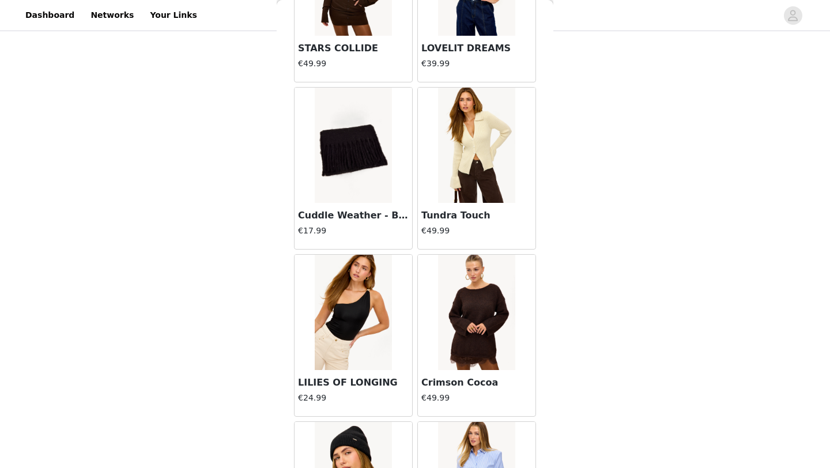
scroll to position [3817, 0]
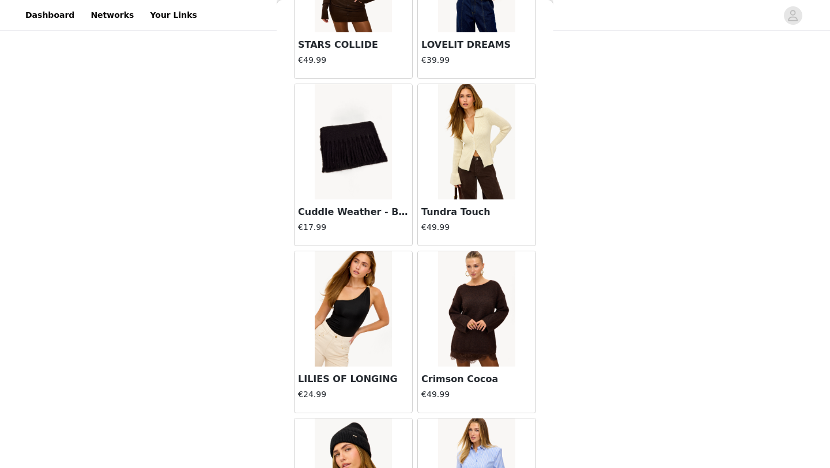
click at [471, 213] on h3 "Tundra Touch" at bounding box center [476, 212] width 111 height 14
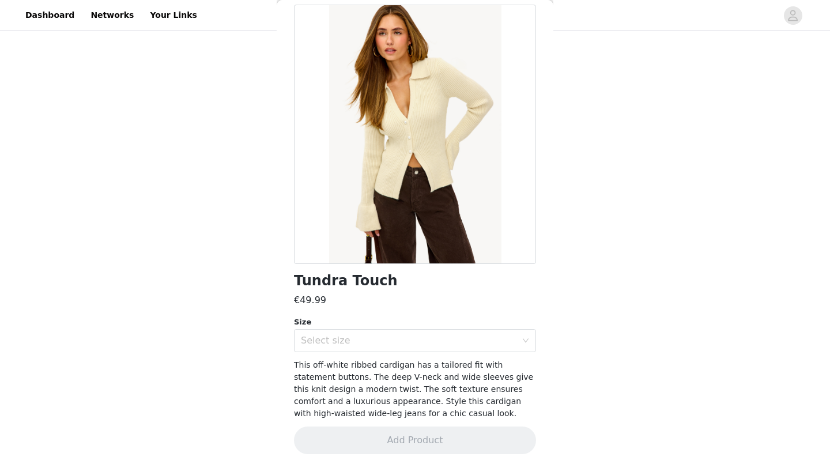
scroll to position [52, 0]
click at [401, 337] on div "Select size" at bounding box center [408, 341] width 215 height 12
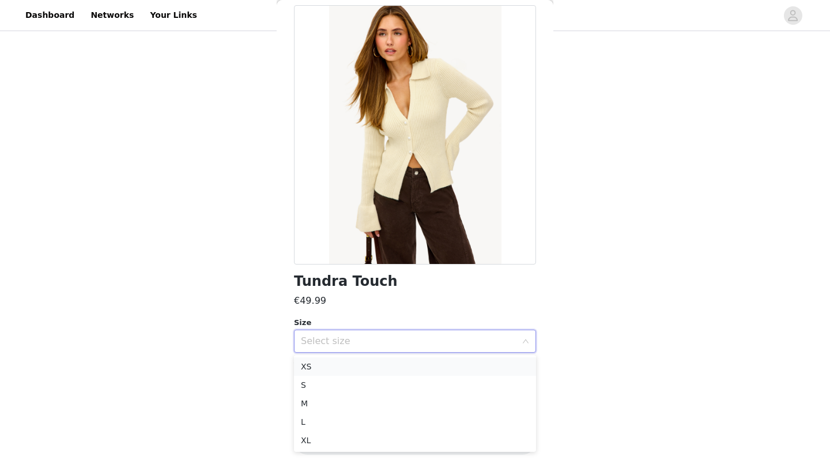
click at [383, 364] on li "XS" at bounding box center [415, 366] width 242 height 18
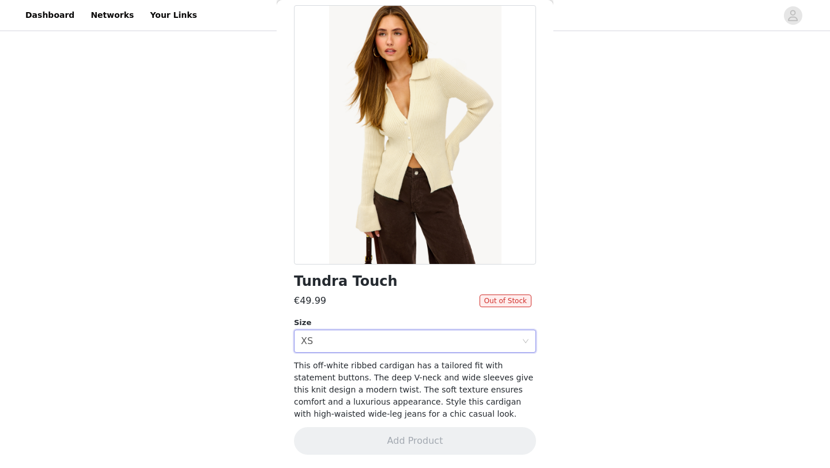
scroll to position [0, 0]
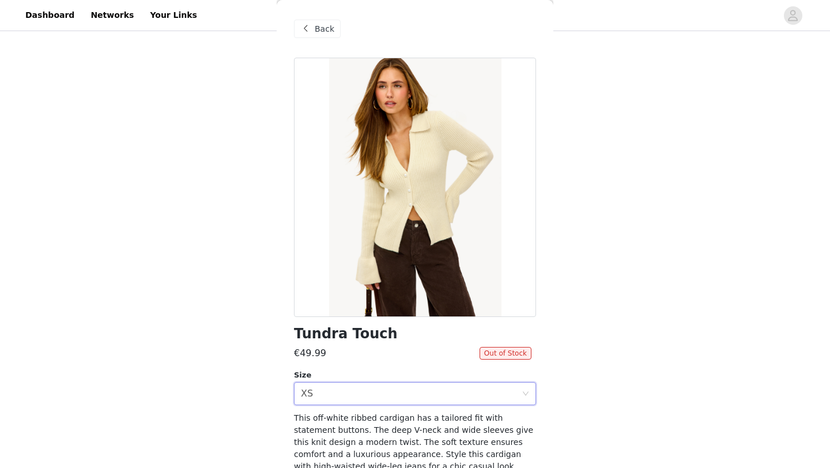
click at [326, 28] on span "Back" at bounding box center [325, 29] width 20 height 12
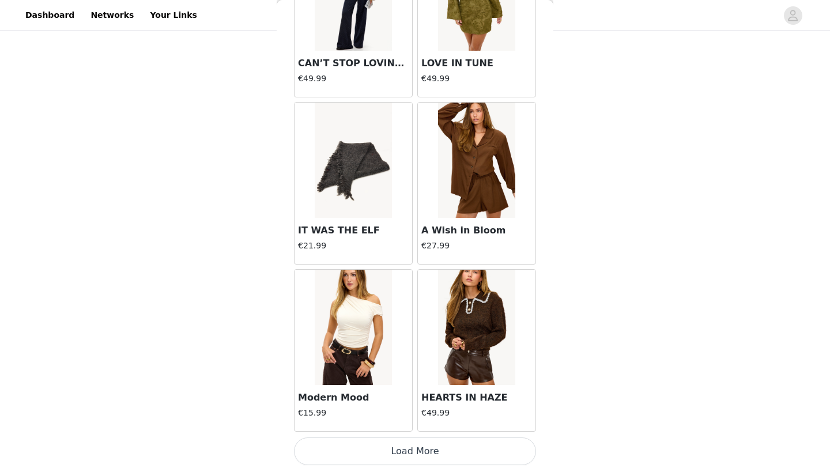
scroll to position [4637, 0]
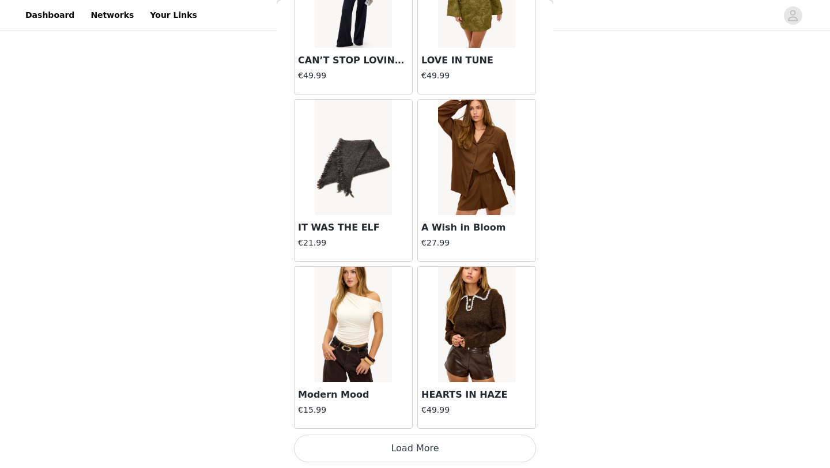
click at [377, 419] on button "Load More" at bounding box center [415, 448] width 242 height 28
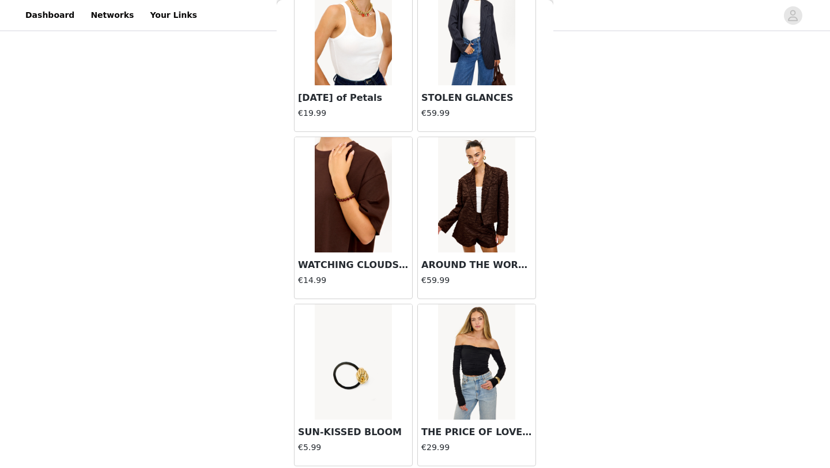
scroll to position [6308, 0]
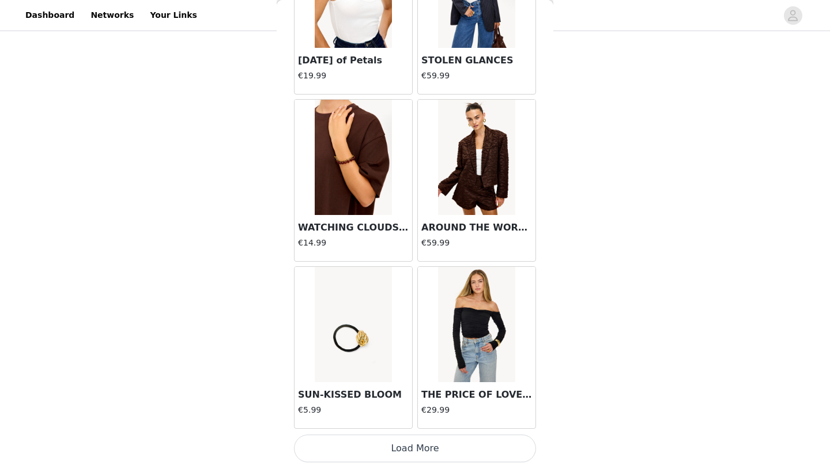
click at [392, 419] on button "Load More" at bounding box center [415, 448] width 242 height 28
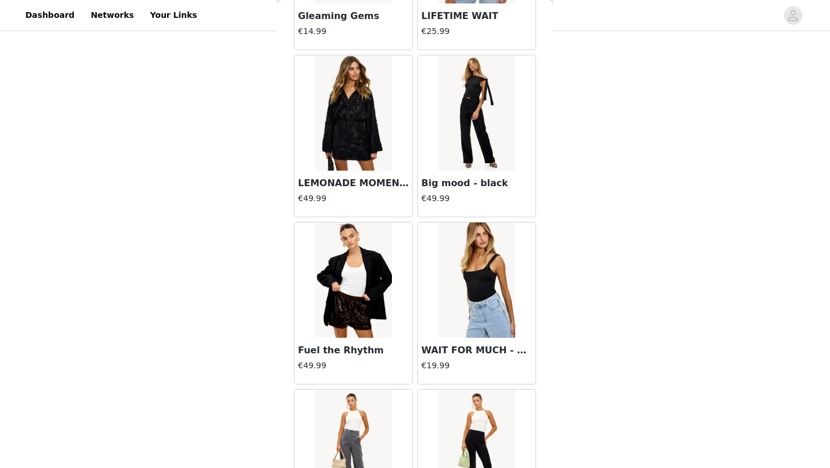
scroll to position [7901, 0]
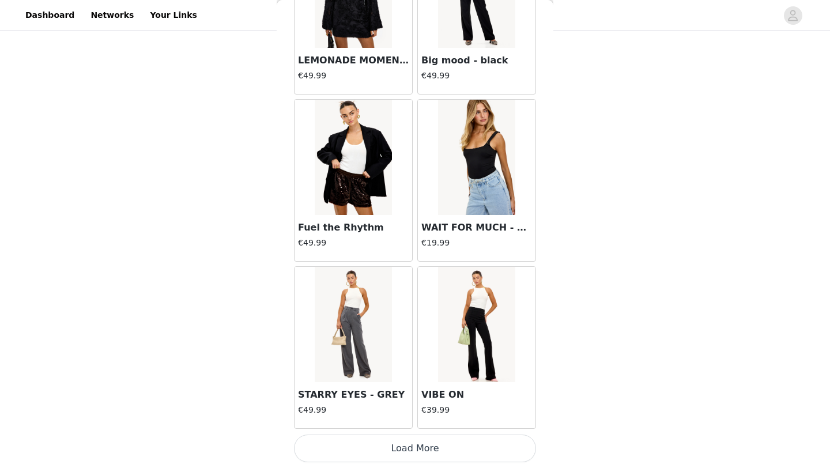
click at [415, 419] on button "Load More" at bounding box center [415, 448] width 242 height 28
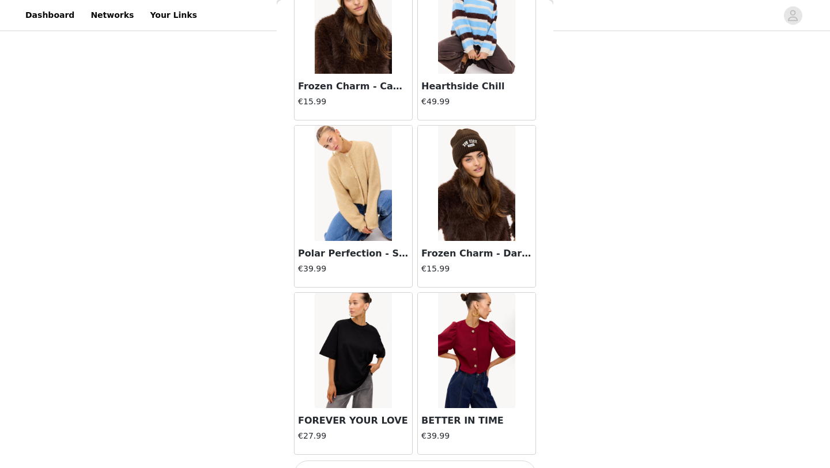
scroll to position [9649, 0]
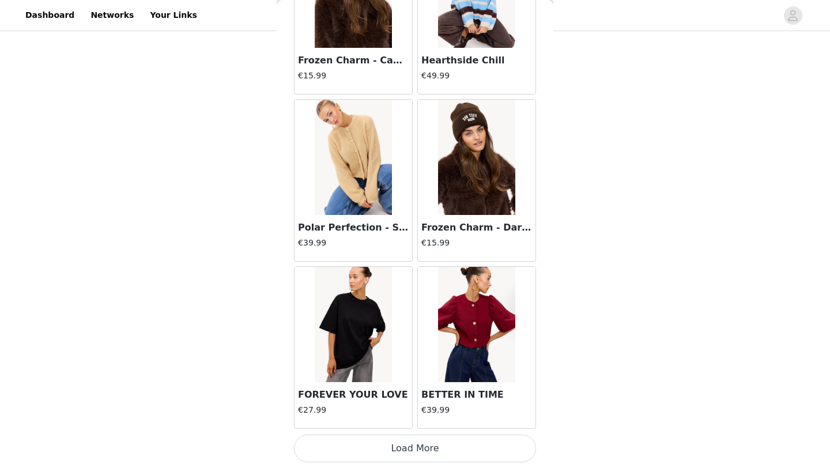
click at [413, 419] on button "Load More" at bounding box center [415, 448] width 242 height 28
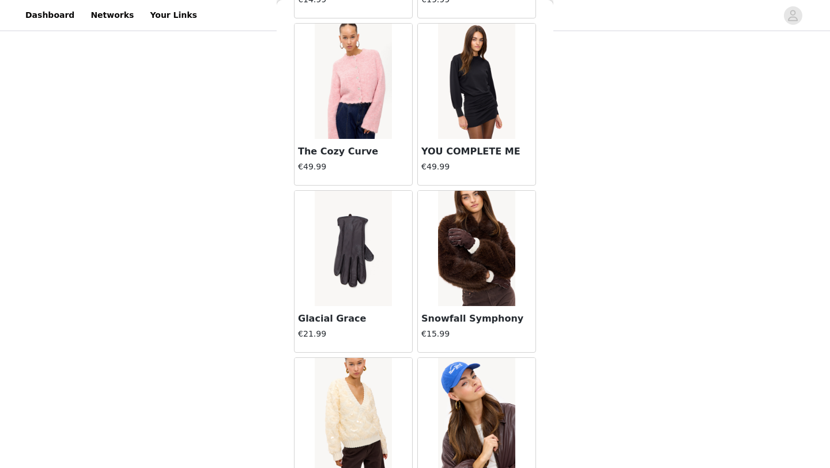
scroll to position [10841, 0]
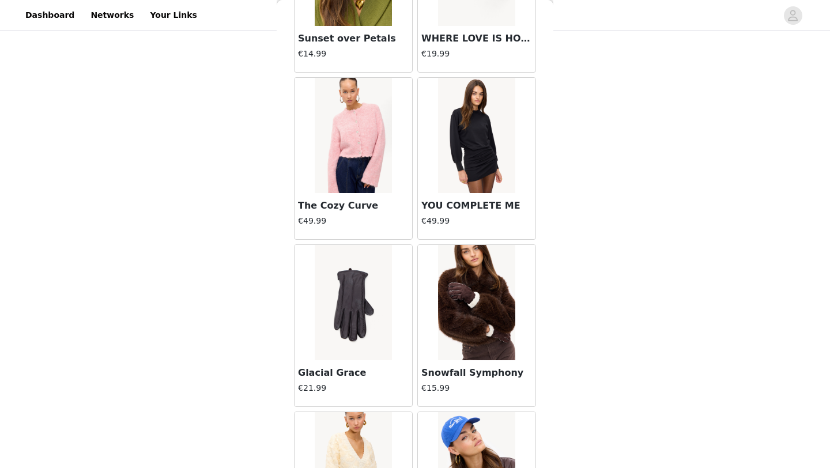
click at [314, 198] on div "The Cozy Curve €49.99" at bounding box center [353, 216] width 118 height 46
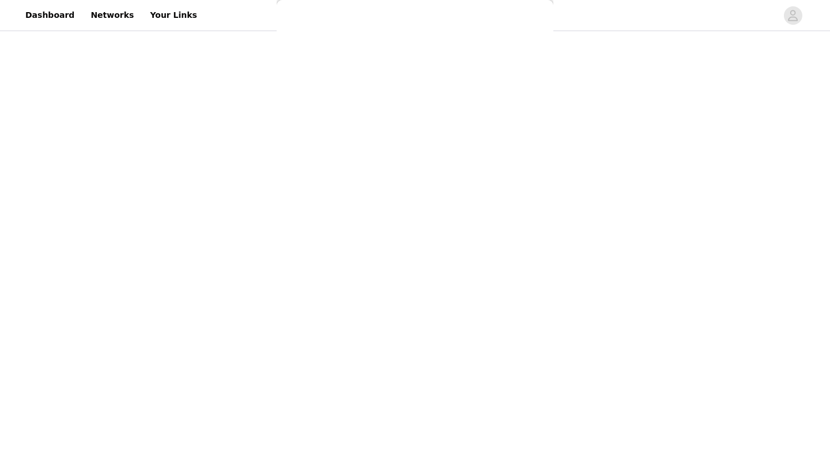
scroll to position [0, 0]
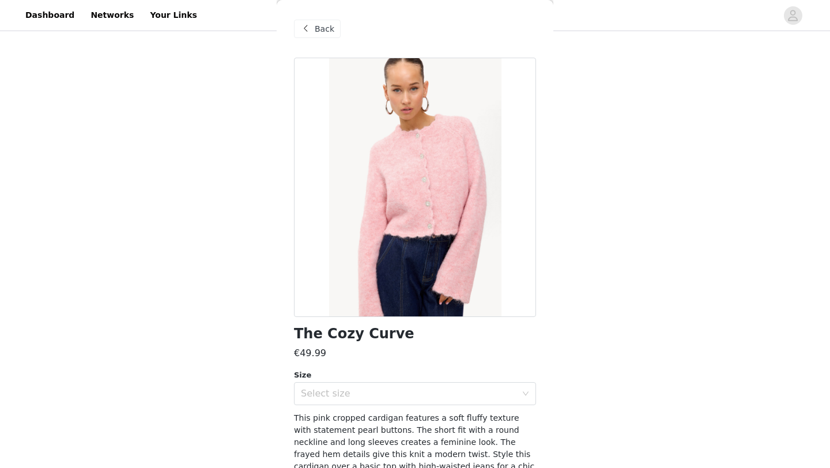
click at [320, 31] on span "Back" at bounding box center [325, 29] width 20 height 12
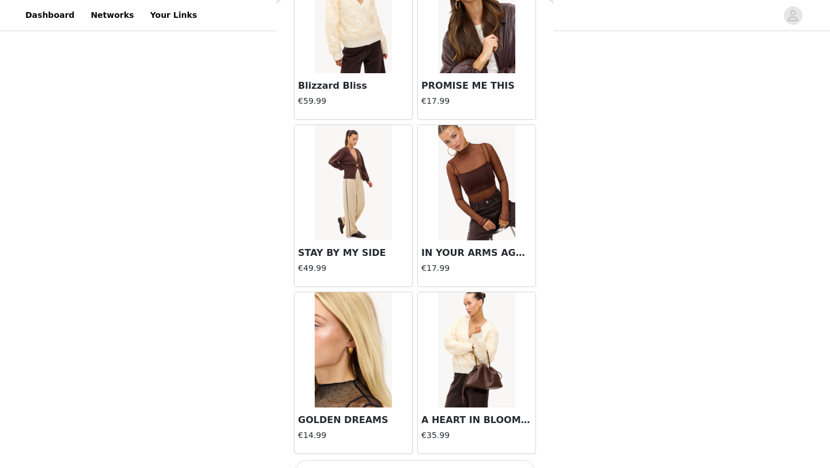
scroll to position [11320, 0]
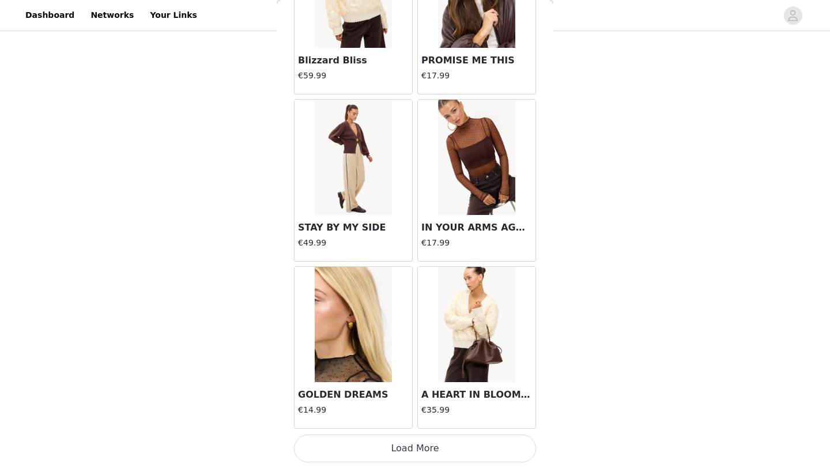
click at [429, 419] on button "Load More" at bounding box center [415, 448] width 242 height 28
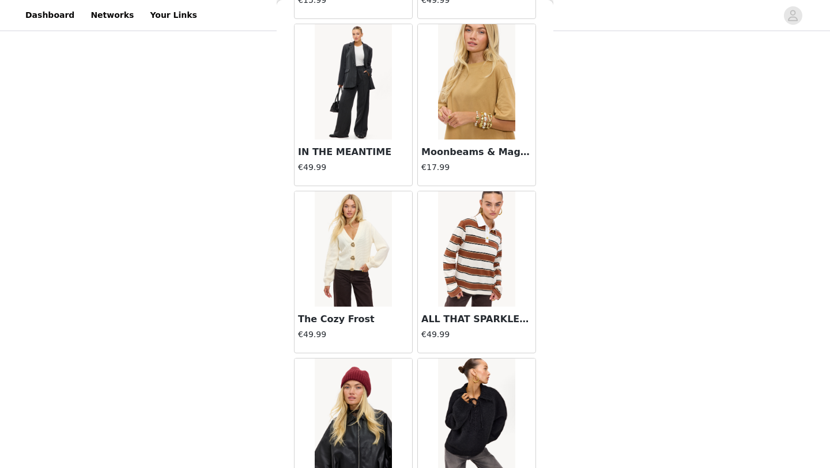
scroll to position [12991, 0]
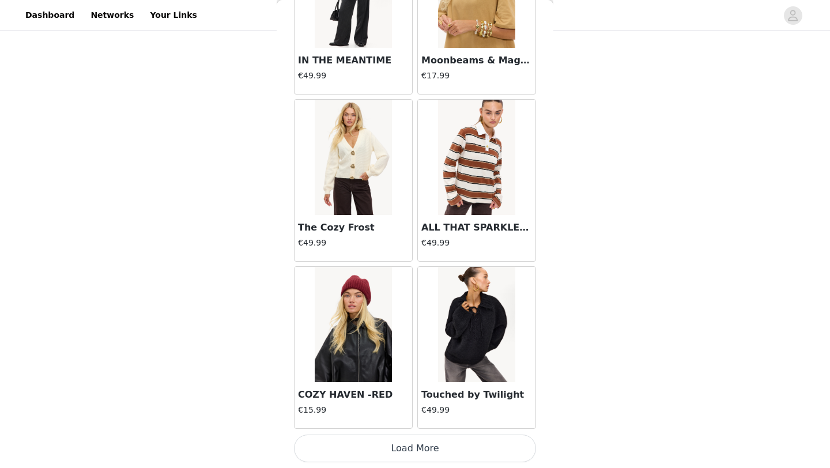
click at [389, 419] on button "Load More" at bounding box center [415, 448] width 242 height 28
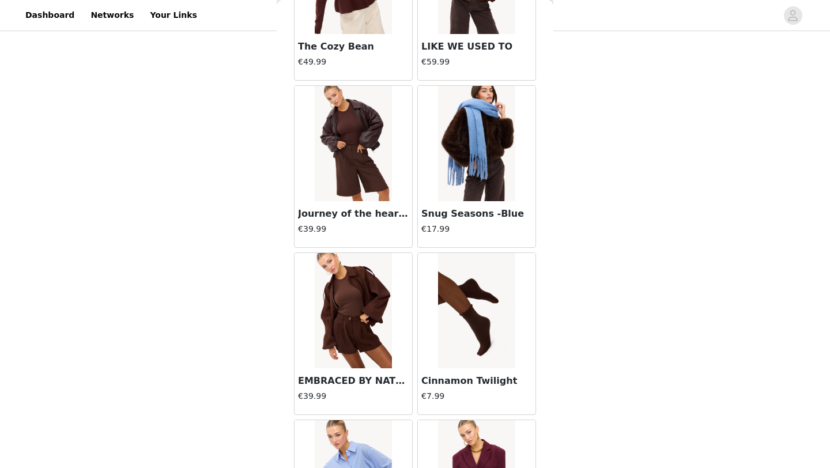
scroll to position [14662, 0]
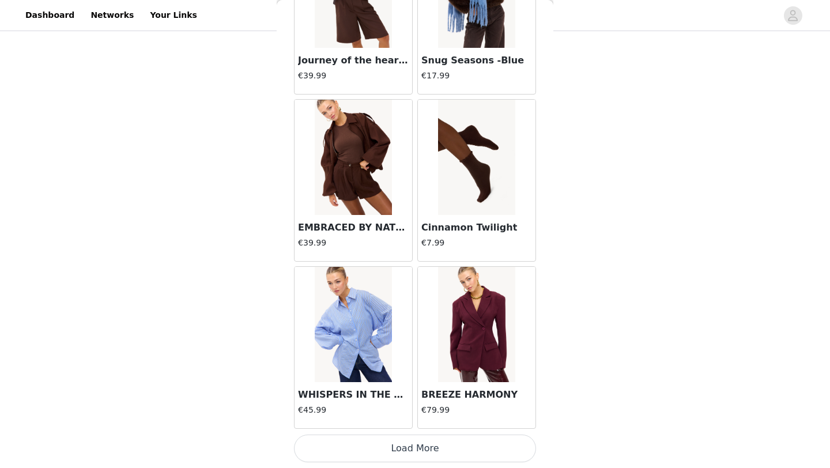
click at [384, 419] on button "Load More" at bounding box center [415, 448] width 242 height 28
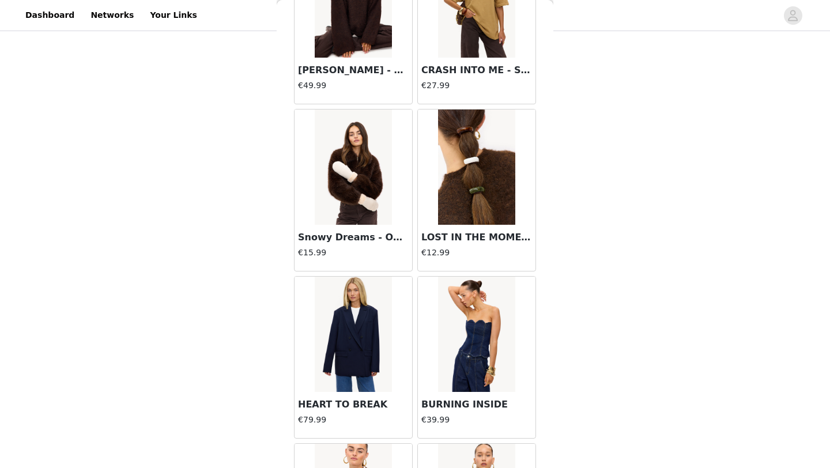
scroll to position [15215, 0]
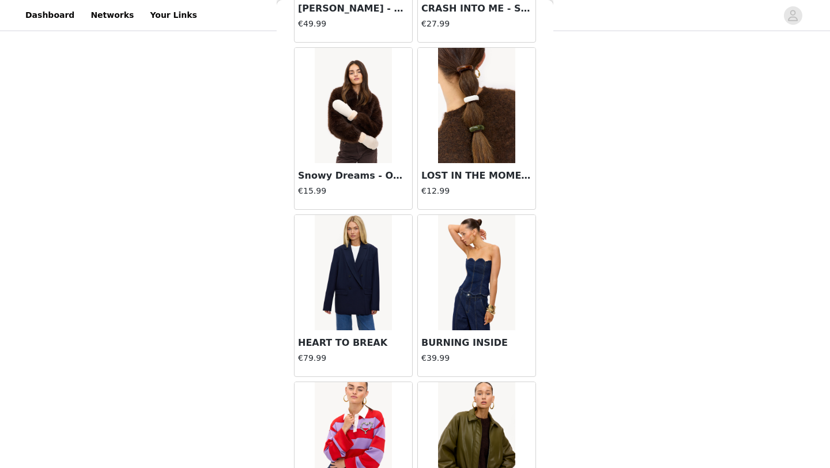
click at [379, 285] on img at bounding box center [353, 272] width 77 height 115
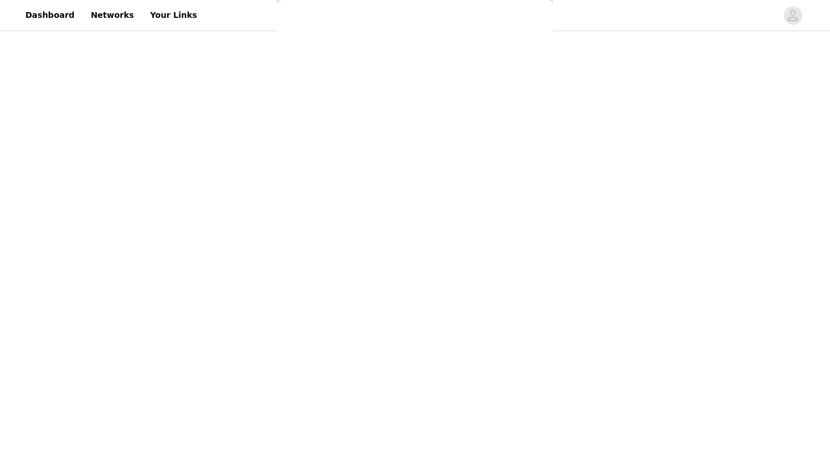
scroll to position [0, 0]
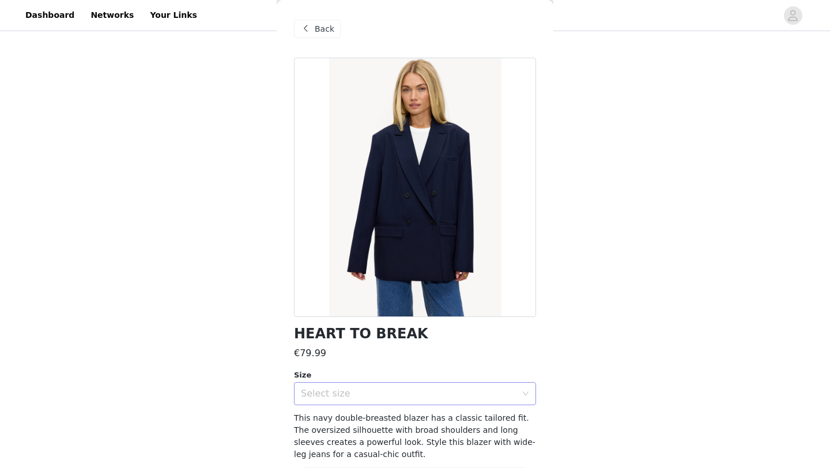
click at [423, 389] on div "Select size" at bounding box center [408, 394] width 215 height 12
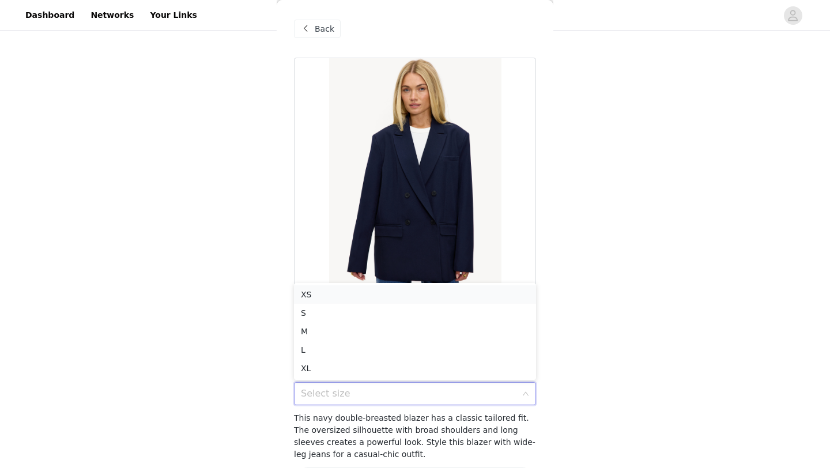
click at [389, 298] on li "XS" at bounding box center [415, 294] width 242 height 18
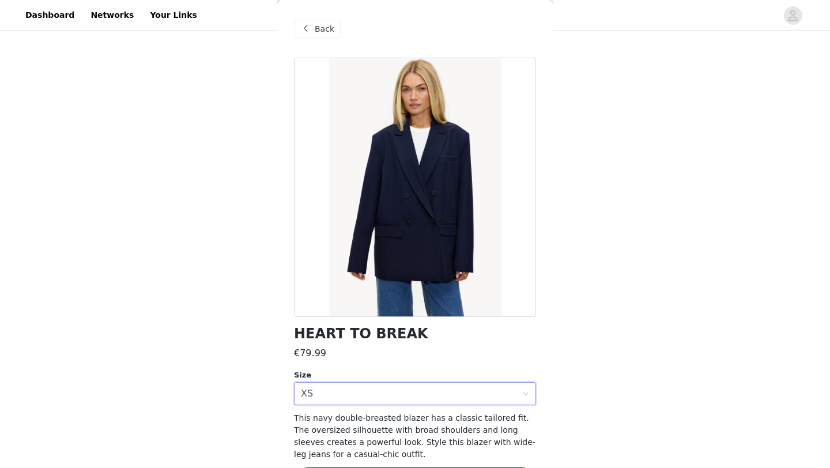
scroll to position [40, 0]
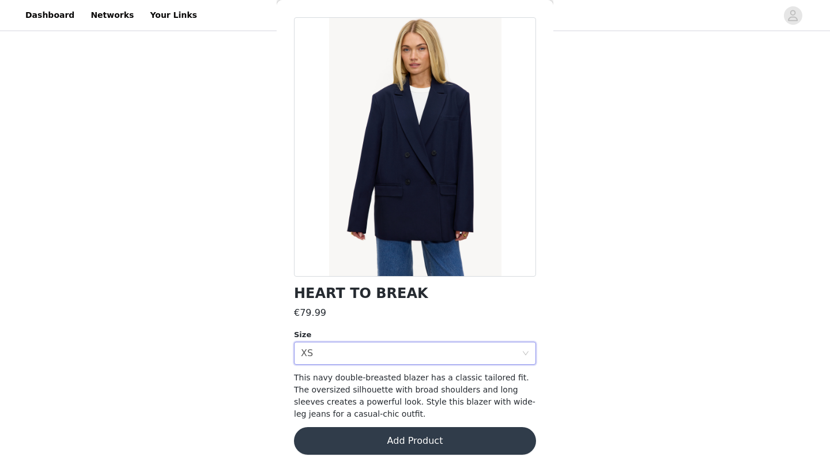
click at [402, 419] on button "Add Product" at bounding box center [415, 441] width 242 height 28
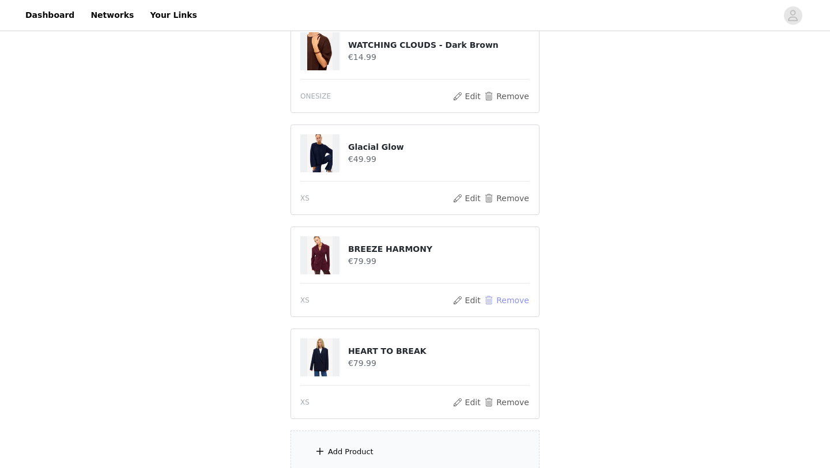
click at [494, 297] on button "Remove" at bounding box center [506, 300] width 46 height 14
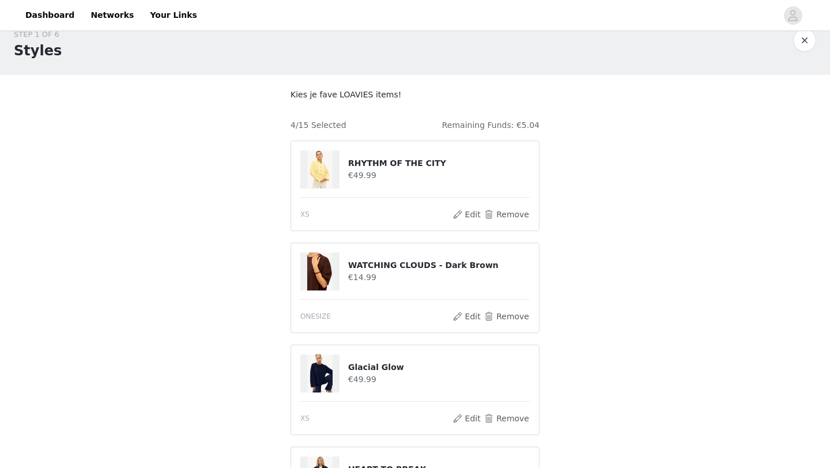
scroll to position [239, 0]
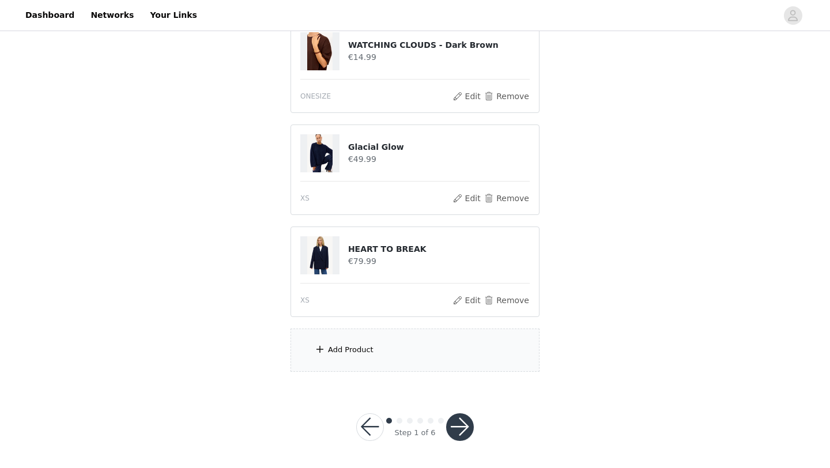
click at [455, 418] on button "button" at bounding box center [460, 427] width 28 height 28
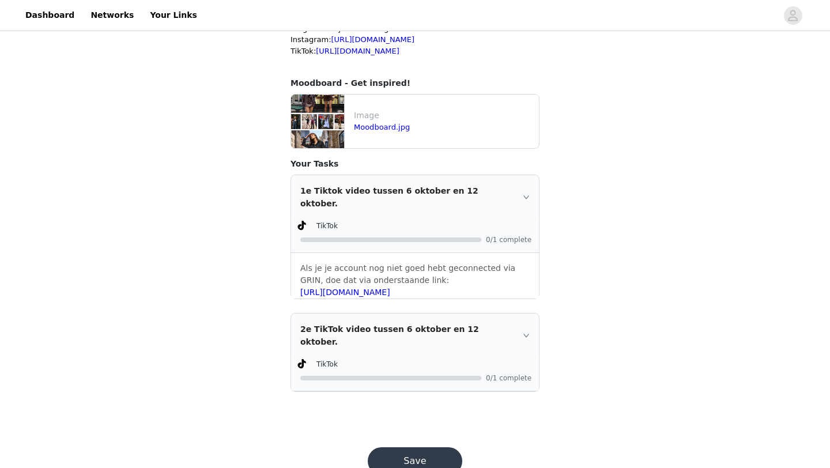
scroll to position [241, 0]
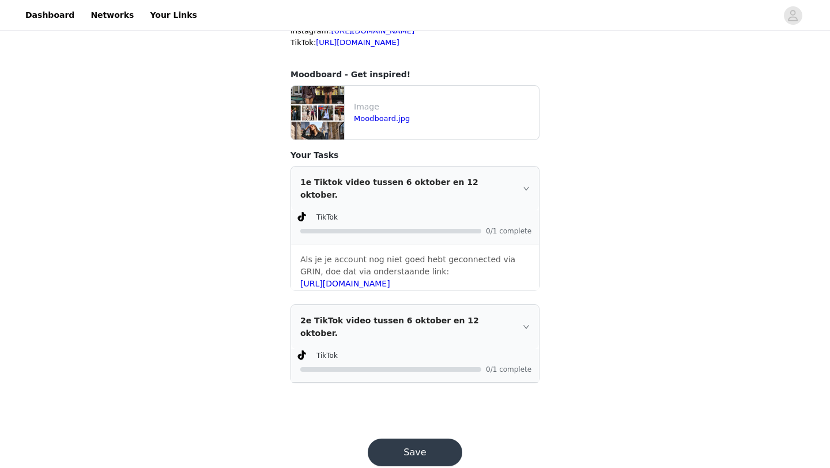
click at [426, 419] on button "Save" at bounding box center [415, 452] width 94 height 28
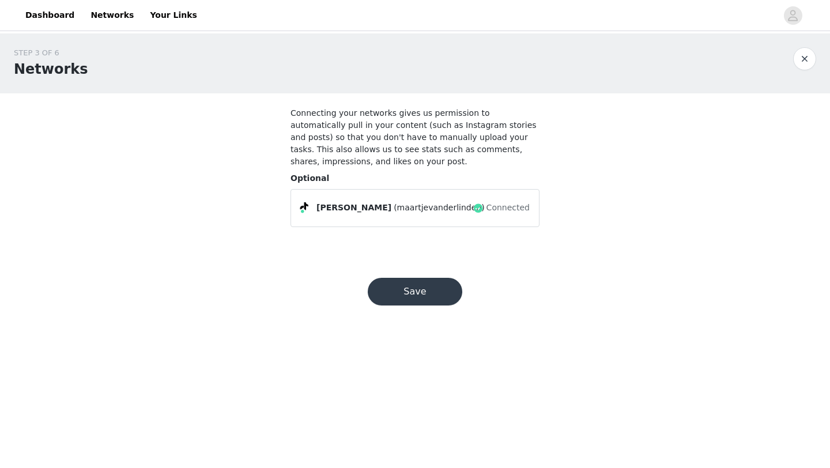
click at [425, 300] on button "Save" at bounding box center [415, 292] width 94 height 28
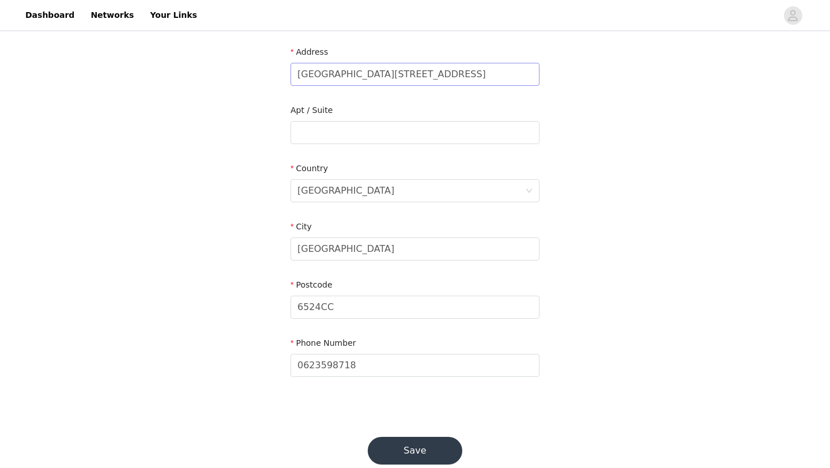
scroll to position [271, 0]
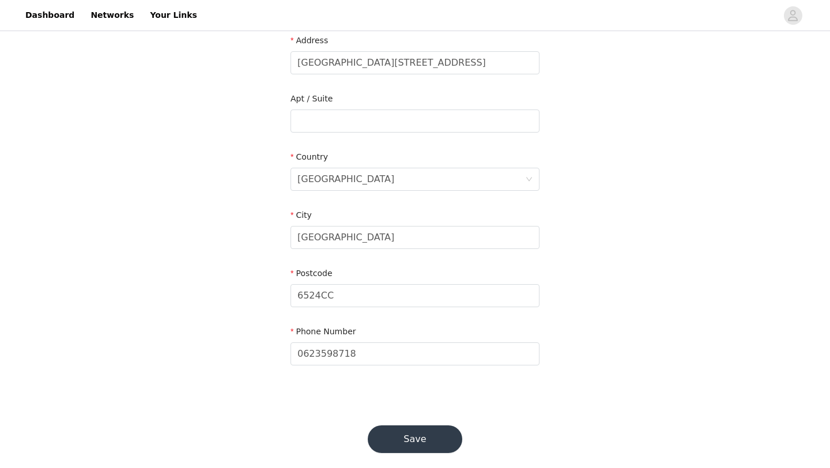
click at [410, 419] on button "Save" at bounding box center [415, 439] width 94 height 28
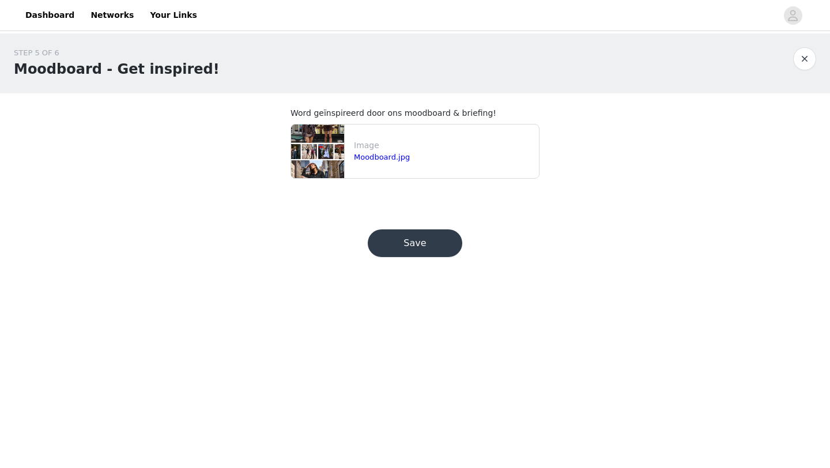
click at [425, 249] on button "Save" at bounding box center [415, 243] width 94 height 28
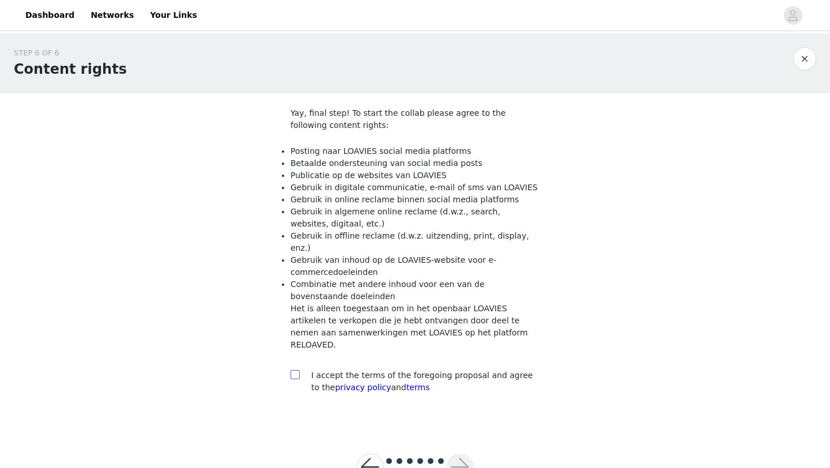
click at [294, 370] on input "checkbox" at bounding box center [294, 374] width 8 height 8
checkbox input "true"
click at [466, 419] on button "button" at bounding box center [460, 467] width 28 height 28
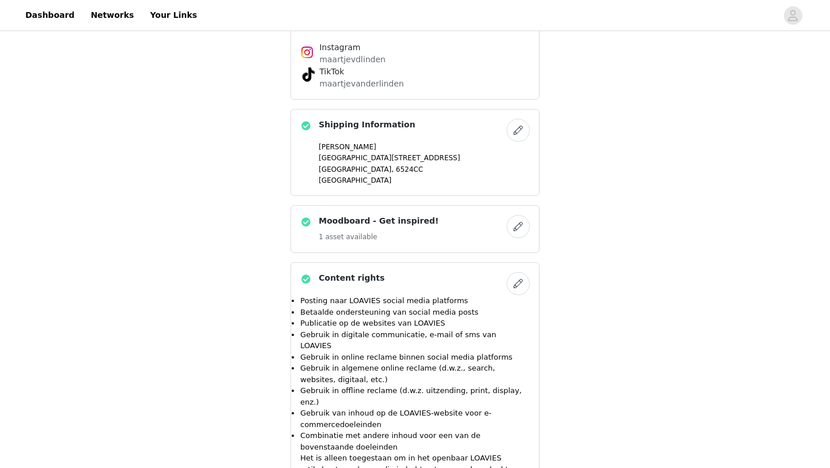
scroll to position [747, 0]
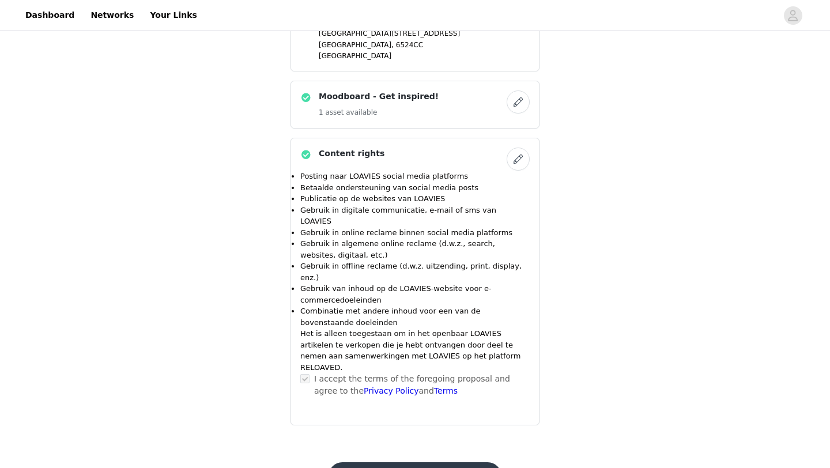
click at [310, 373] on div "I accept the terms of the foregoing proposal and agree to the Privacy Policy an…" at bounding box center [414, 385] width 229 height 24
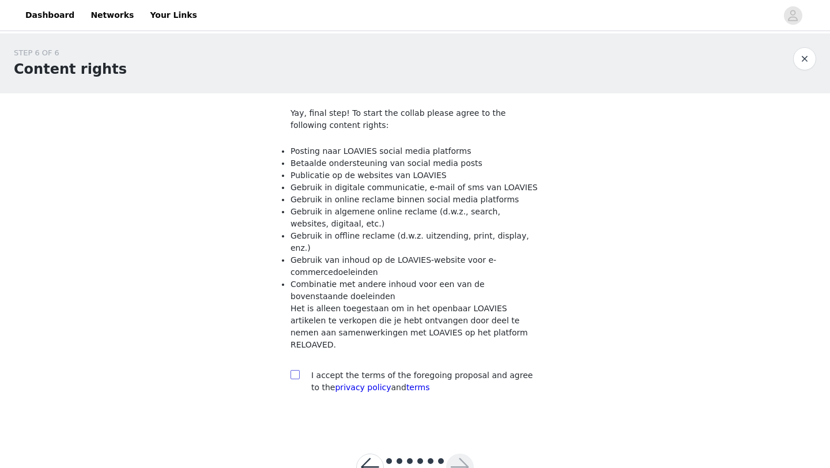
click at [297, 370] on input "checkbox" at bounding box center [294, 374] width 8 height 8
checkbox input "true"
click at [450, 419] on button "button" at bounding box center [460, 467] width 28 height 28
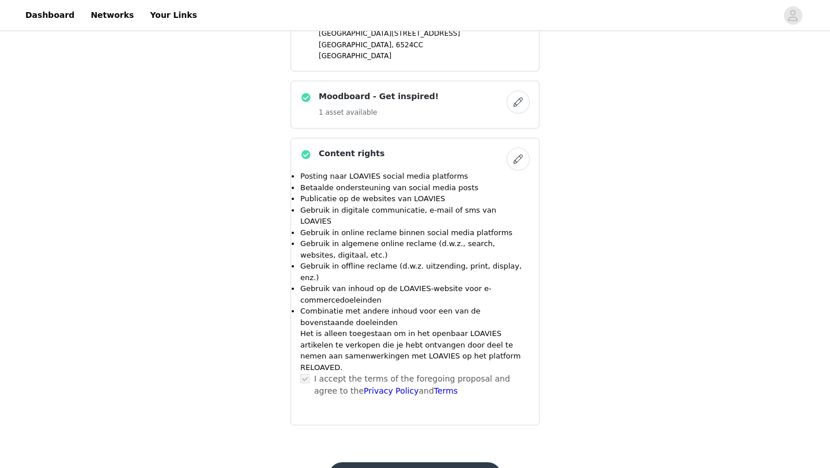
click at [453, 419] on button "Submit Proposal" at bounding box center [414, 476] width 172 height 28
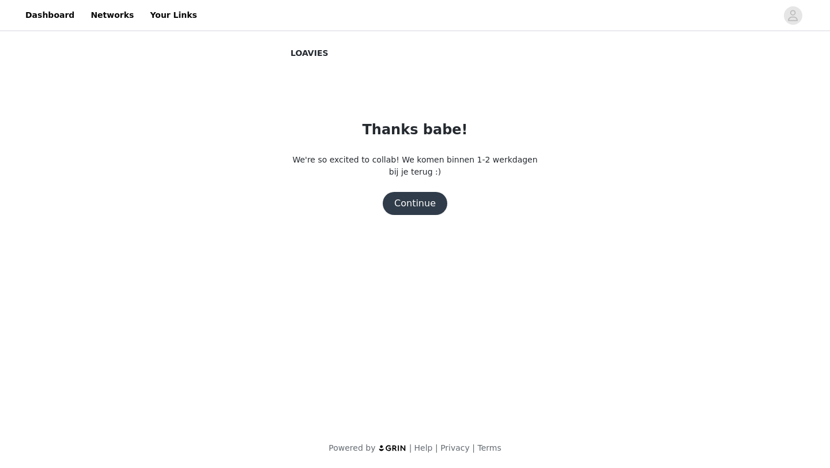
click at [419, 206] on button "Continue" at bounding box center [415, 203] width 65 height 23
